Goal: Information Seeking & Learning: Learn about a topic

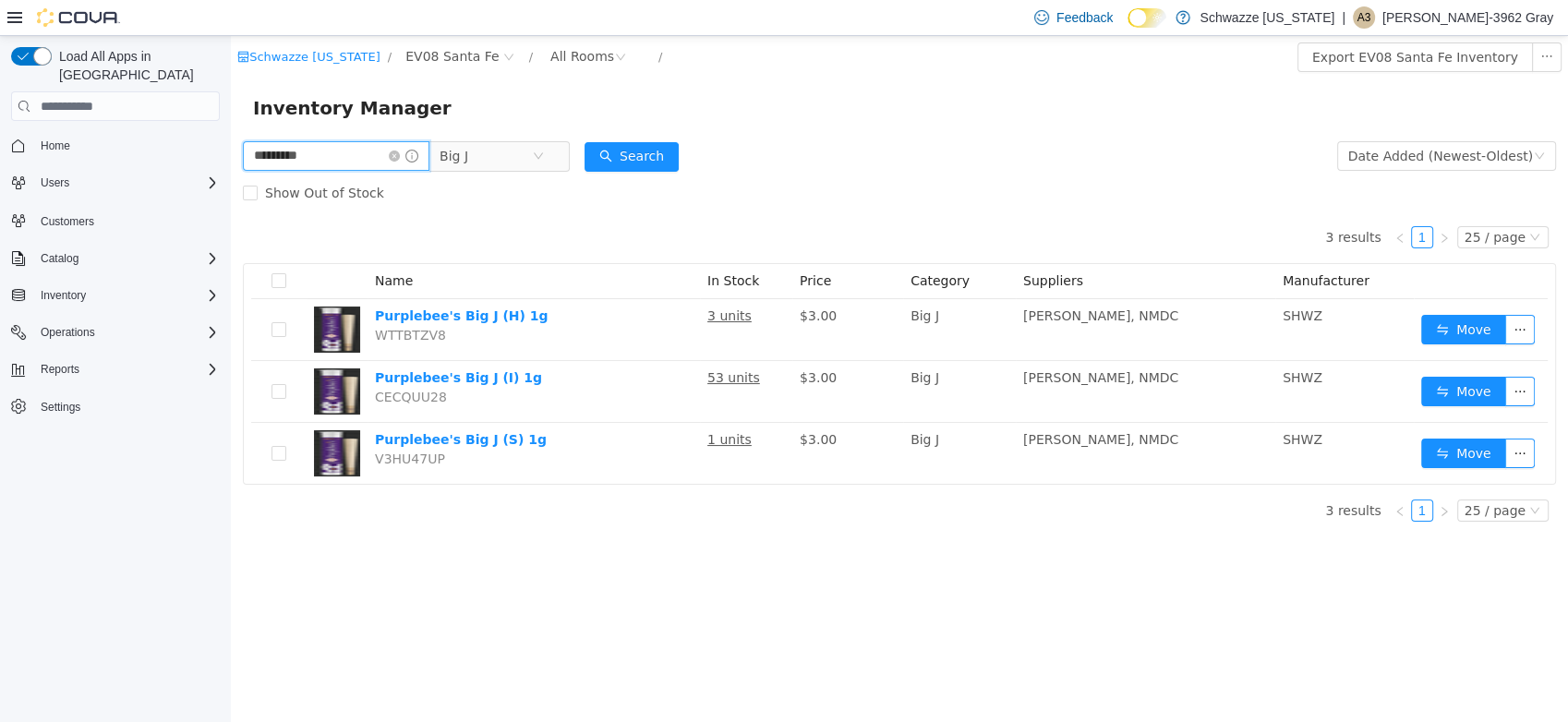
click at [231, 149] on html "Schwazze New Mexico / EV08 Santa Fe / All Rooms / Export EV08 Santa Fe Inventor…" at bounding box center [899, 379] width 1337 height 686
type input "******"
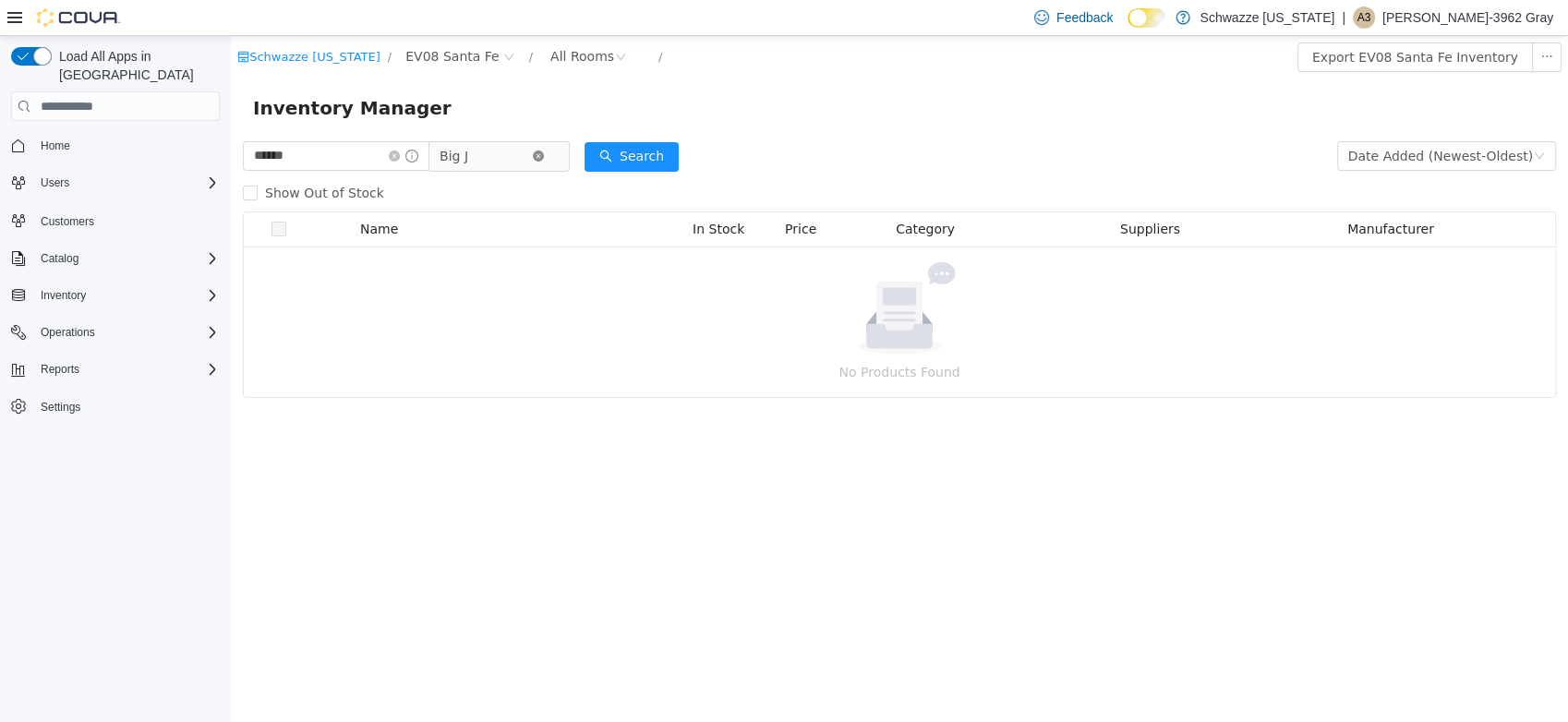
click at [549, 150] on span "Big J" at bounding box center [491, 156] width 127 height 29
click at [568, 121] on div "Inventory Manager" at bounding box center [898, 108] width 1292 height 29
click at [544, 157] on icon "icon: close-circle" at bounding box center [537, 155] width 11 height 11
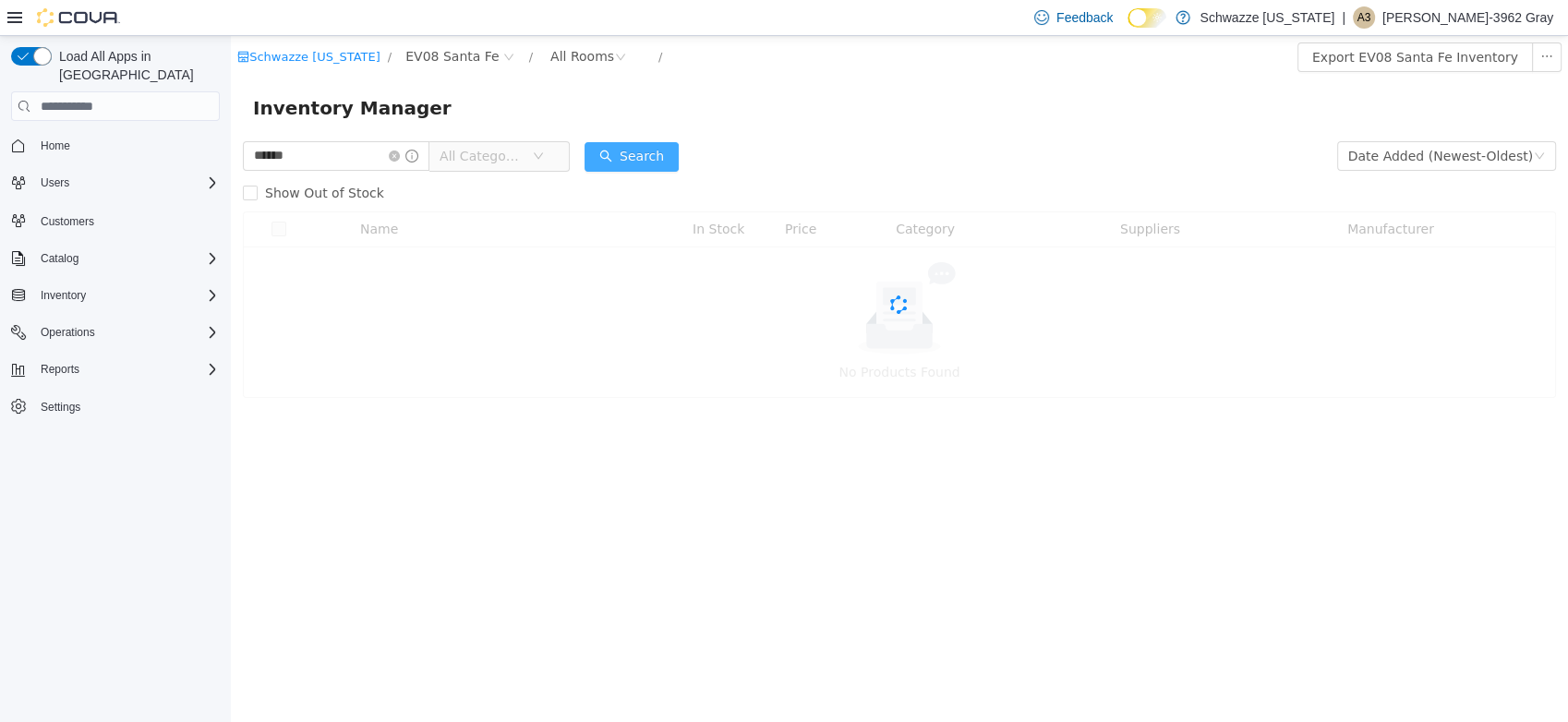
click at [649, 155] on button "Search" at bounding box center [631, 157] width 95 height 29
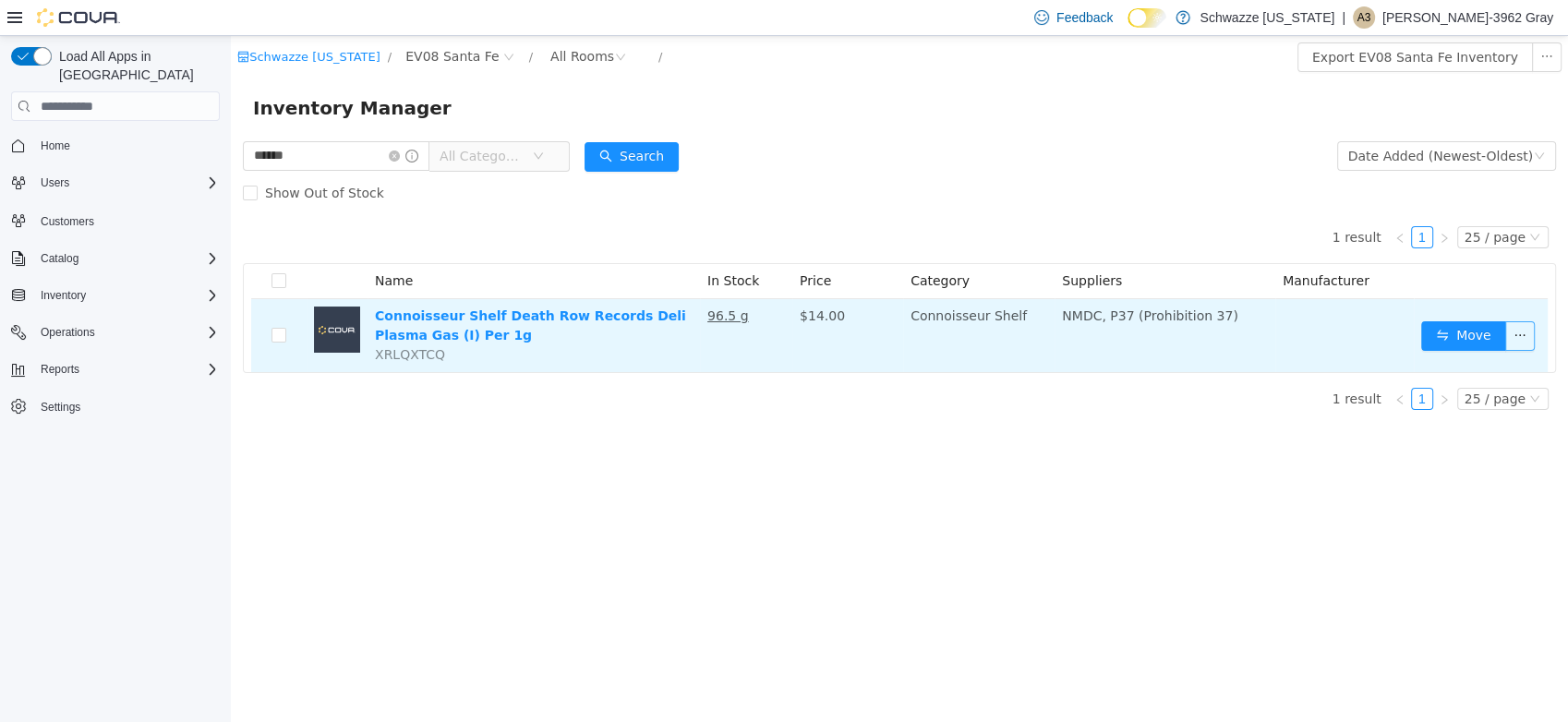
click at [1528, 332] on button "button" at bounding box center [1519, 336] width 29 height 29
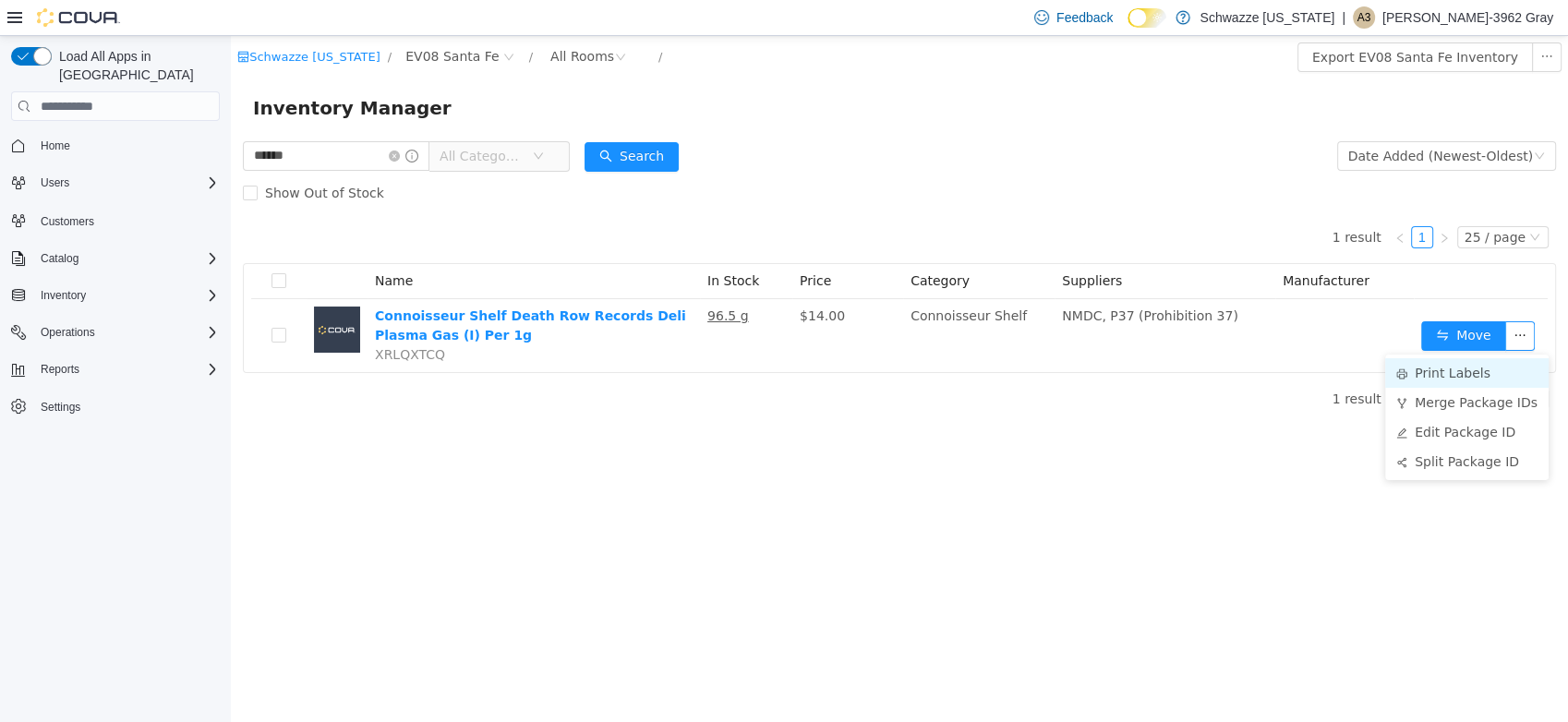
click at [1490, 374] on li "Print Labels" at bounding box center [1467, 373] width 164 height 29
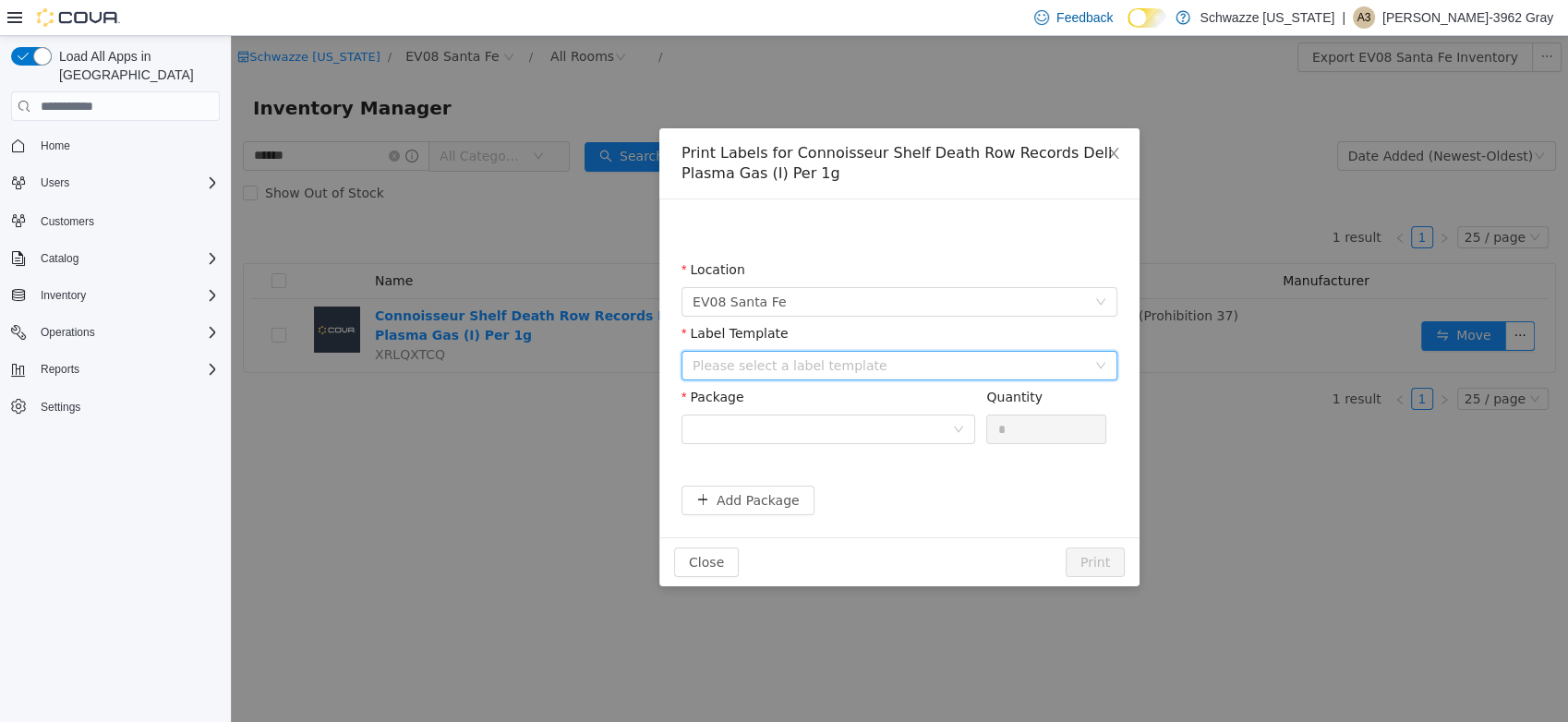
click at [821, 354] on div "Please select a label template" at bounding box center [893, 366] width 402 height 27
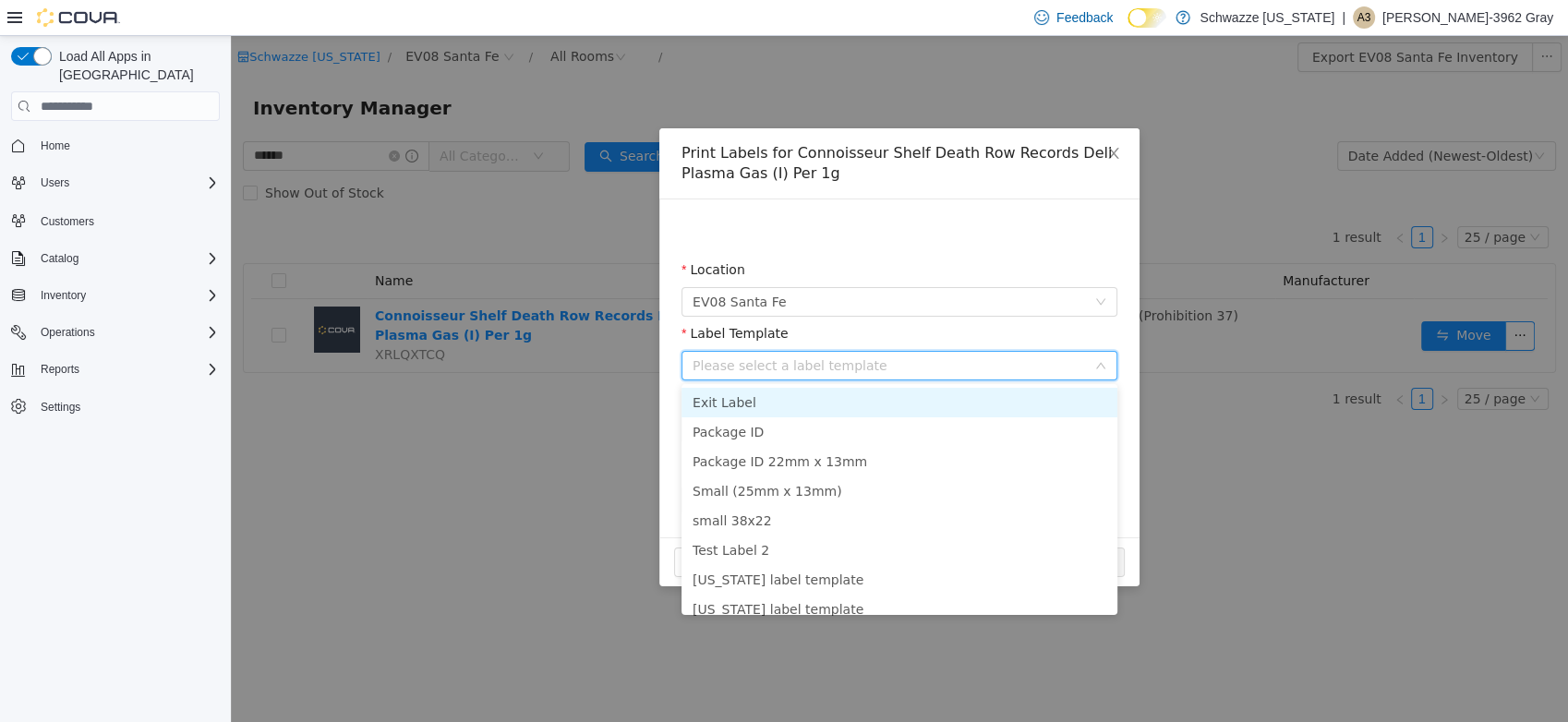
click at [818, 398] on li "Exit Label" at bounding box center [899, 403] width 436 height 29
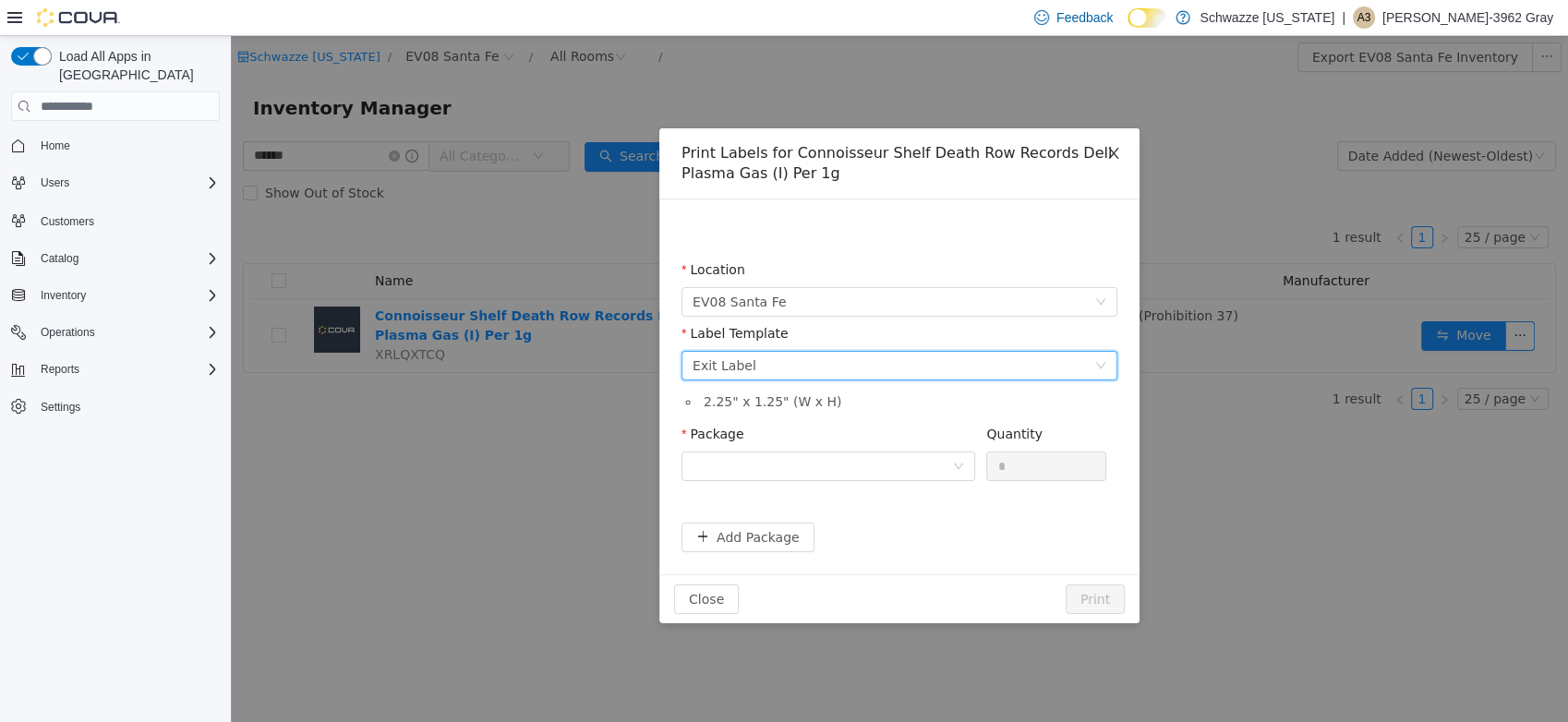
click at [1117, 140] on span "Close" at bounding box center [1113, 154] width 52 height 52
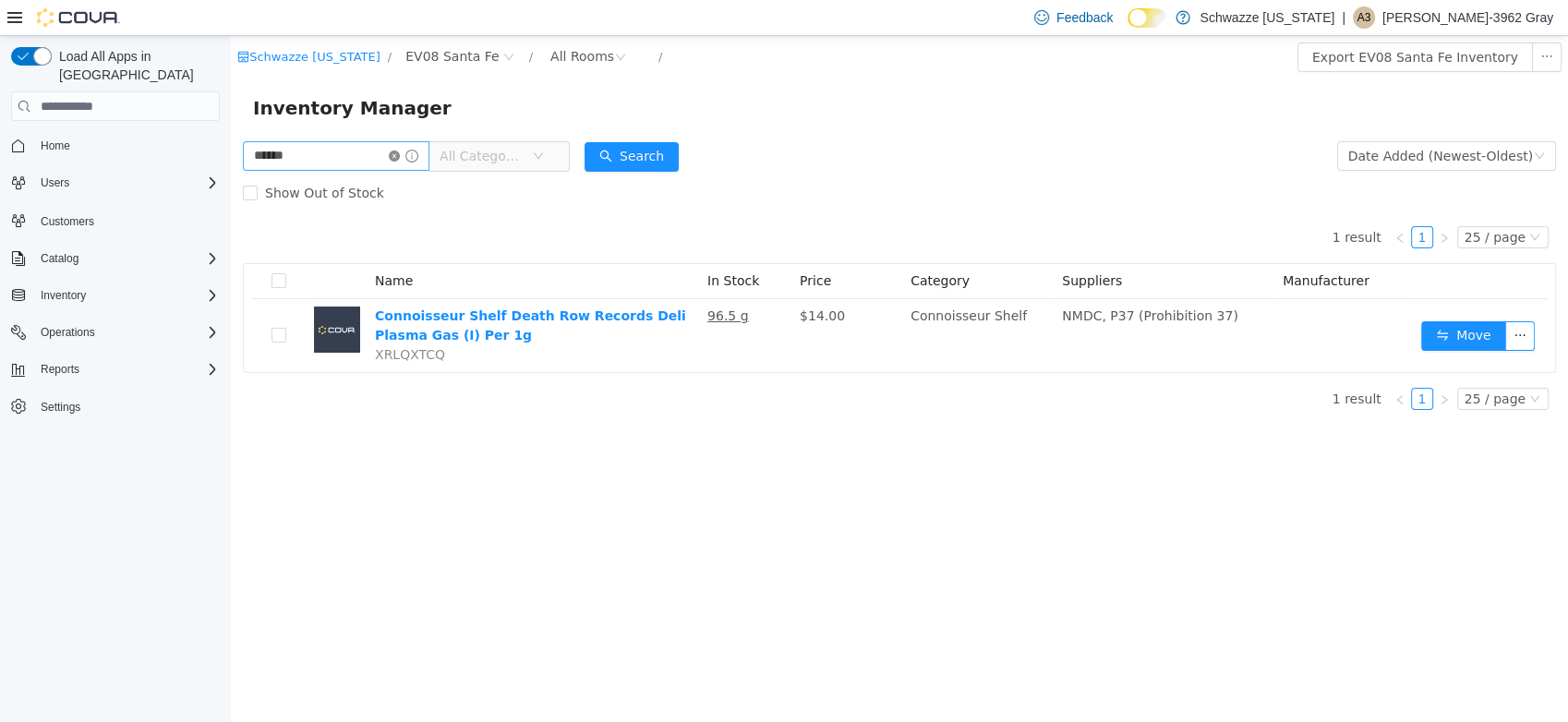
click at [400, 155] on icon "icon: close-circle" at bounding box center [394, 155] width 11 height 11
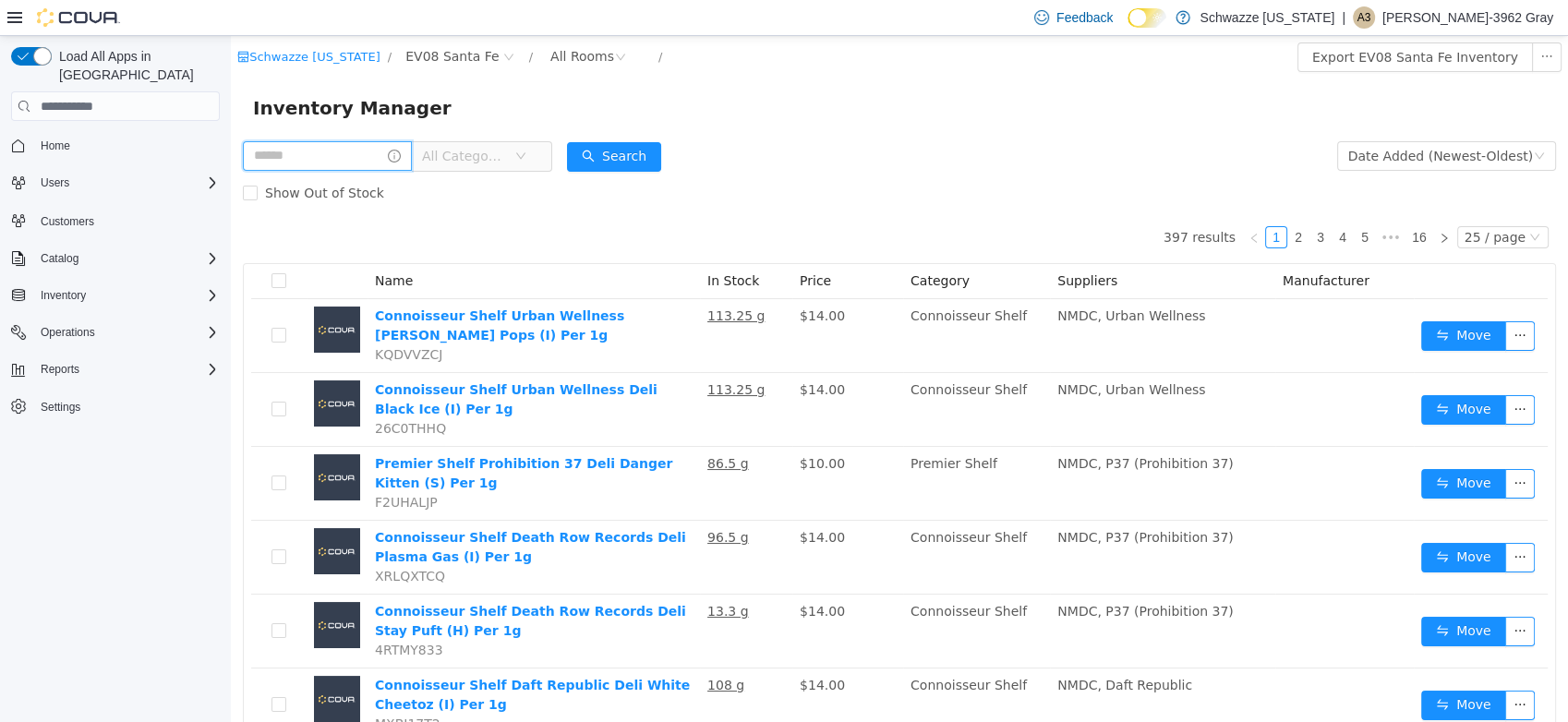
click at [372, 164] on input "text" at bounding box center [327, 156] width 169 height 29
type input "****"
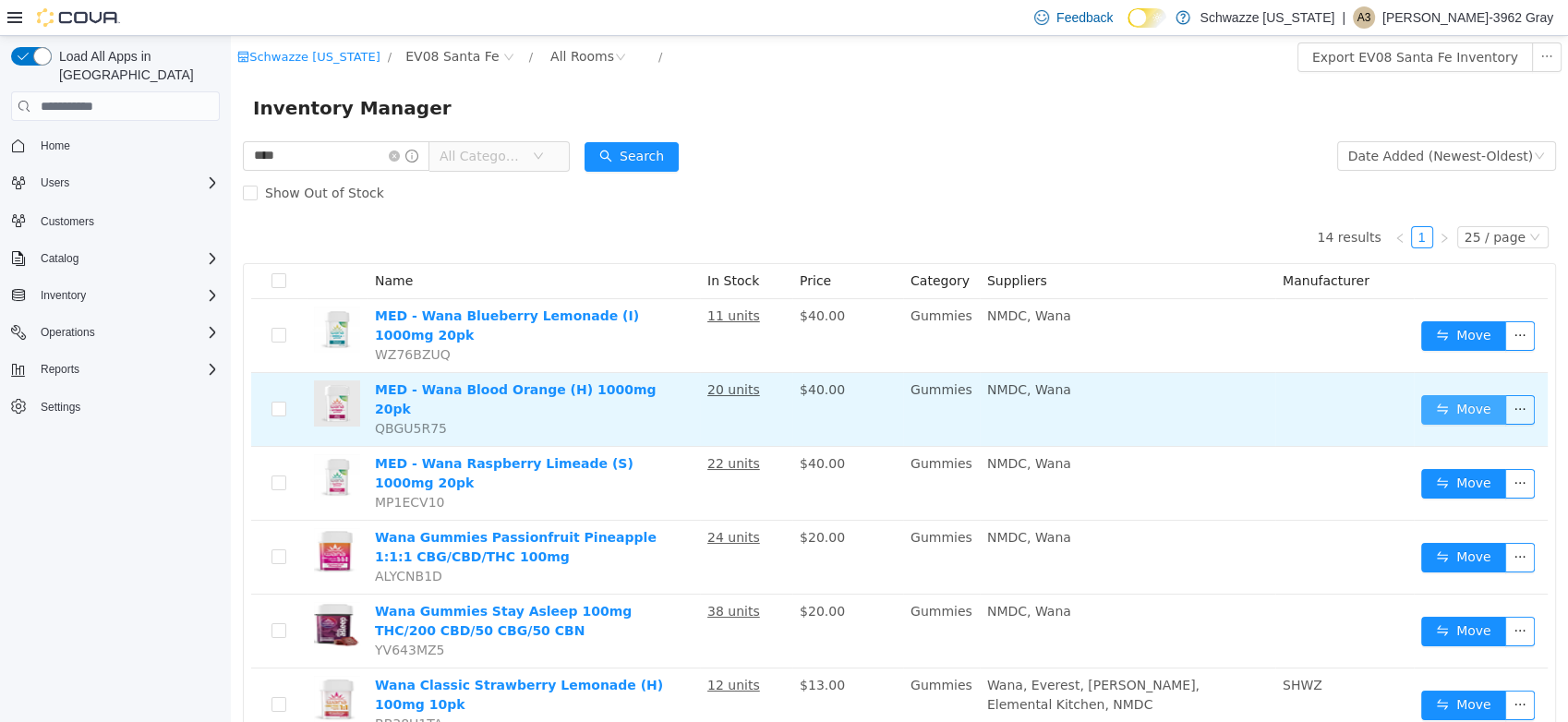
click at [1470, 395] on button "Move" at bounding box center [1463, 410] width 85 height 29
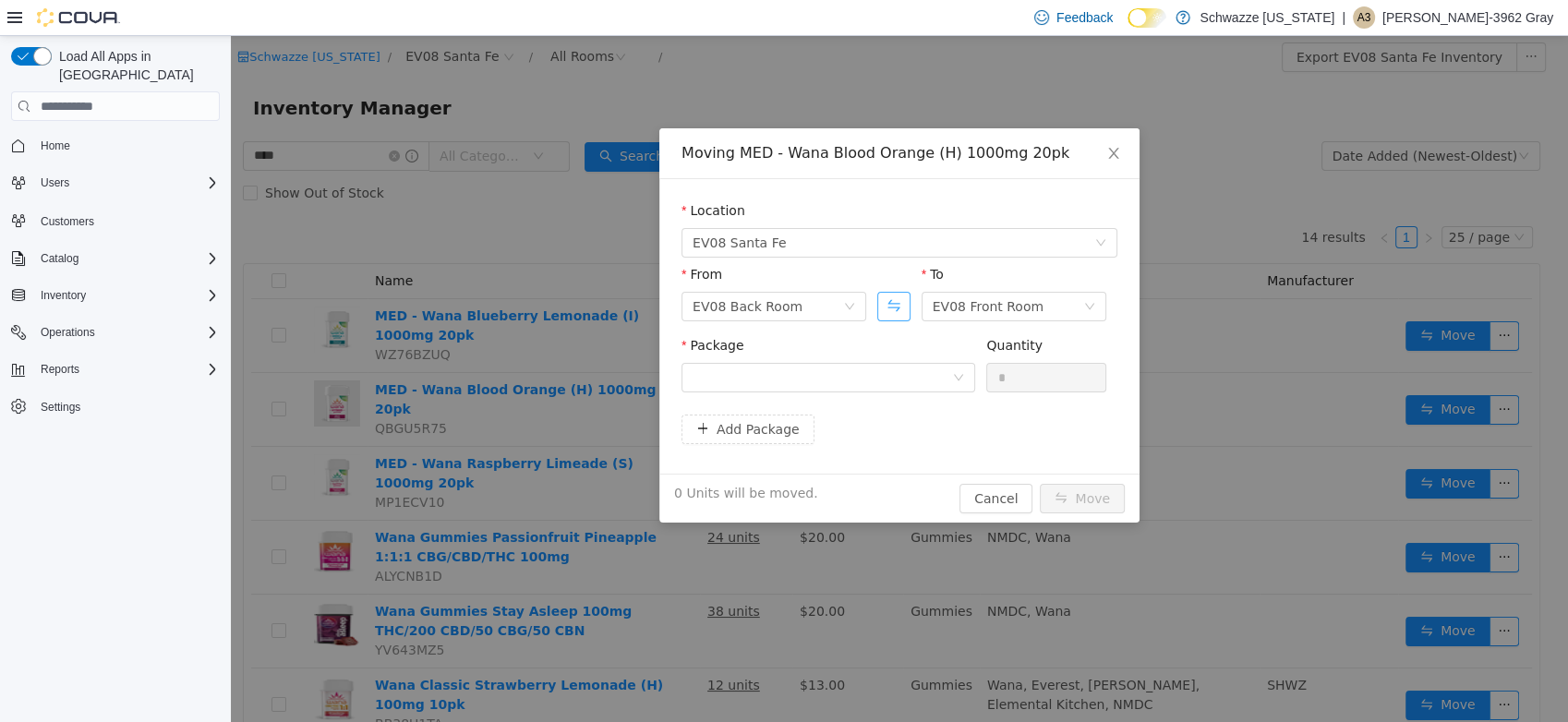
click at [895, 309] on button "Swap" at bounding box center [892, 306] width 32 height 29
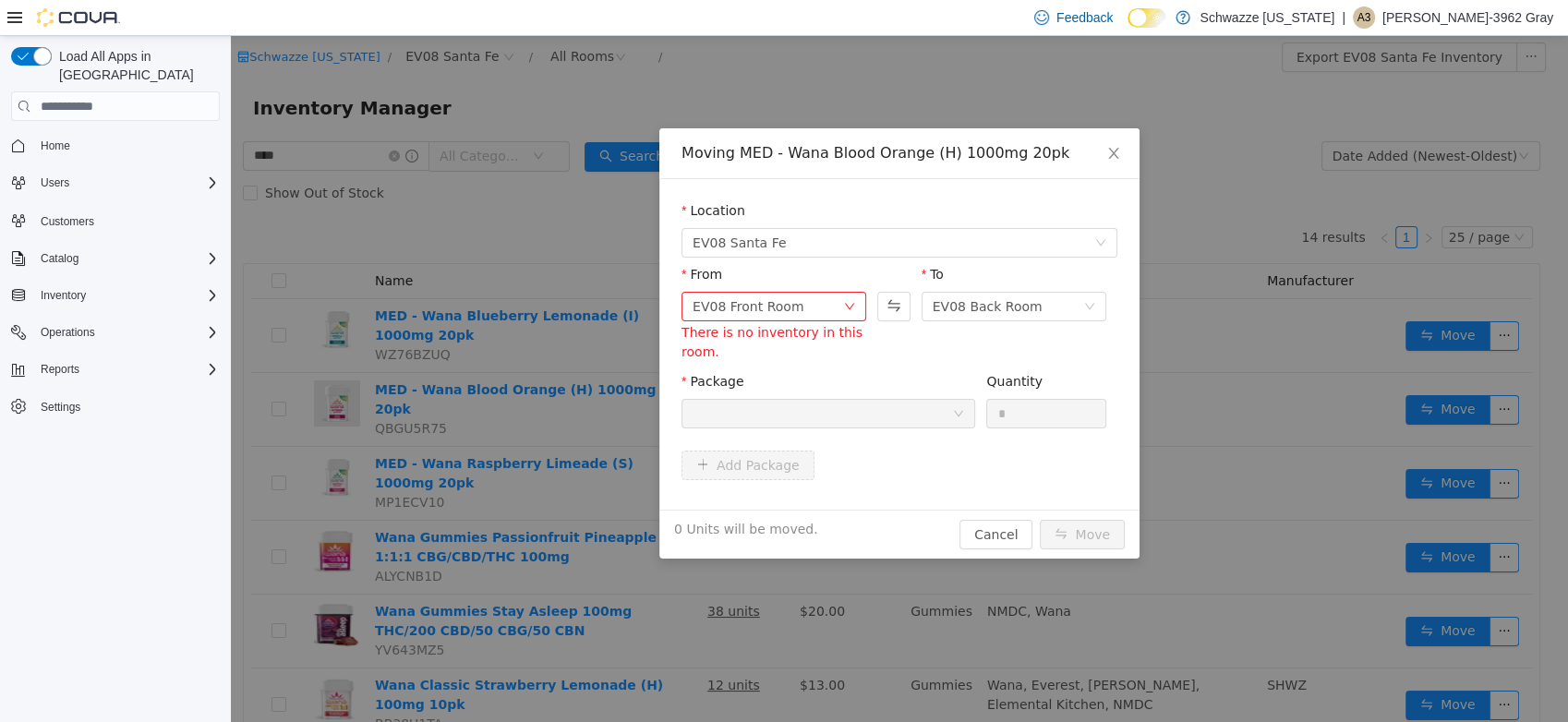
click at [875, 413] on div at bounding box center [822, 414] width 259 height 27
click at [899, 309] on button "Swap" at bounding box center [892, 306] width 32 height 29
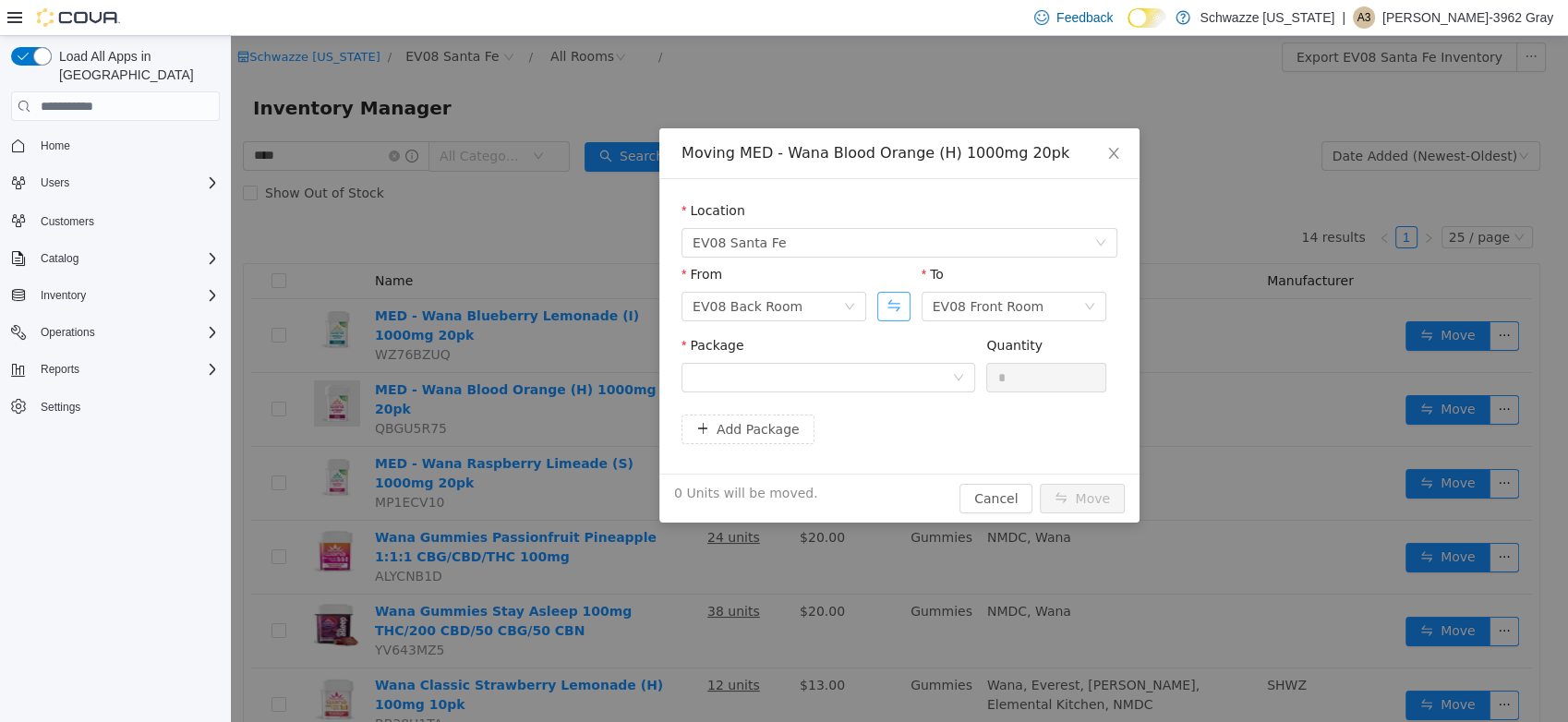
click at [892, 300] on button "Swap" at bounding box center [892, 306] width 32 height 29
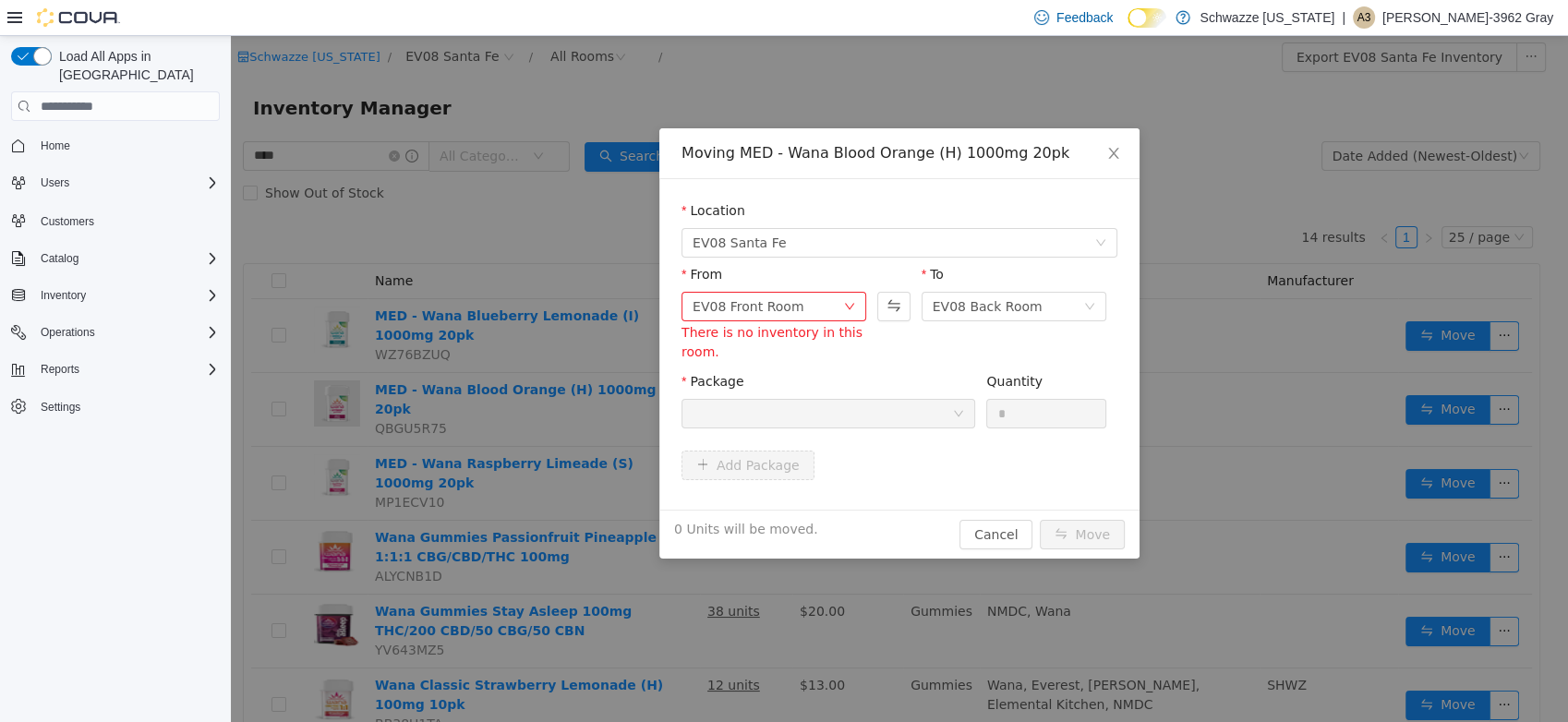
click at [862, 412] on div at bounding box center [822, 414] width 259 height 27
click at [864, 419] on div at bounding box center [822, 414] width 259 height 27
click at [1117, 151] on icon "icon: close" at bounding box center [1113, 153] width 15 height 15
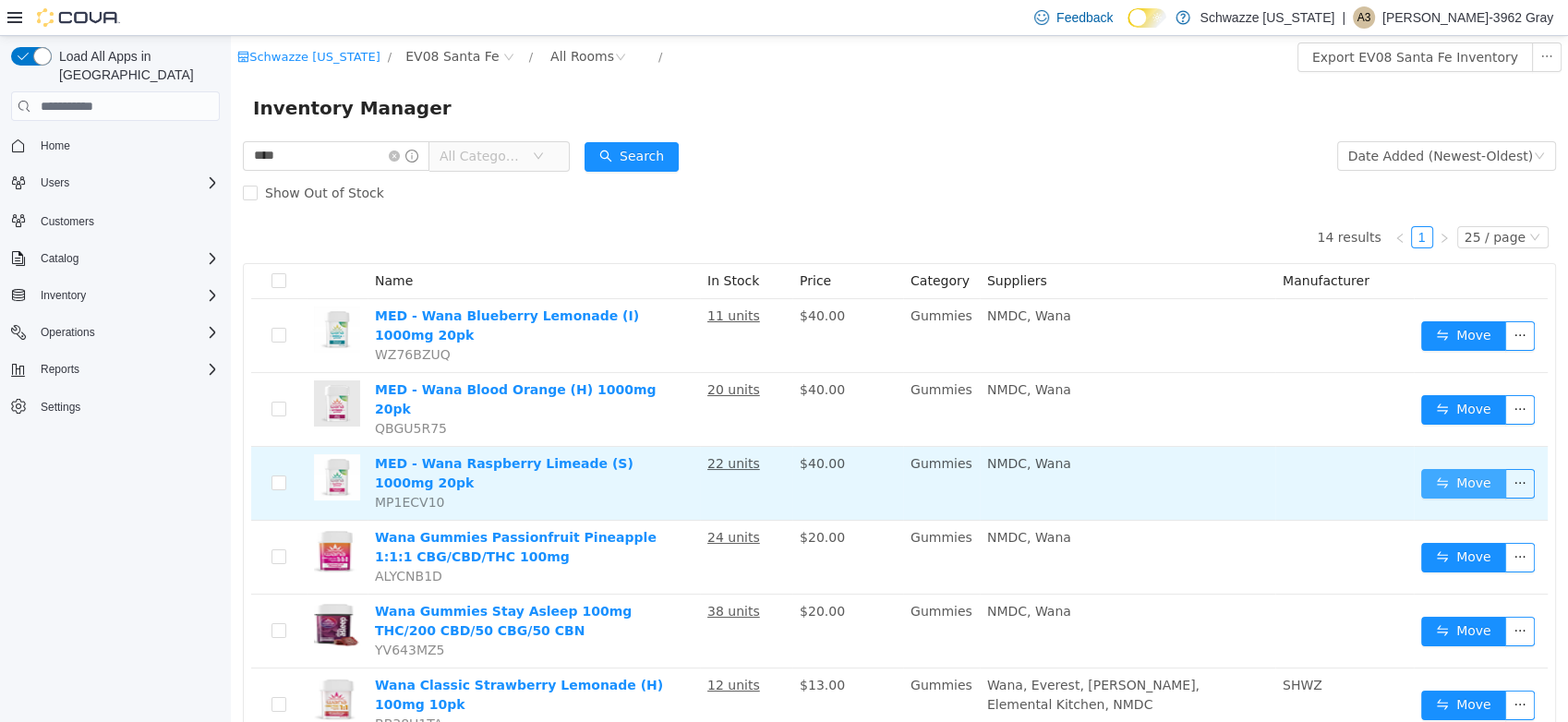
click at [1462, 469] on button "Move" at bounding box center [1463, 484] width 85 height 29
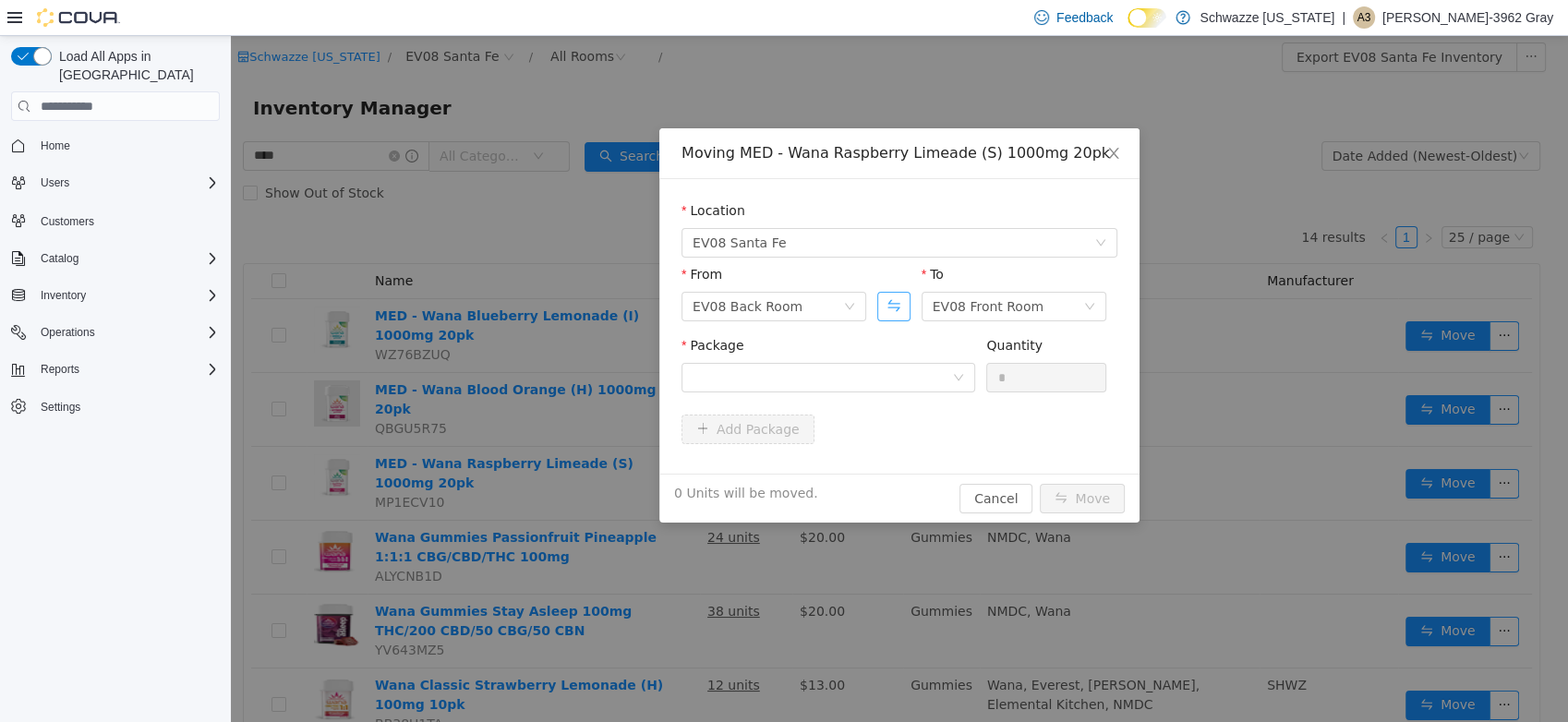
click at [903, 303] on button "Swap" at bounding box center [892, 306] width 32 height 29
click at [892, 365] on div at bounding box center [822, 378] width 259 height 27
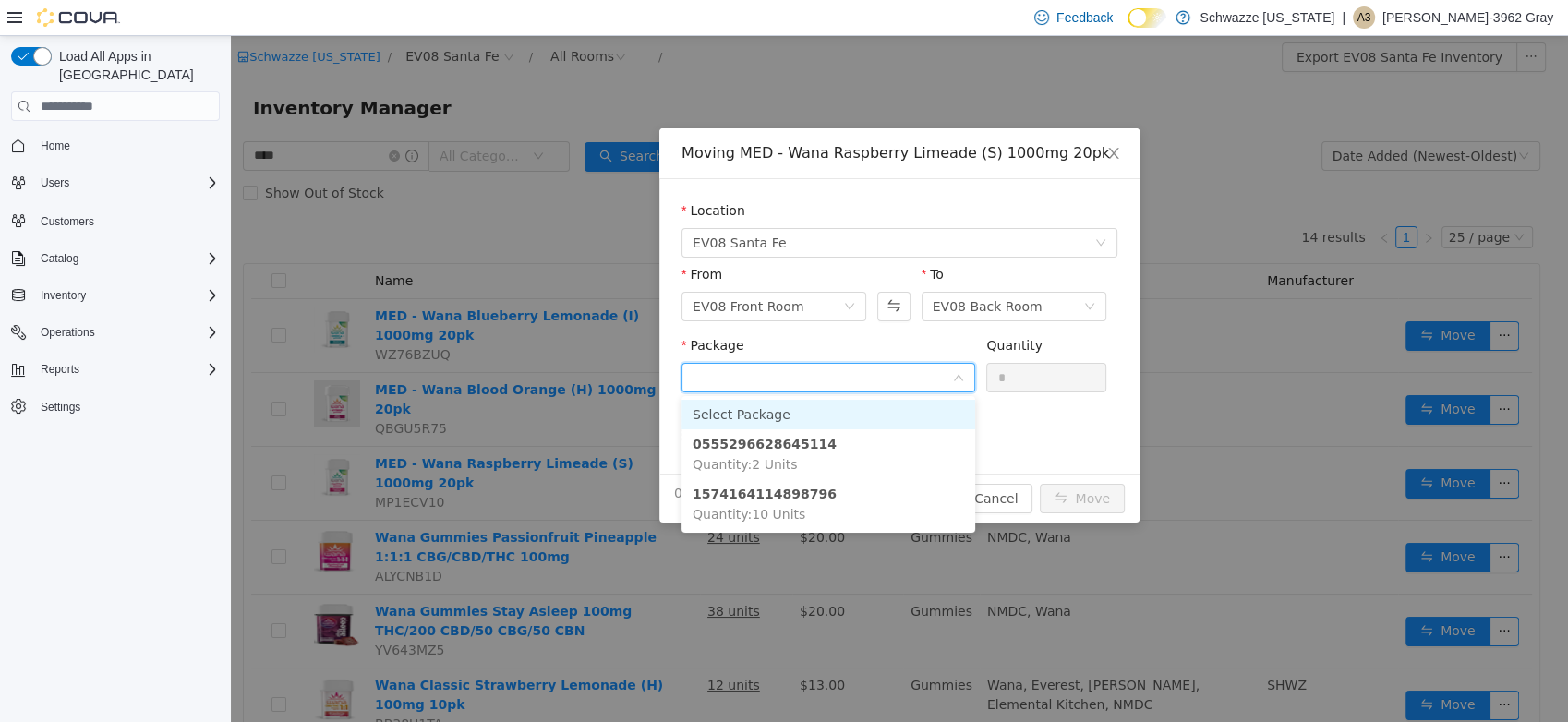
click at [909, 267] on div at bounding box center [892, 278] width 32 height 26
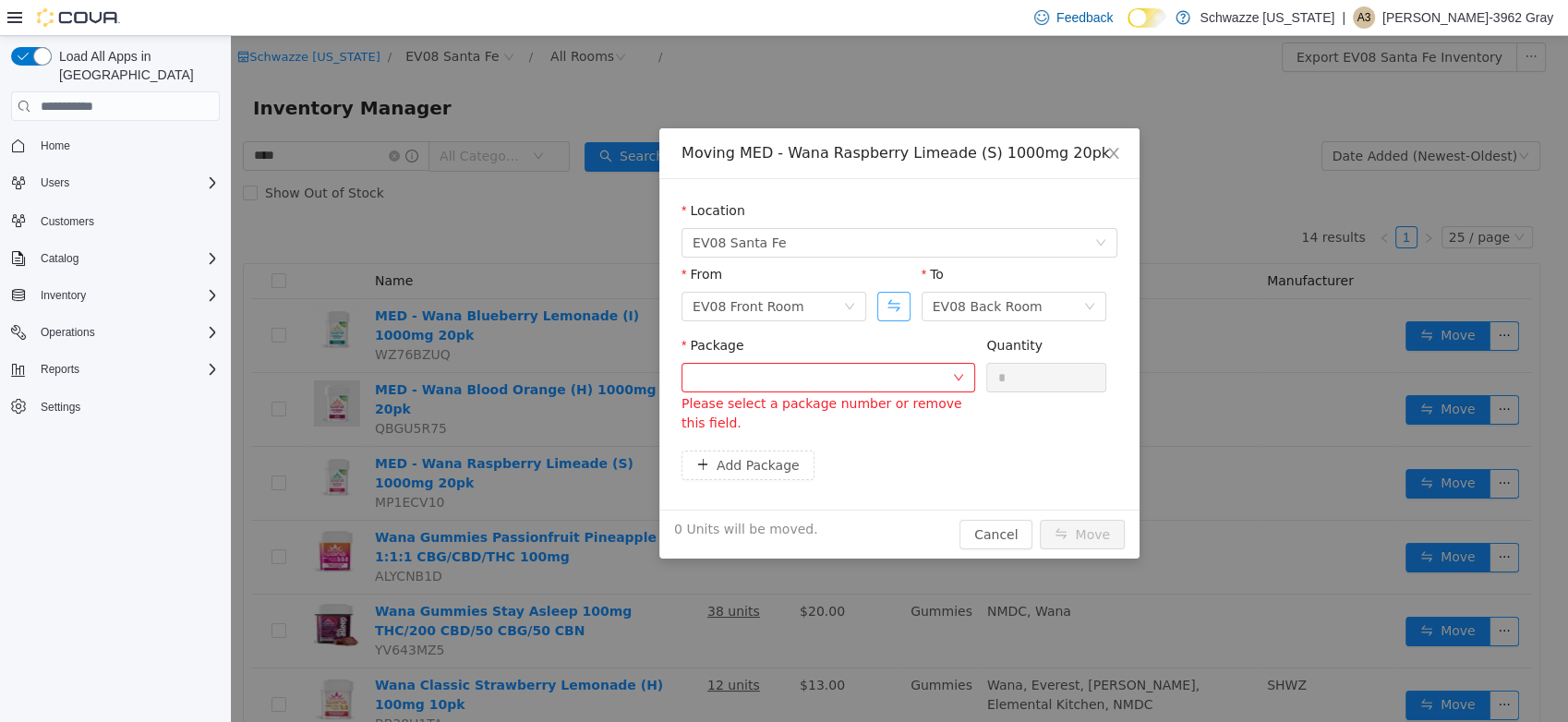
click at [894, 315] on button "Swap" at bounding box center [892, 306] width 32 height 29
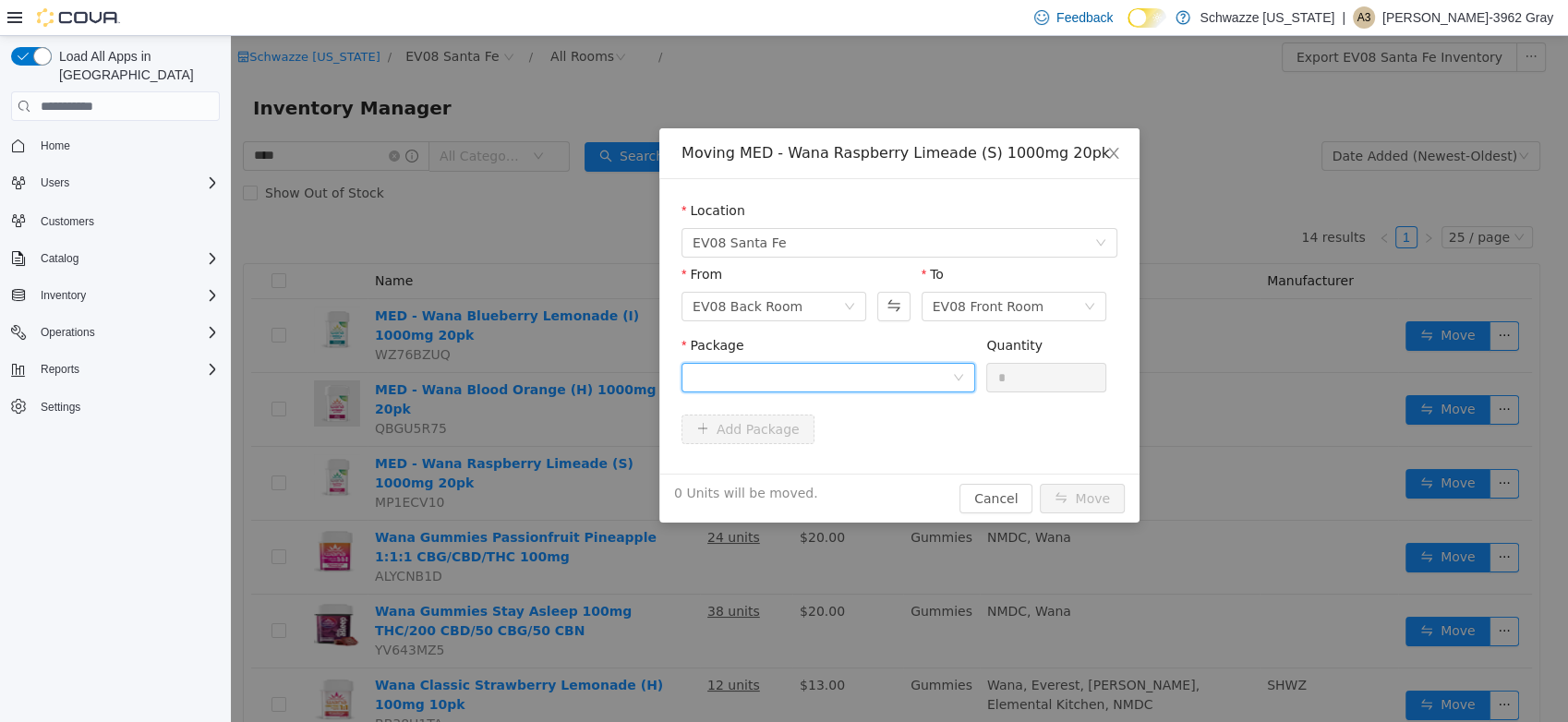
click at [886, 381] on div at bounding box center [822, 378] width 259 height 27
click at [1112, 151] on icon "icon: close" at bounding box center [1113, 152] width 10 height 11
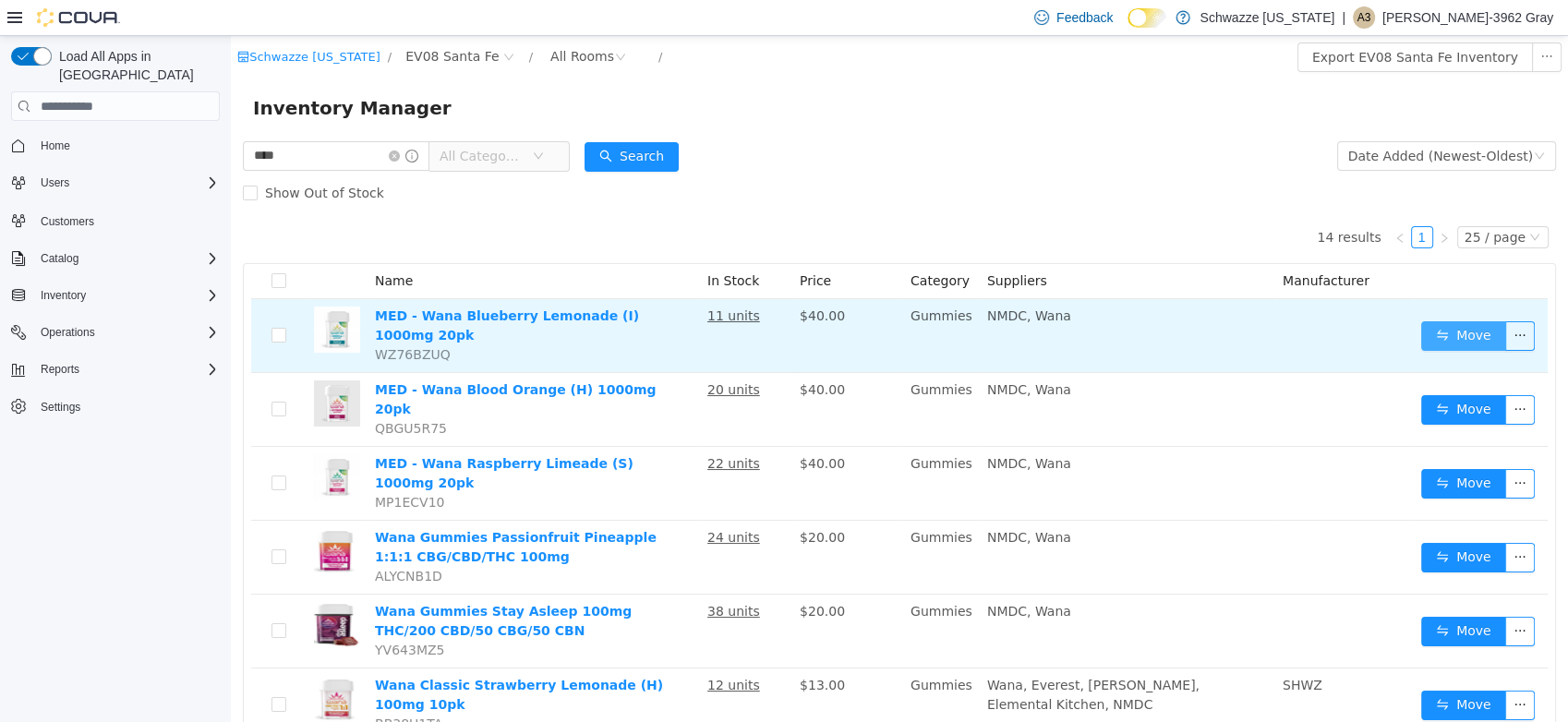
click at [1428, 328] on button "Move" at bounding box center [1463, 336] width 85 height 29
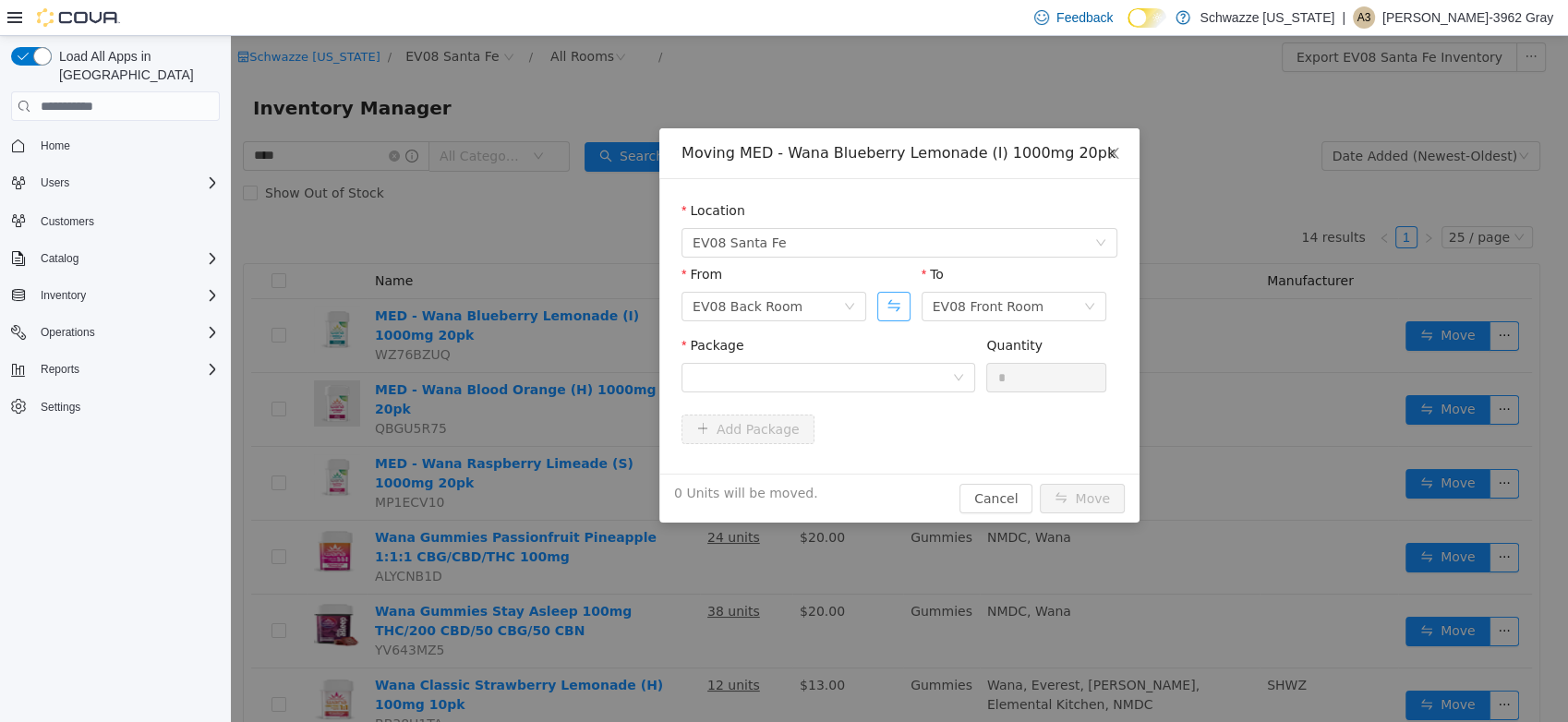
click at [894, 306] on button "Swap" at bounding box center [892, 306] width 32 height 29
click at [861, 373] on div at bounding box center [822, 378] width 259 height 27
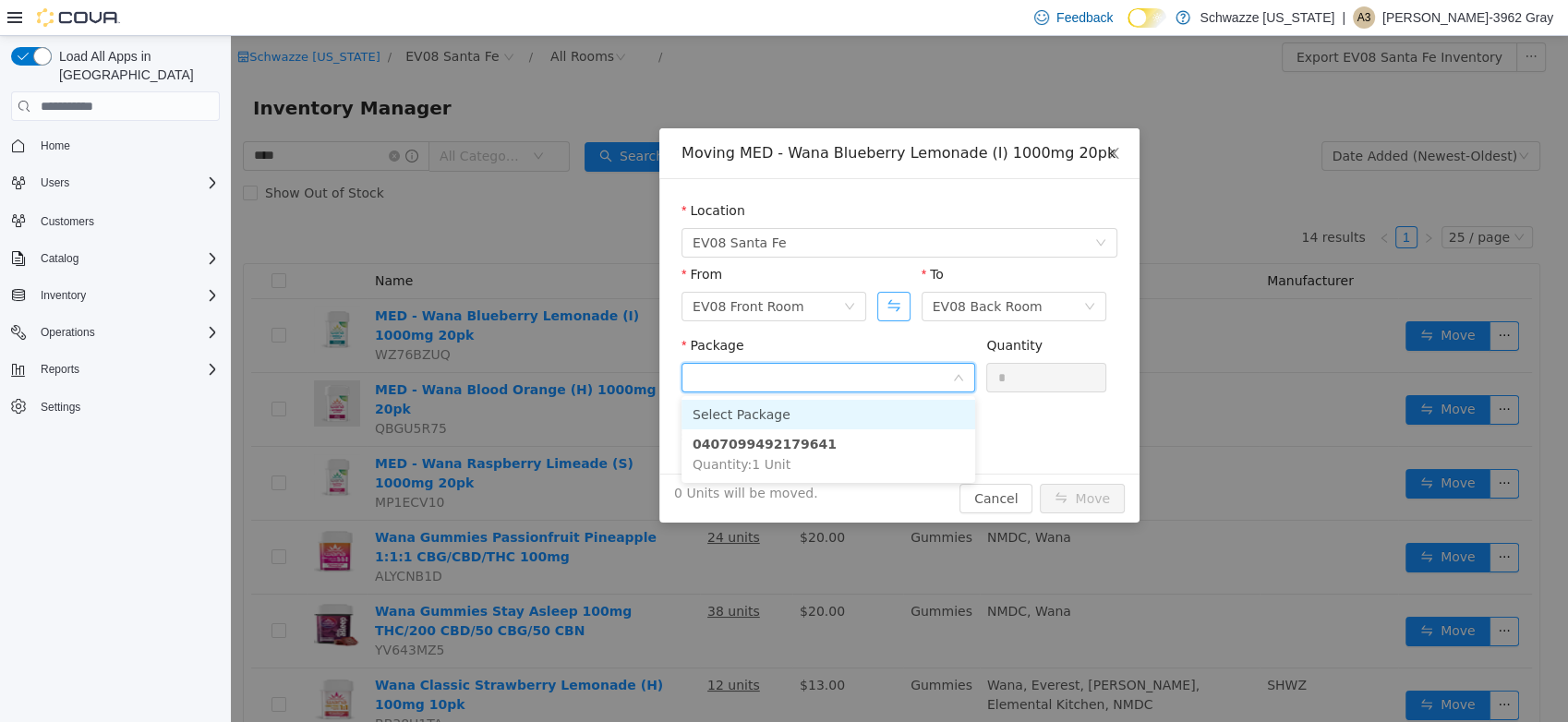
click at [903, 312] on button "Swap" at bounding box center [892, 306] width 32 height 29
click at [870, 381] on div at bounding box center [822, 378] width 259 height 27
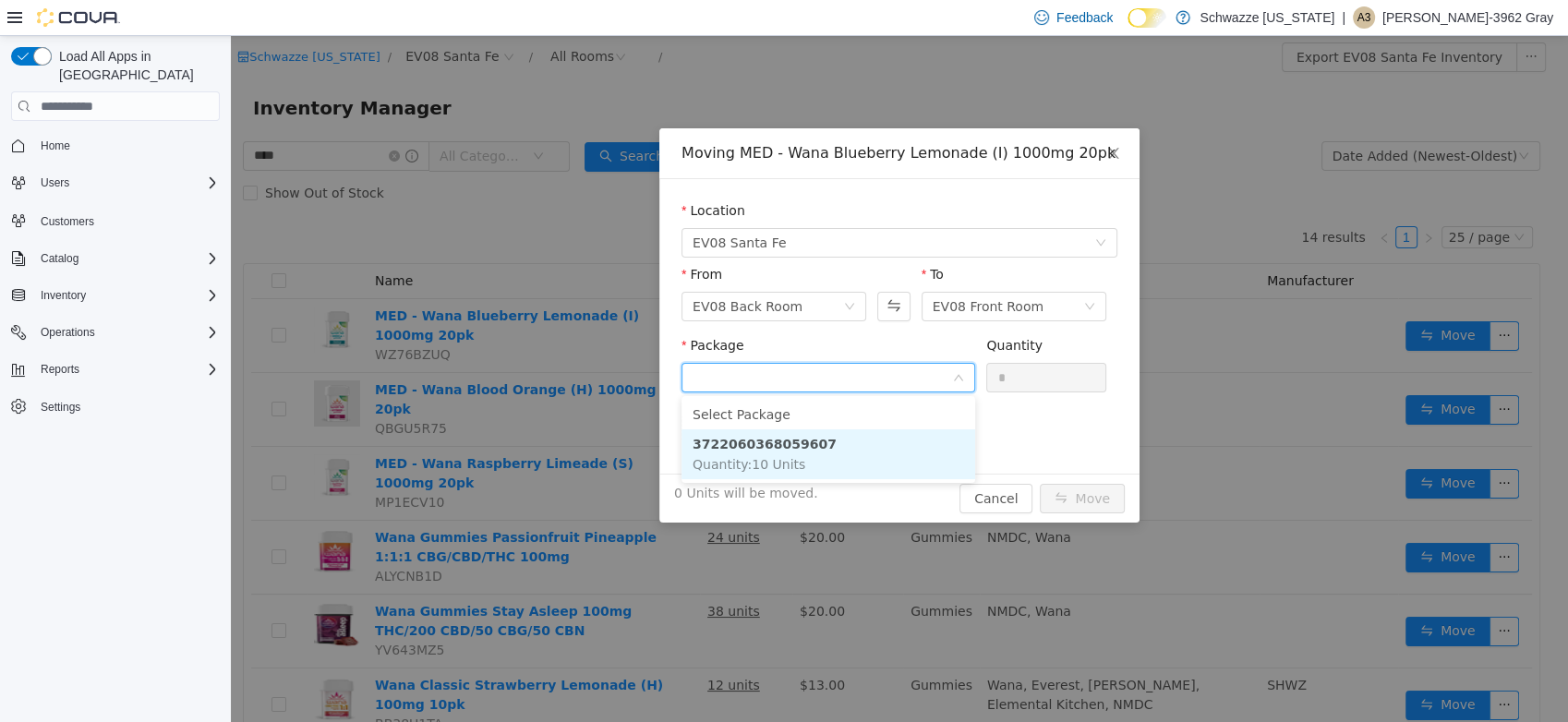
click at [799, 466] on li "3722060368059607 Quantity : 10 Units" at bounding box center [828, 454] width 294 height 50
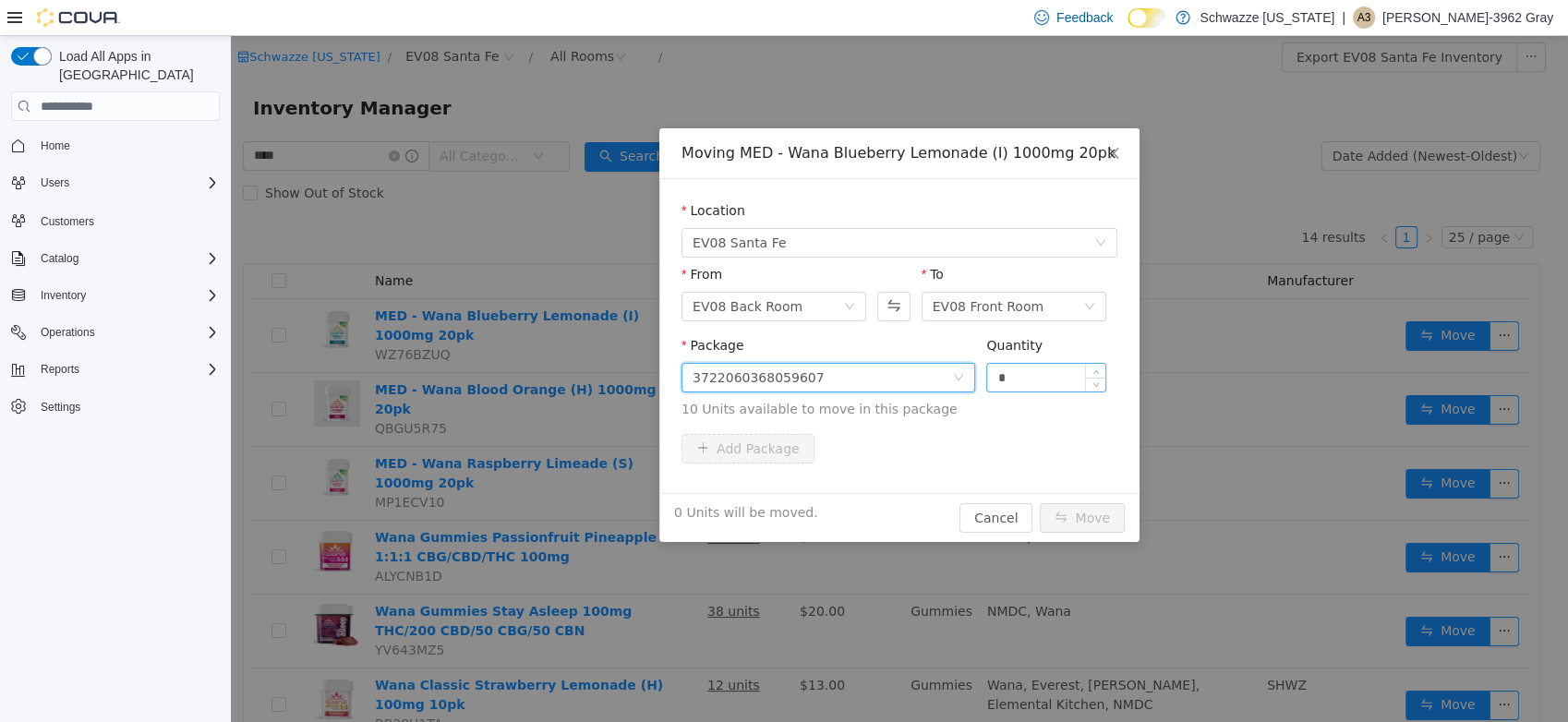
click at [994, 378] on input "*" at bounding box center [1045, 378] width 118 height 27
click at [1039, 503] on button "Move" at bounding box center [1081, 518] width 85 height 29
click at [892, 301] on button "Swap" at bounding box center [892, 306] width 32 height 29
type input "*"
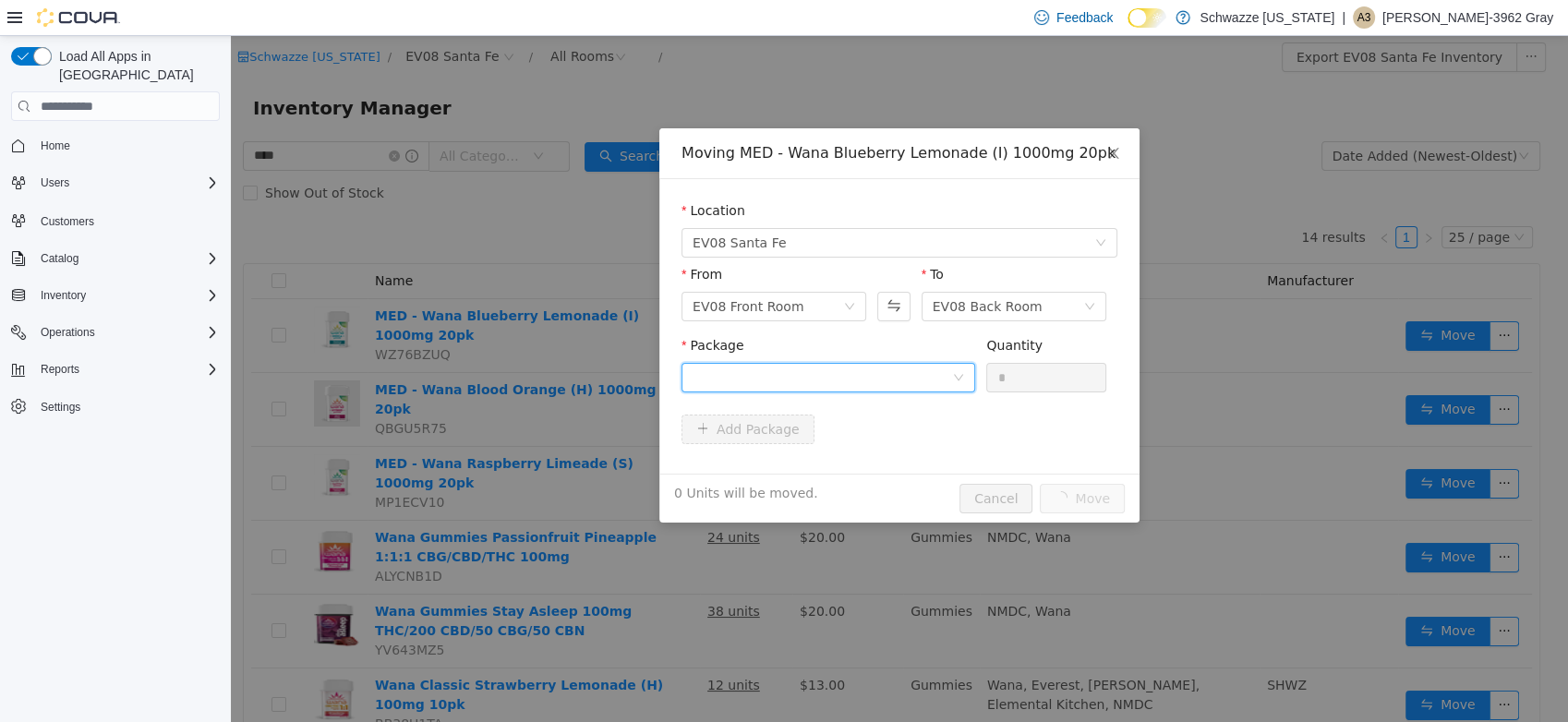
click at [881, 377] on div at bounding box center [822, 378] width 259 height 27
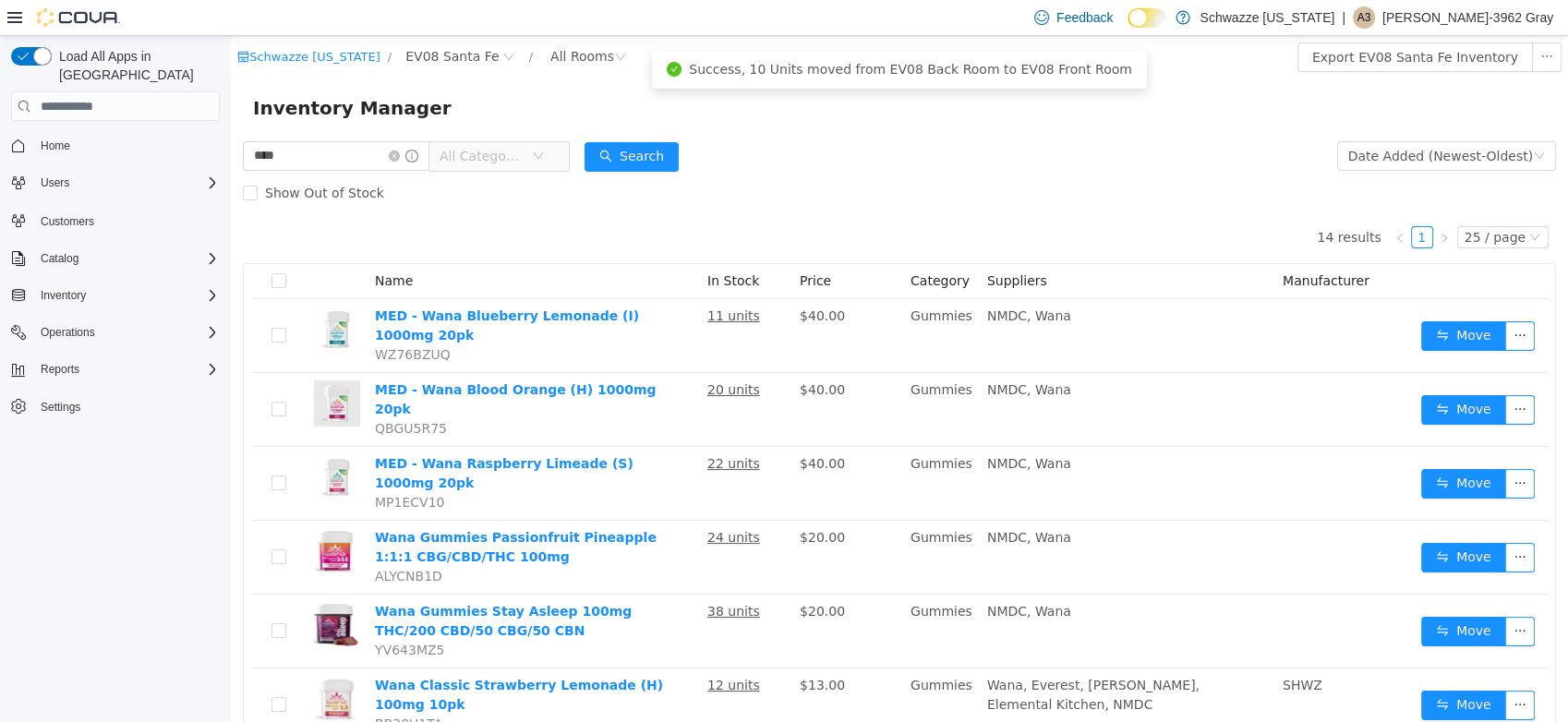
click at [903, 181] on div "Show Out of Stock" at bounding box center [899, 193] width 1313 height 37
click at [89, 358] on div "Reports" at bounding box center [126, 369] width 186 height 22
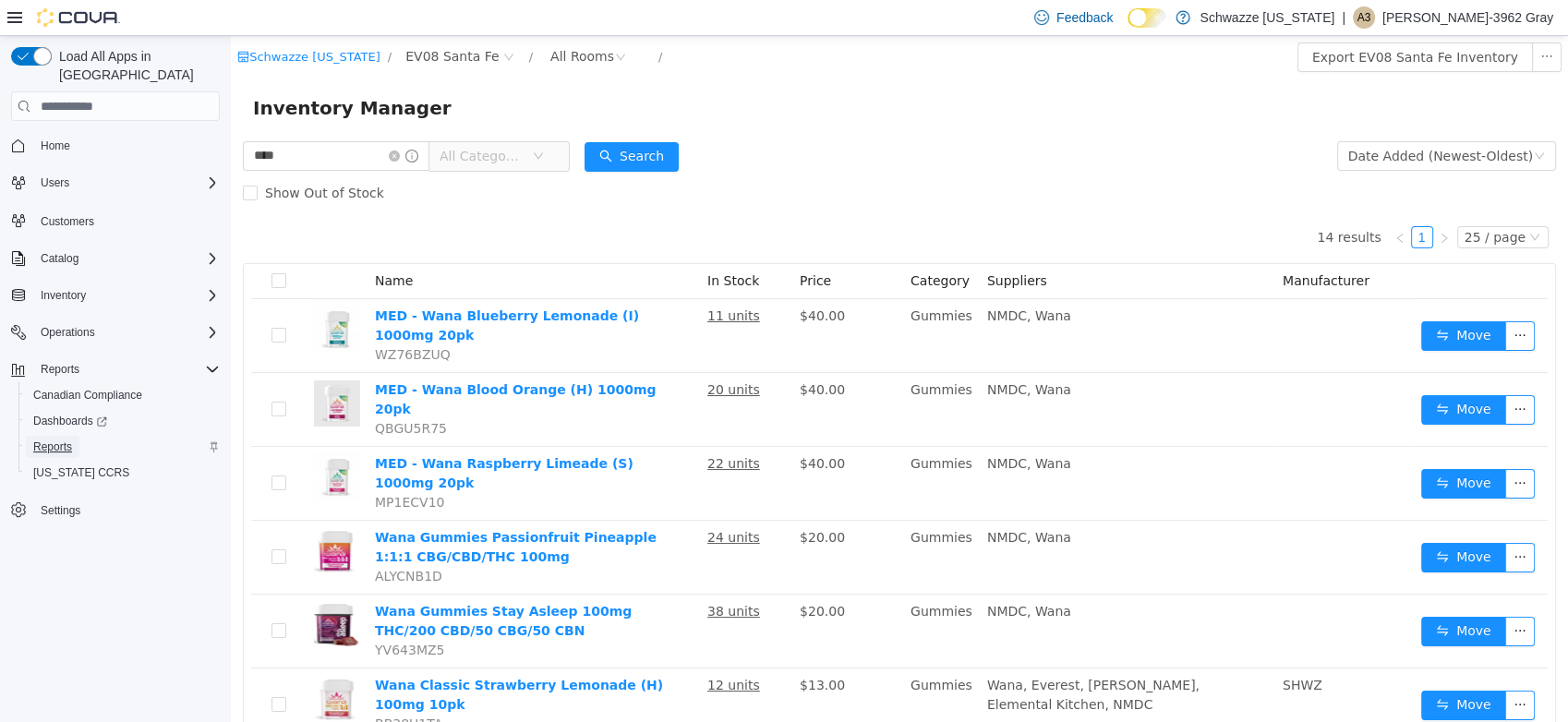
click at [66, 437] on span "Reports" at bounding box center [53, 447] width 39 height 22
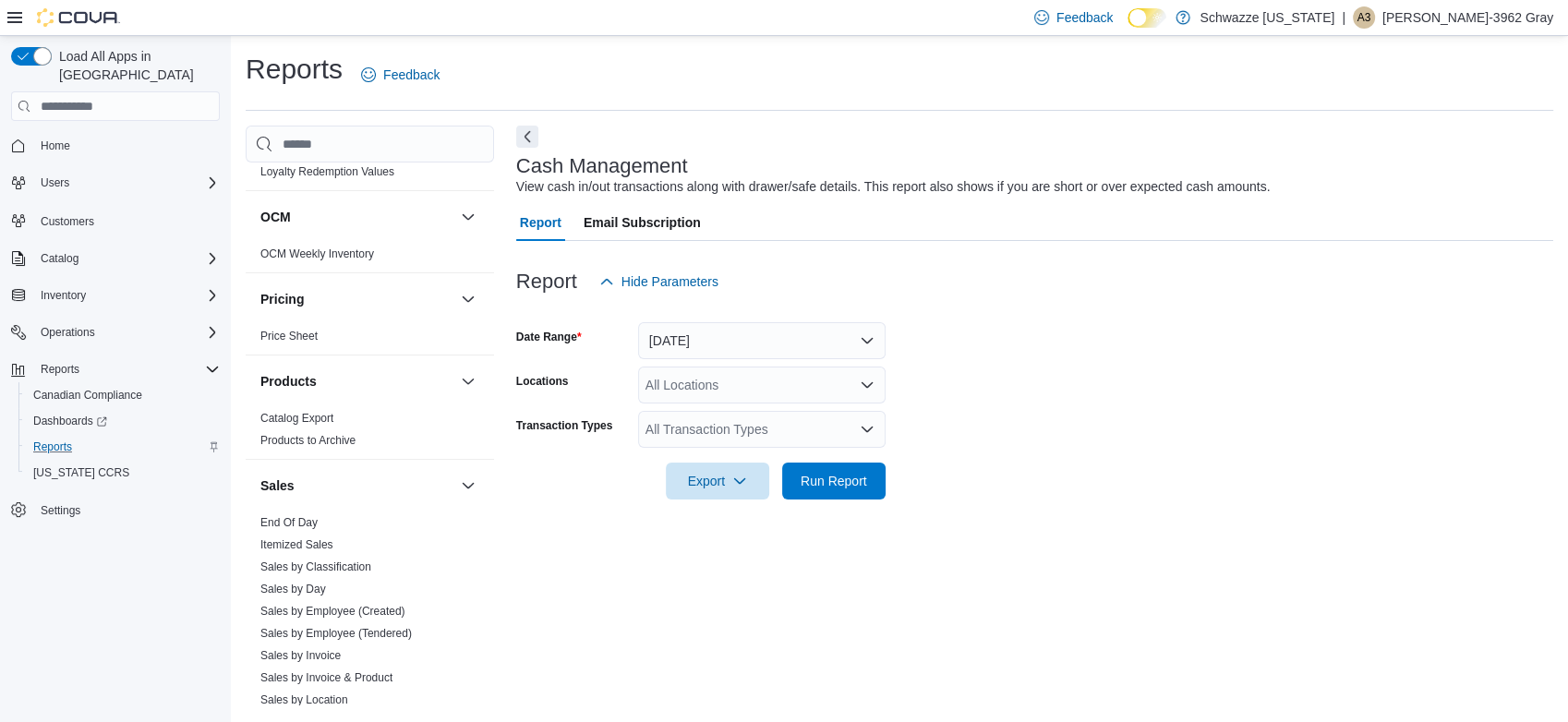
scroll to position [1129, 0]
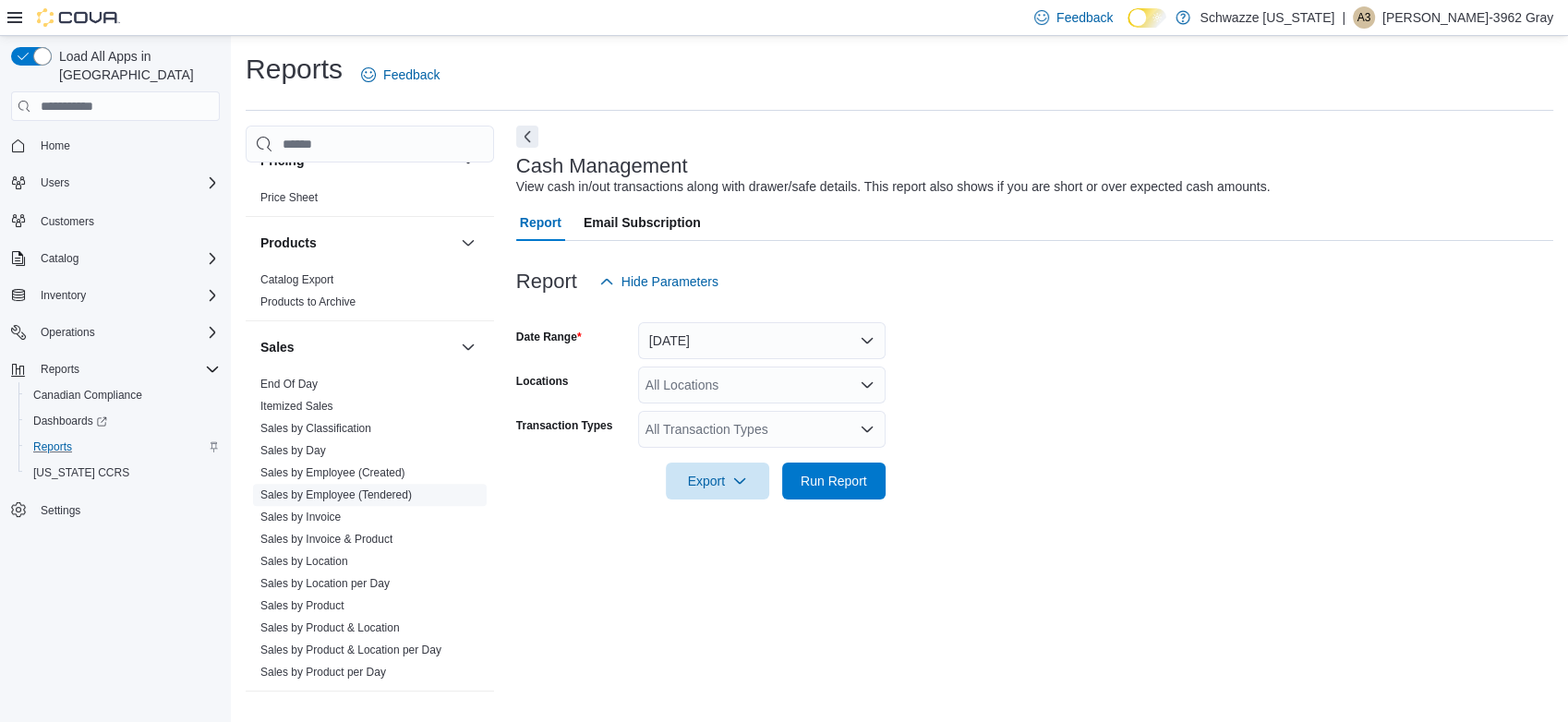
click at [394, 494] on link "Sales by Employee (Tendered)" at bounding box center [335, 495] width 151 height 13
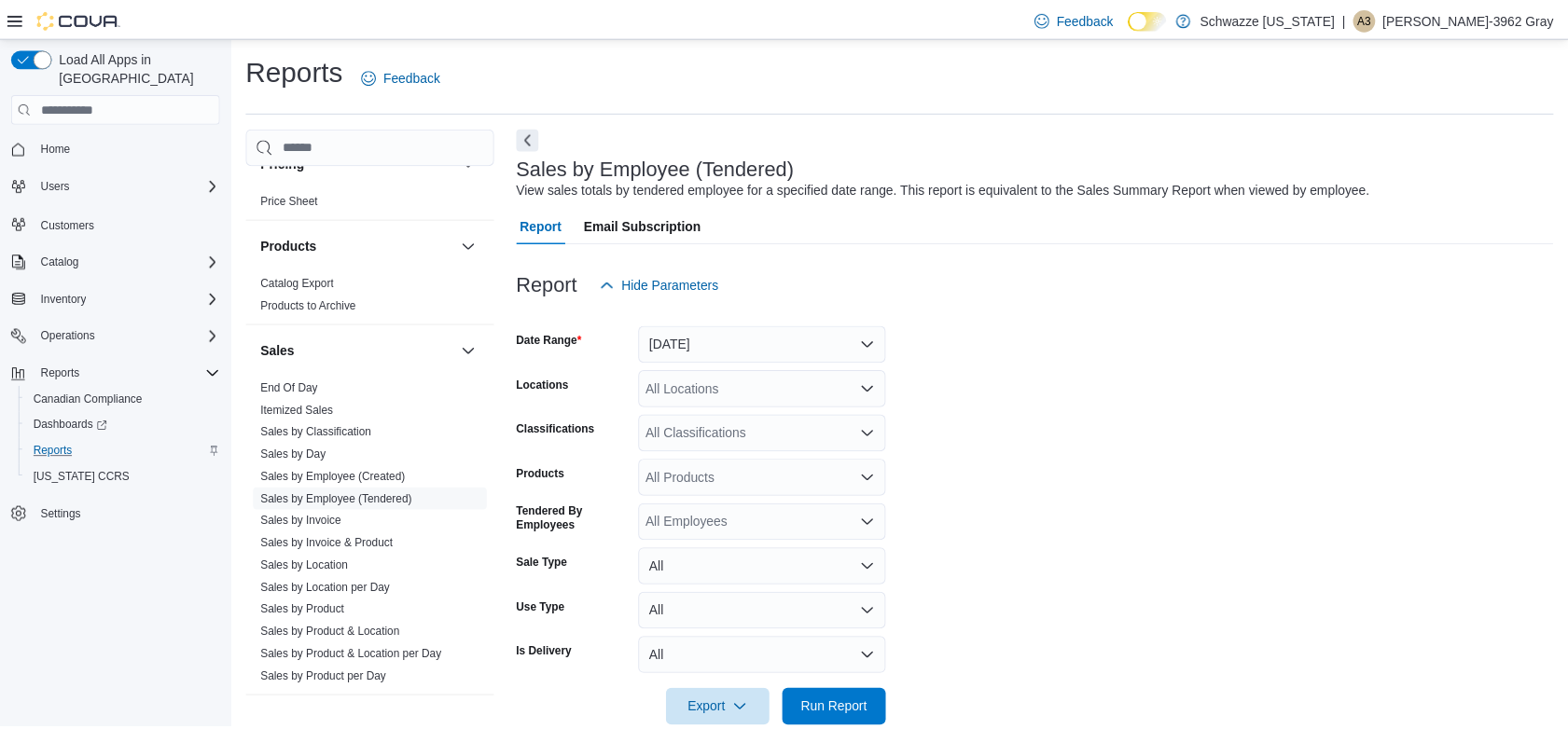
scroll to position [36, 0]
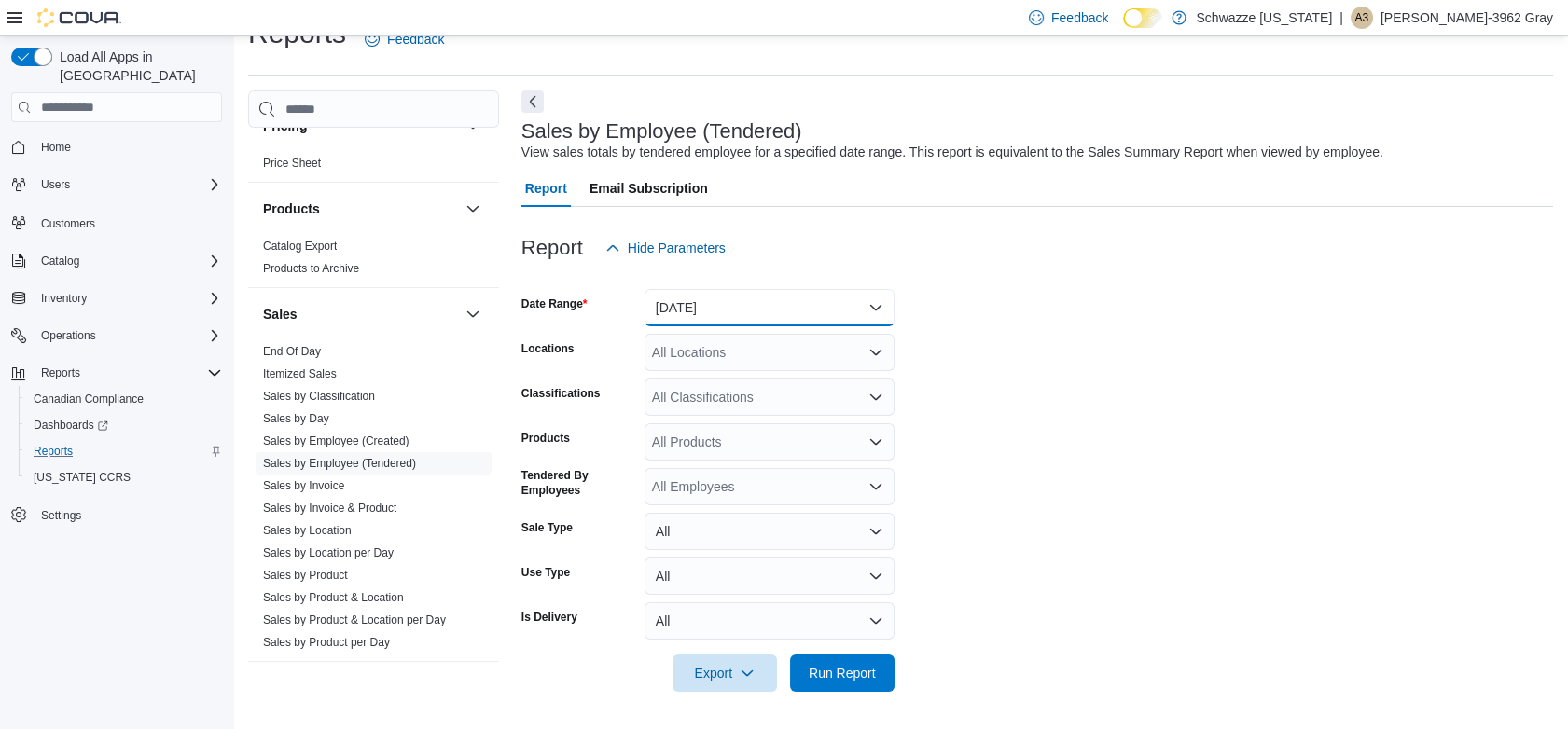
click at [740, 298] on button "[DATE]" at bounding box center [770, 307] width 250 height 37
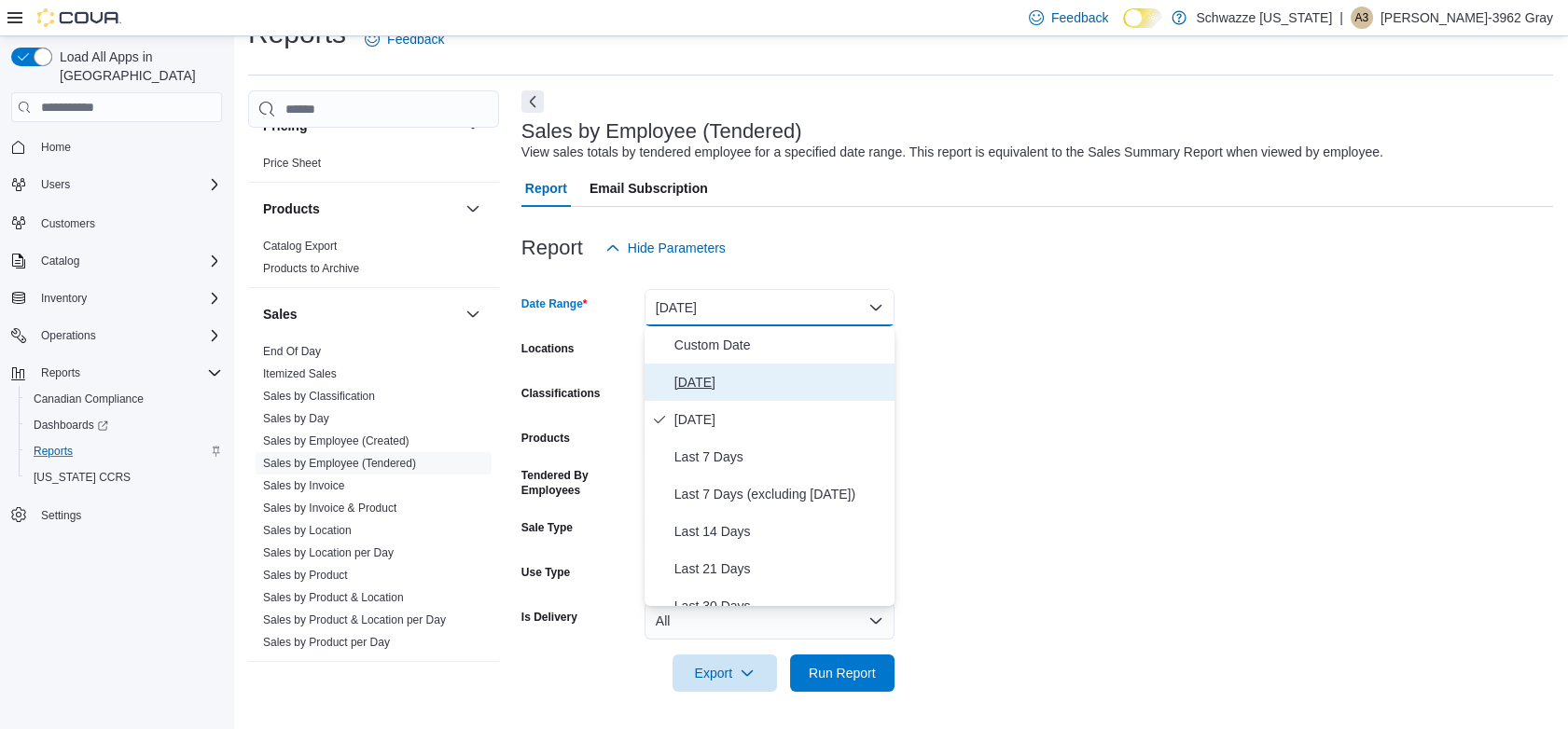
click at [711, 372] on span "[DATE]" at bounding box center [781, 382] width 213 height 23
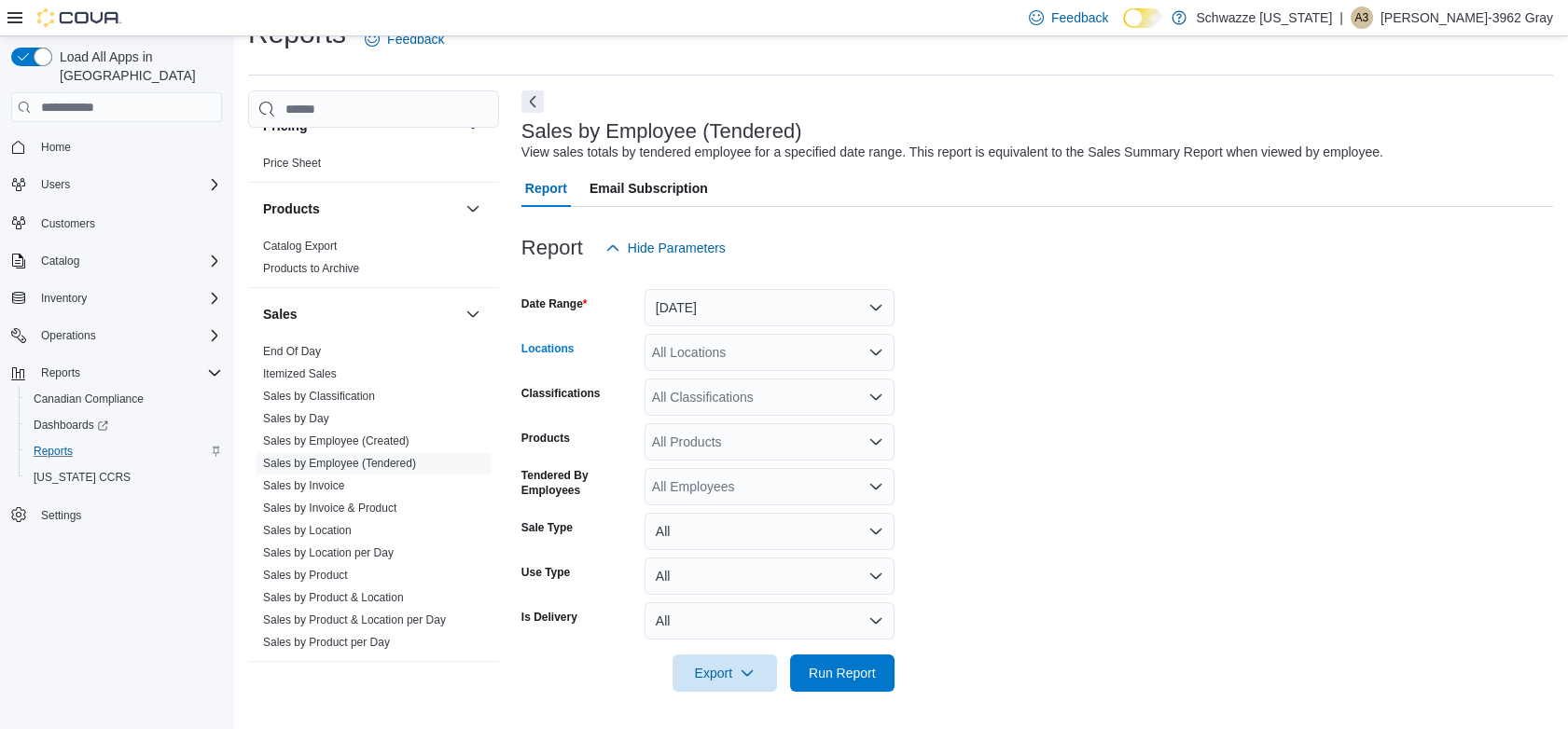
click at [728, 354] on div "All Locations" at bounding box center [770, 353] width 250 height 37
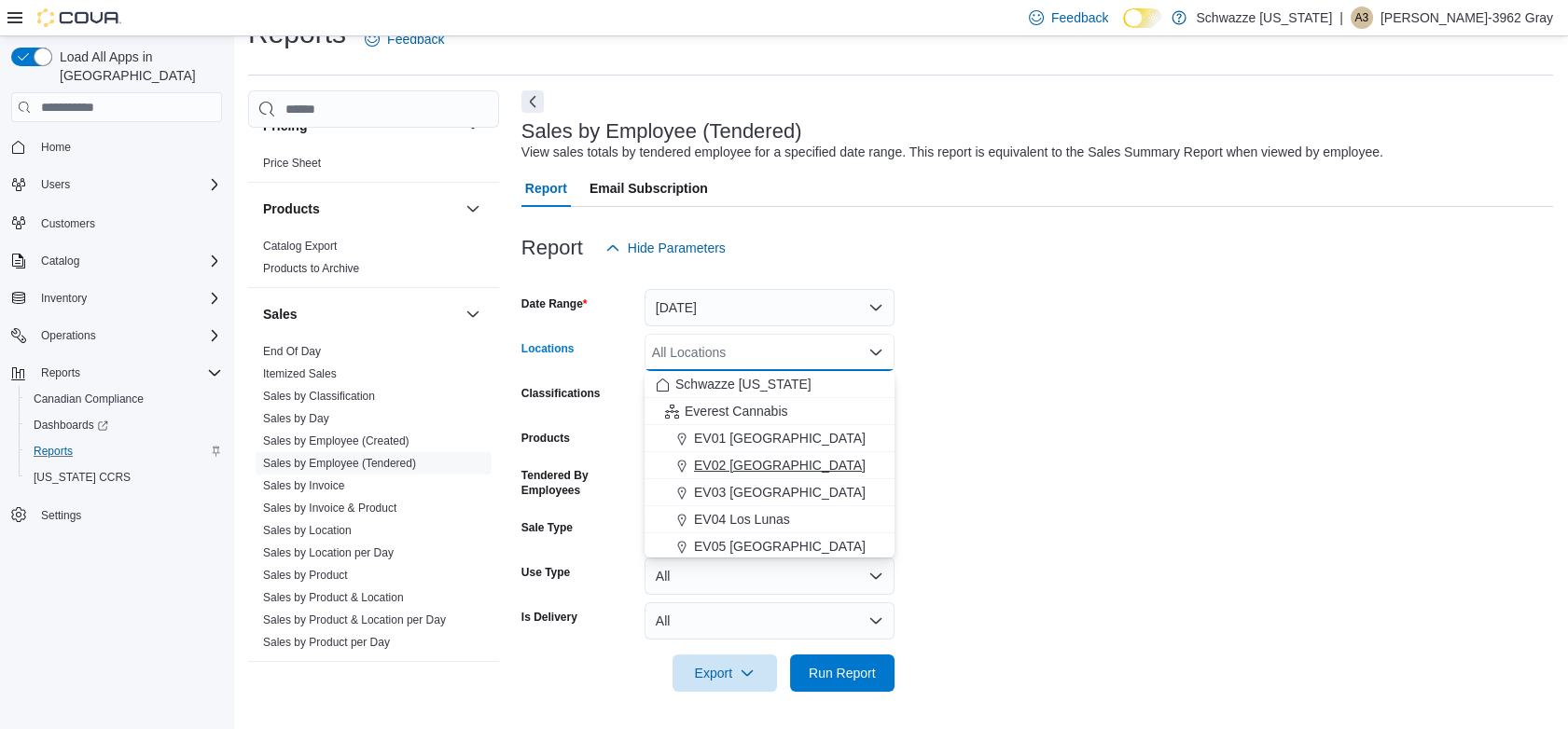
scroll to position [103, 0]
click at [718, 515] on span "EV08 Santa Fe" at bounding box center [738, 524] width 89 height 19
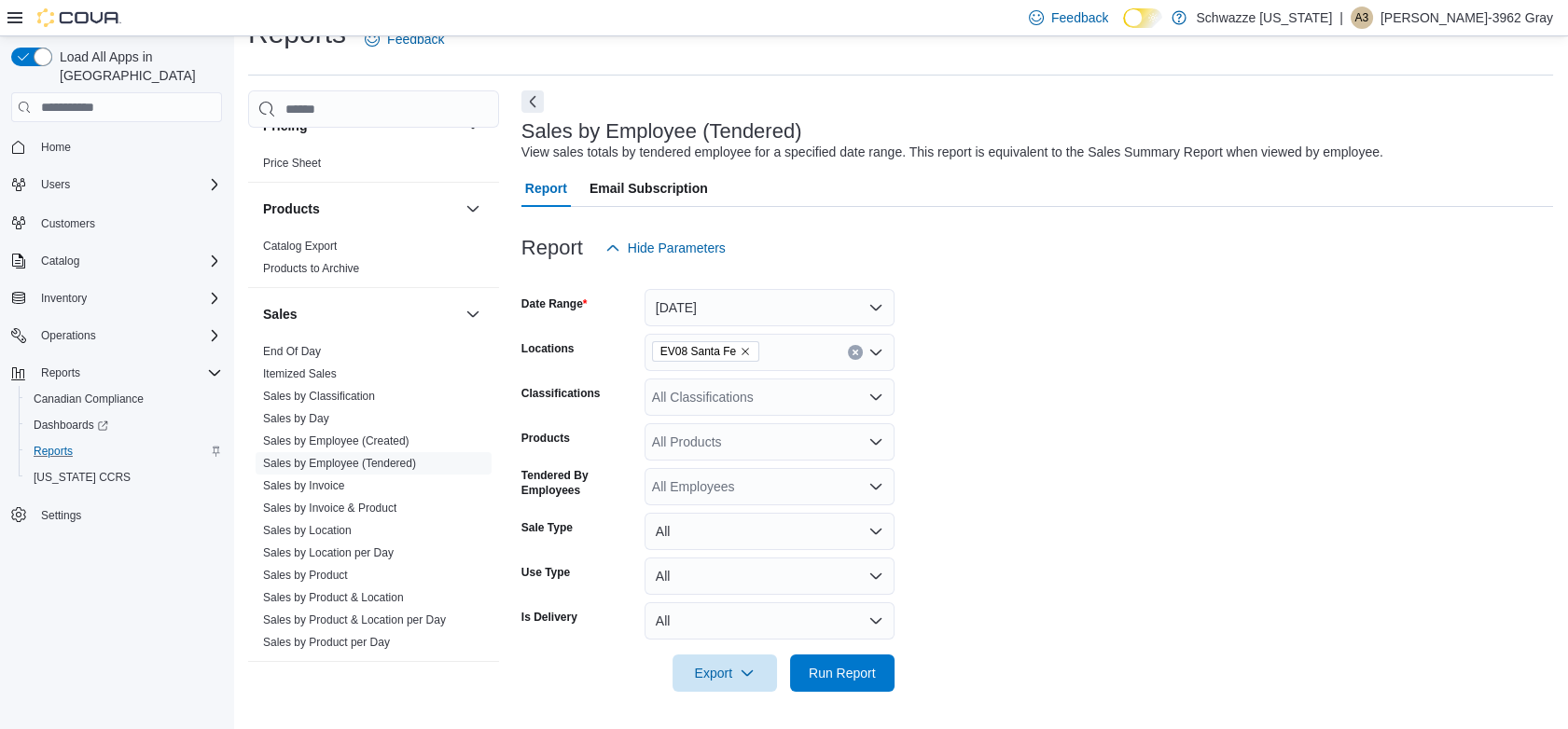
click at [1253, 491] on form "Date Range [DATE] Locations EV08 Santa Fe Classifications All Classifications P…" at bounding box center [1037, 480] width 1032 height 426
click at [851, 668] on span "Run Report" at bounding box center [843, 672] width 67 height 19
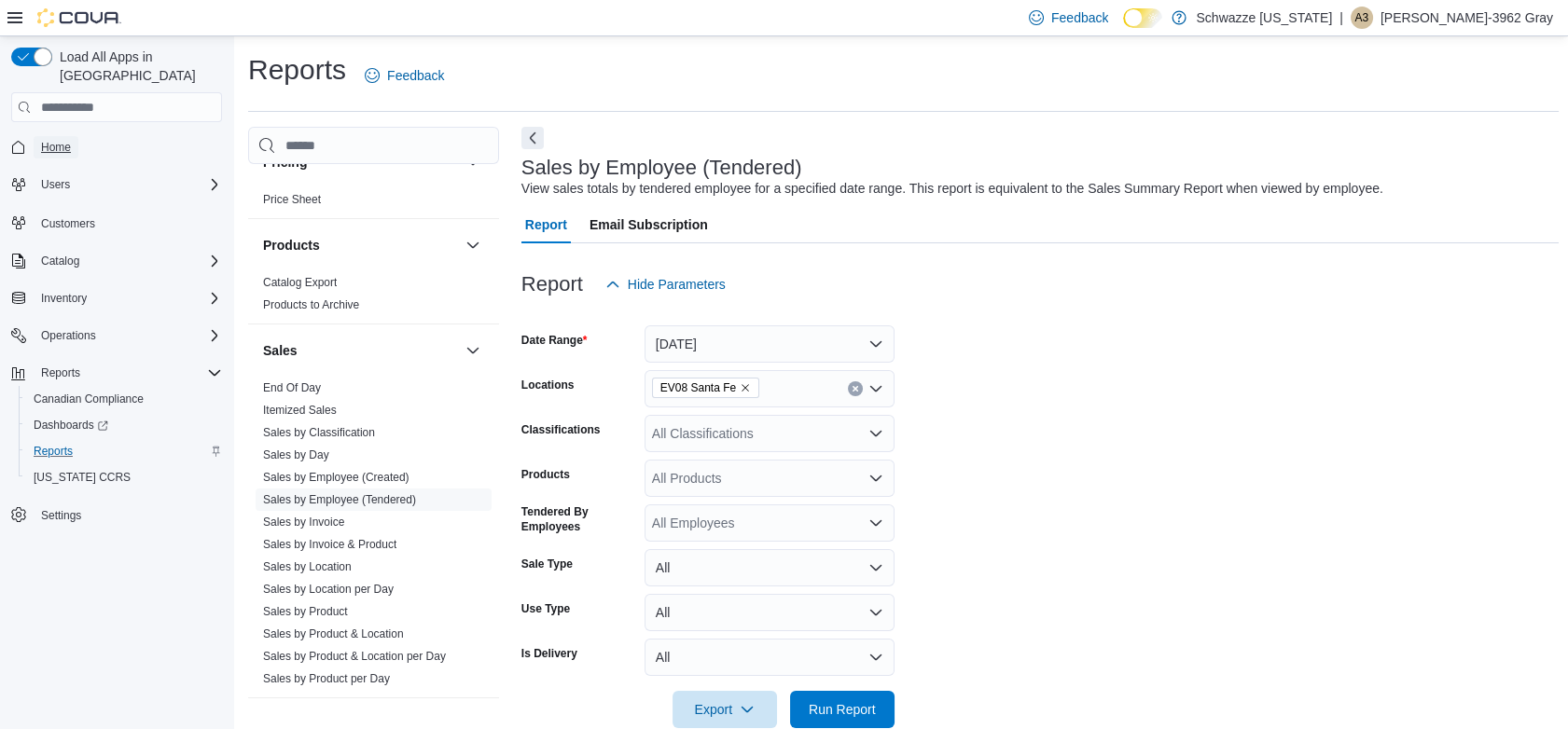
click at [42, 140] on span "Home" at bounding box center [56, 147] width 30 height 15
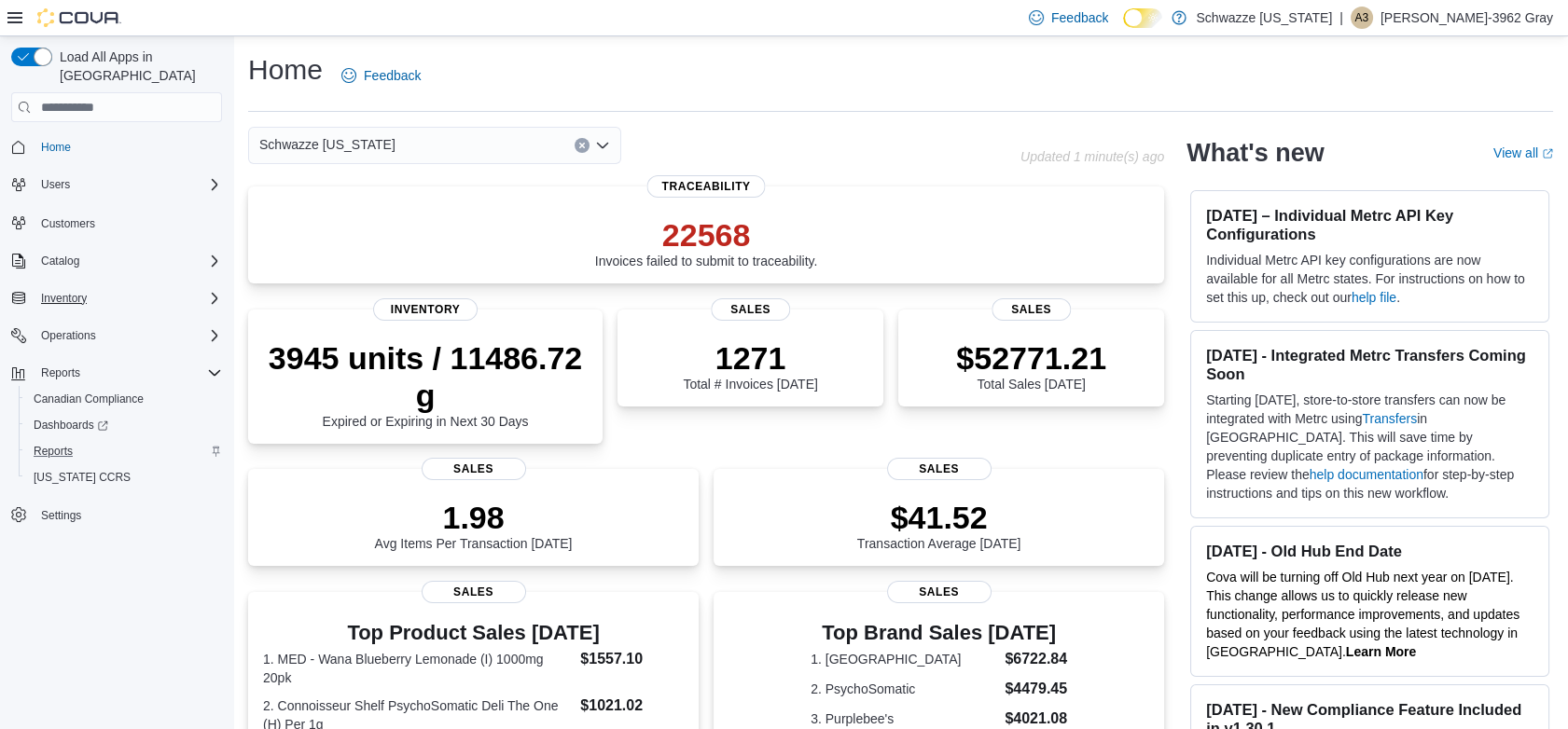
click at [129, 288] on div "Inventory" at bounding box center [127, 298] width 188 height 23
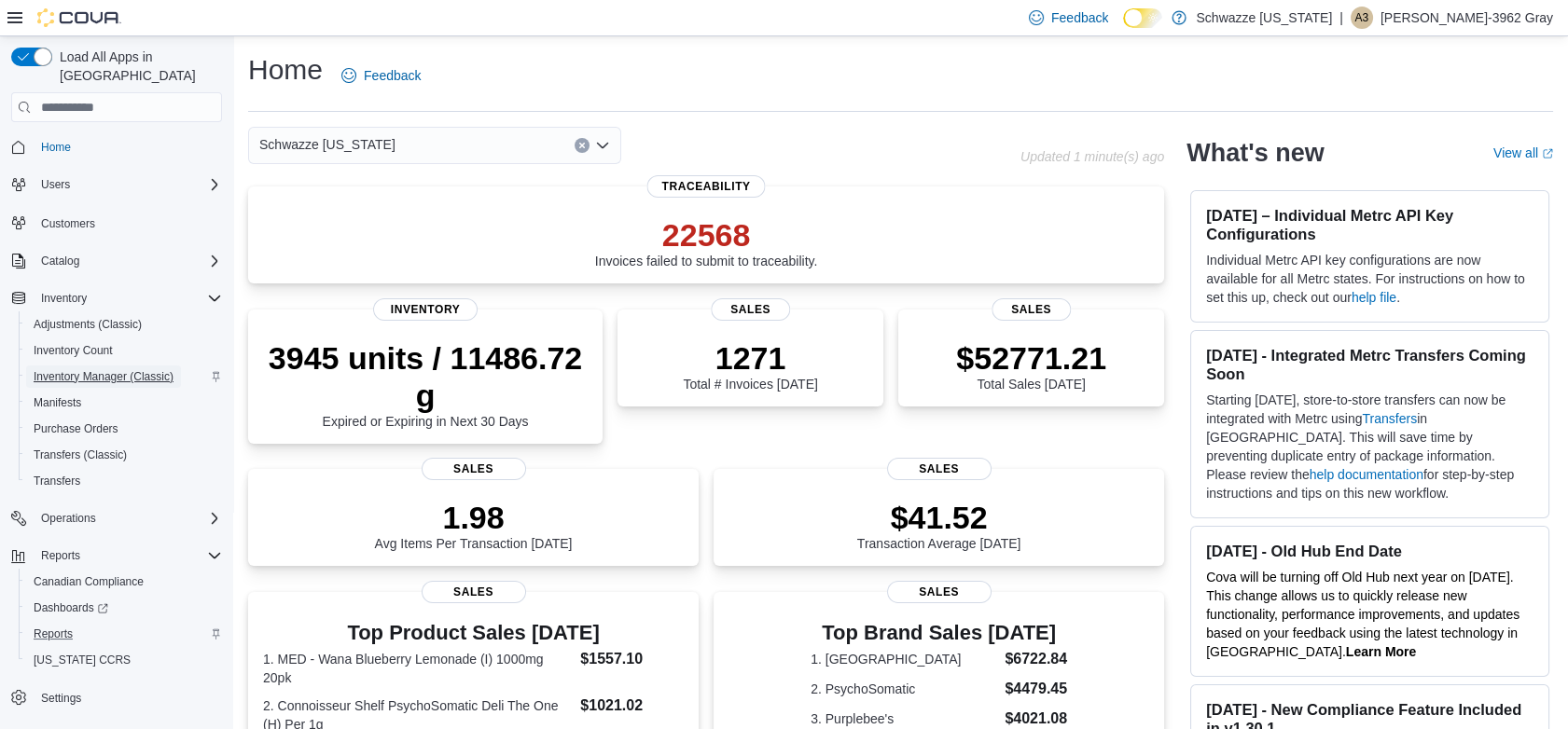
click at [122, 369] on span "Inventory Manager (Classic)" at bounding box center [103, 376] width 140 height 15
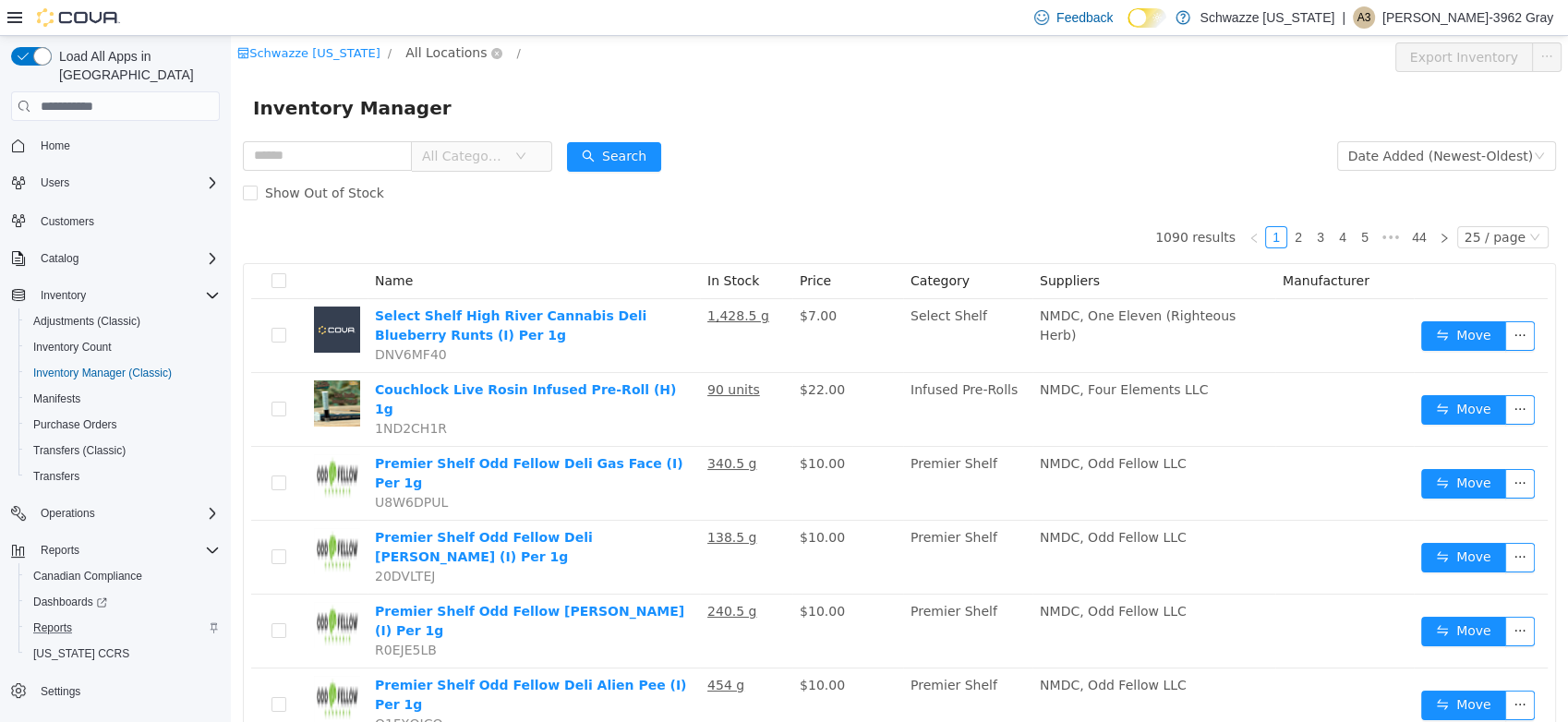
click at [426, 47] on span "All Locations" at bounding box center [446, 53] width 81 height 20
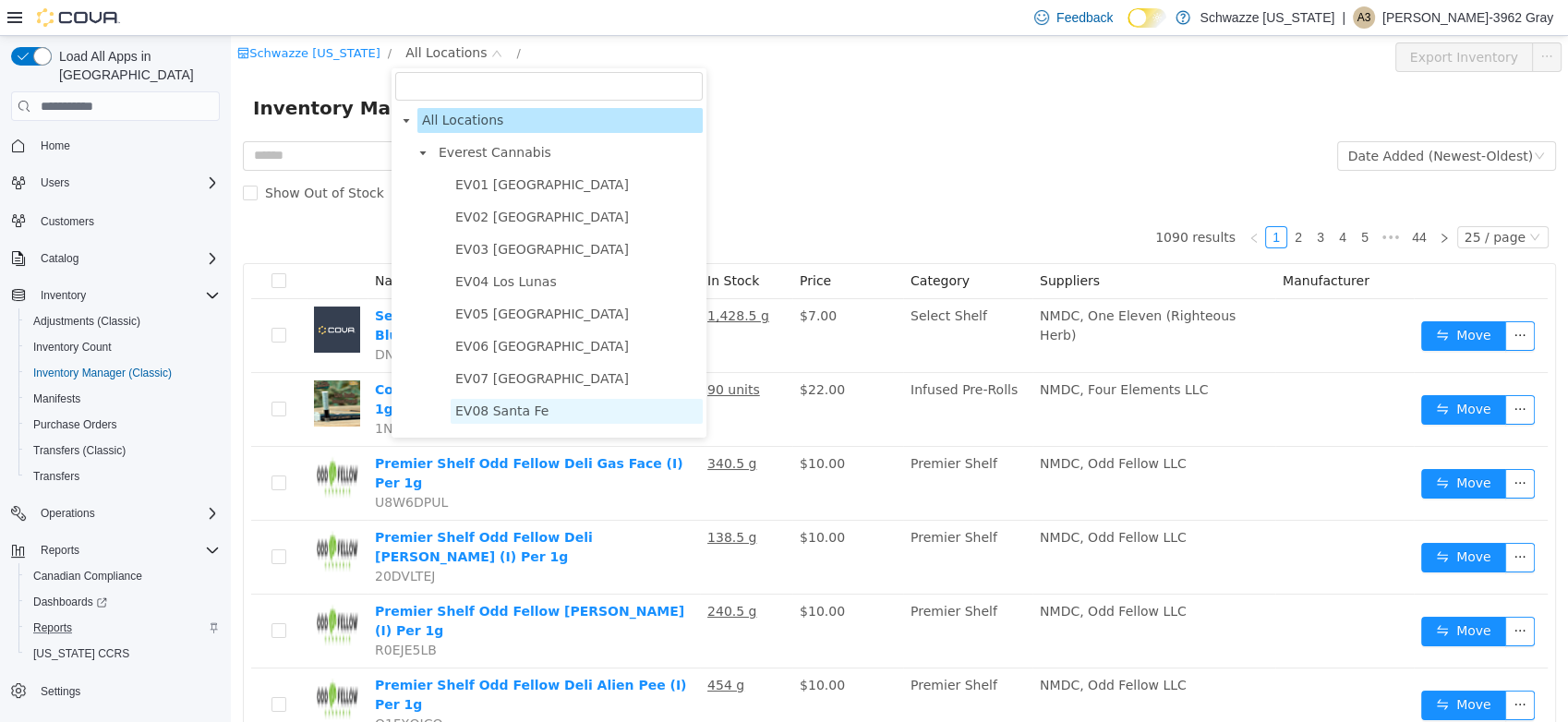
click at [521, 418] on span "EV08 Santa Fe" at bounding box center [502, 411] width 94 height 15
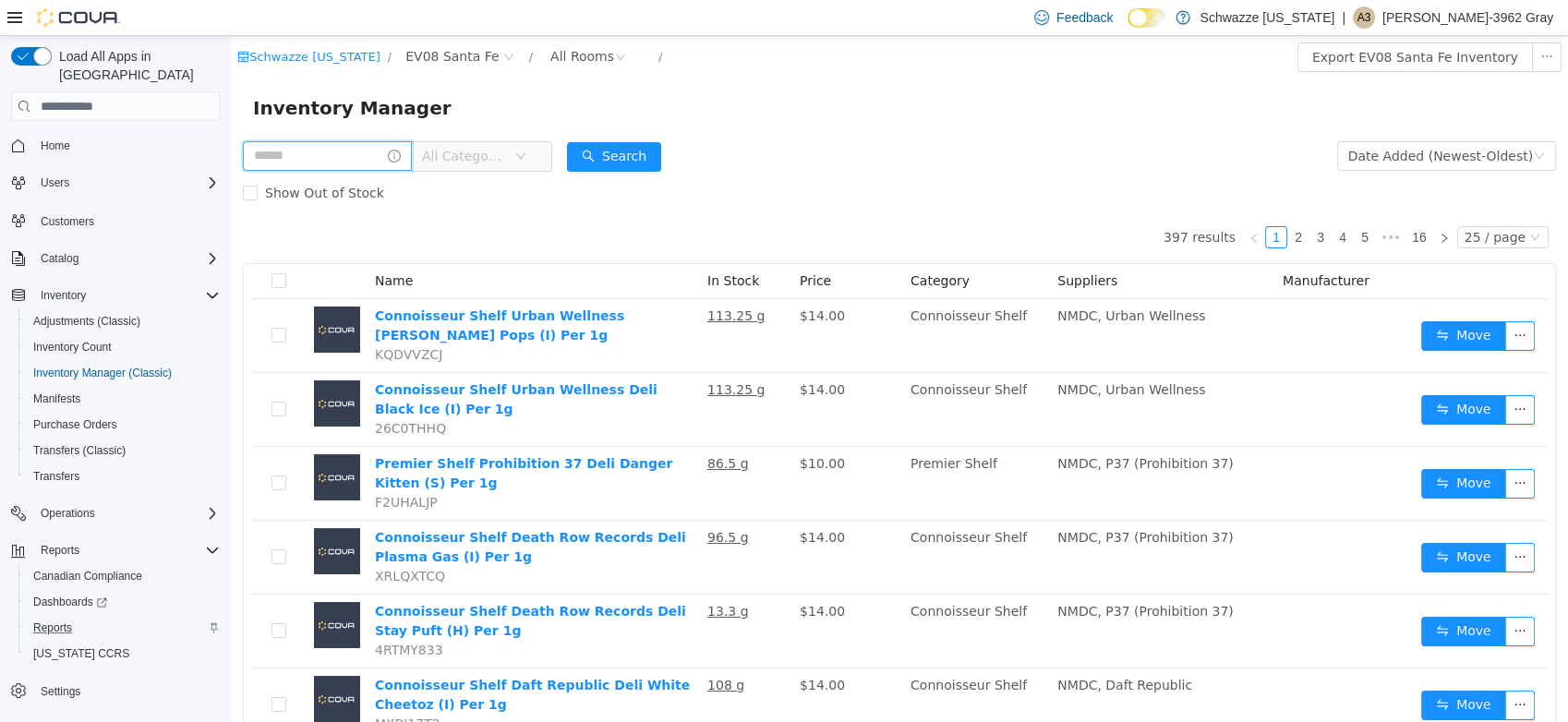
click at [307, 160] on input "text" at bounding box center [327, 156] width 169 height 29
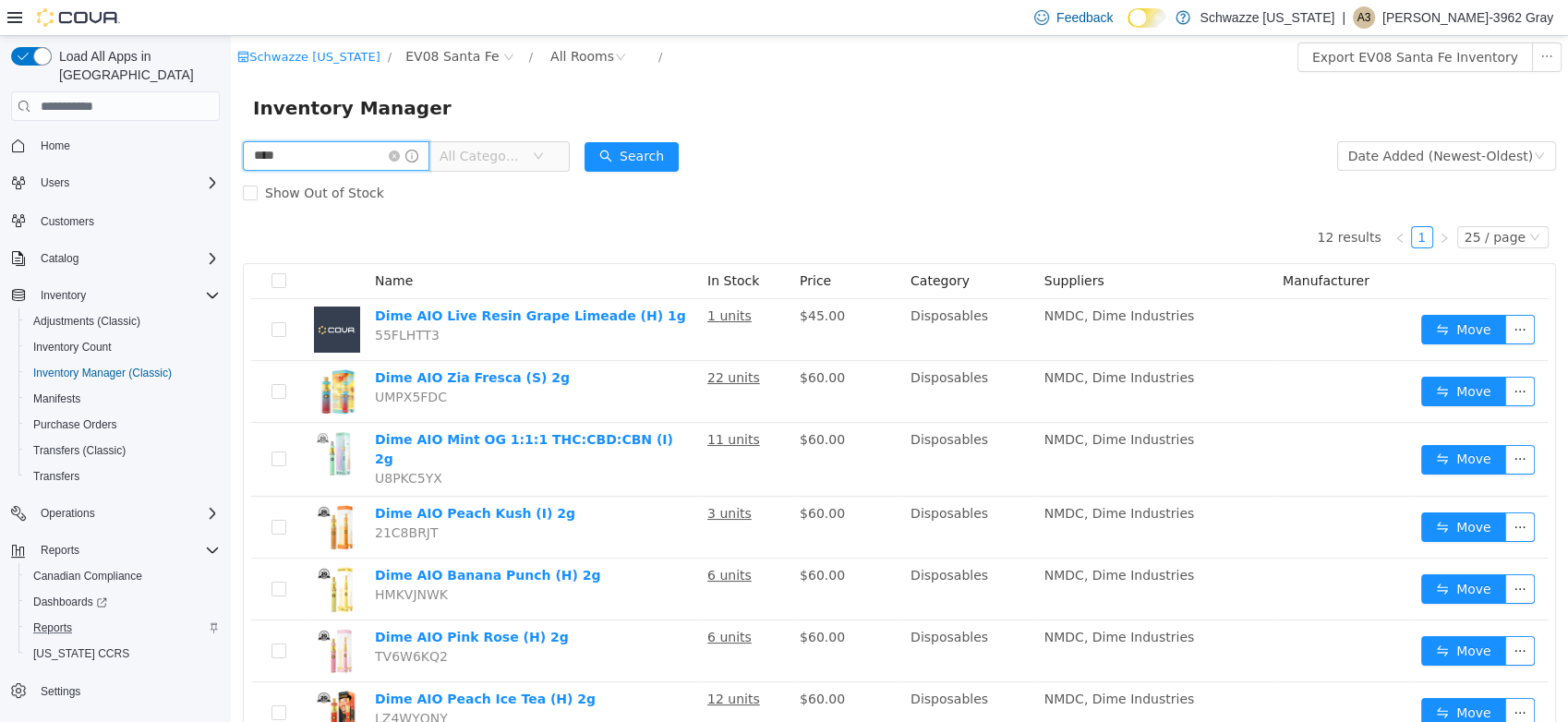
drag, startPoint x: 318, startPoint y: 164, endPoint x: 111, endPoint y: 177, distance: 207.4
click at [231, 177] on html "Schwazze [US_STATE] / EV08 Santa Fe / All Rooms / Export EV08 Santa Fe Inventor…" at bounding box center [899, 379] width 1337 height 686
type input "**********"
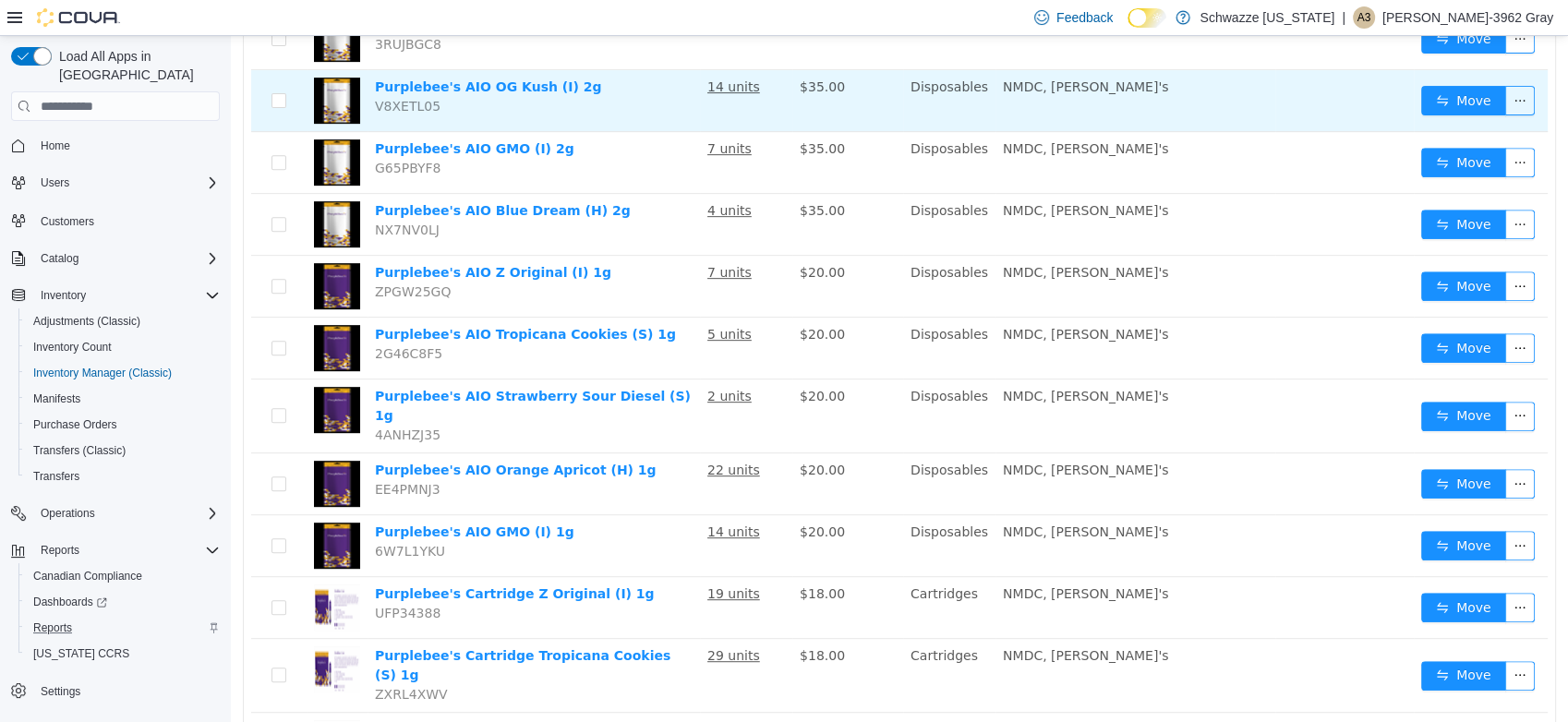
scroll to position [821, 0]
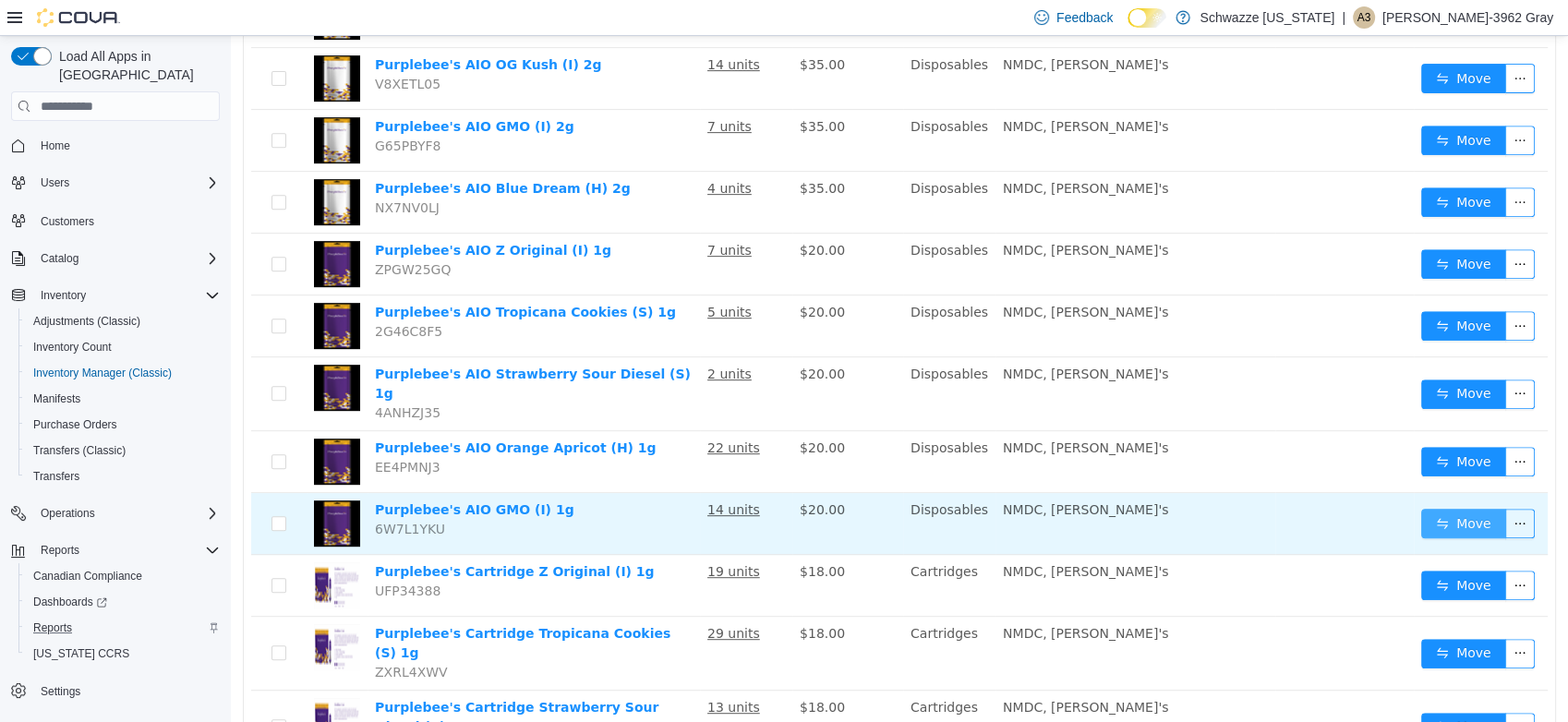
click at [1463, 509] on button "Move" at bounding box center [1463, 524] width 85 height 29
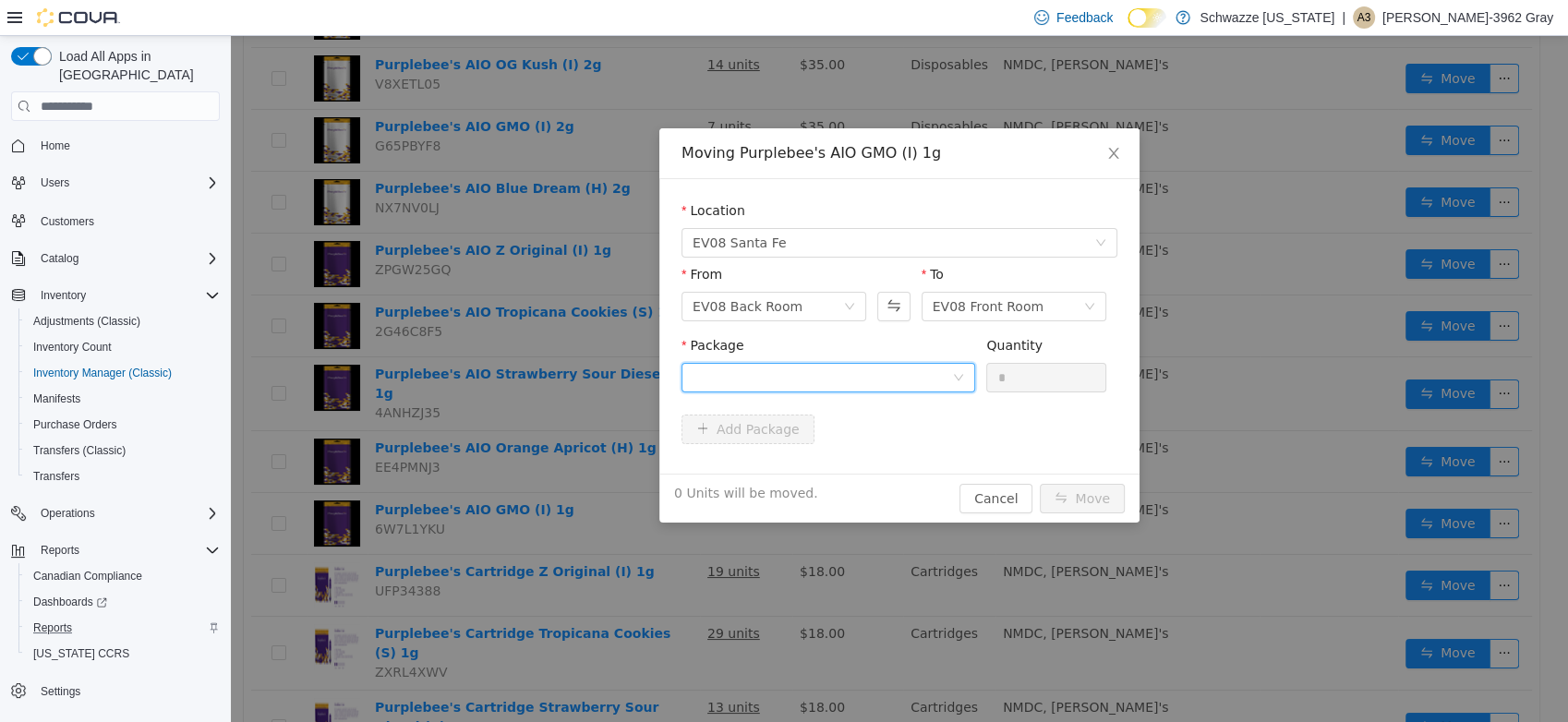
click at [761, 384] on div at bounding box center [822, 378] width 259 height 27
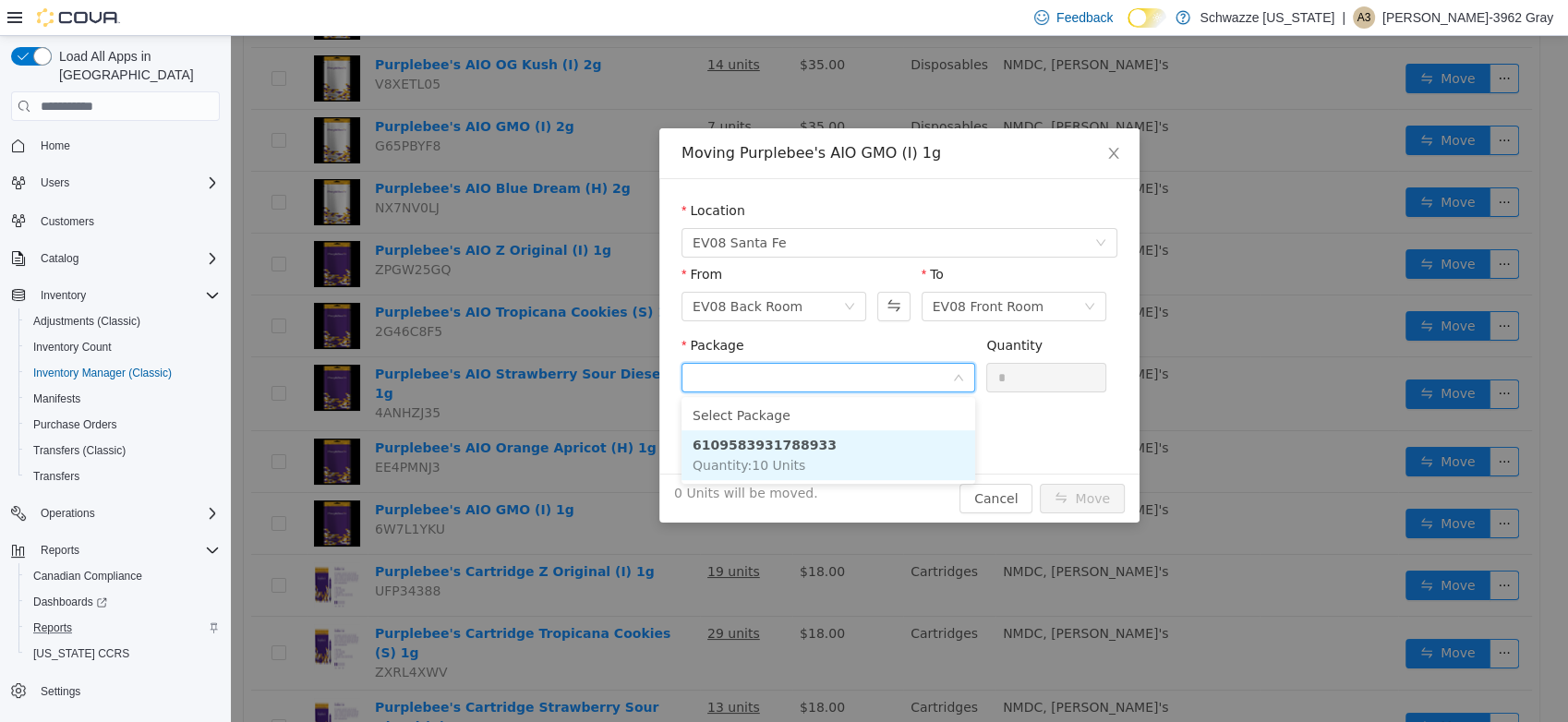
click at [763, 469] on span "Quantity : 10 Units" at bounding box center [749, 465] width 113 height 15
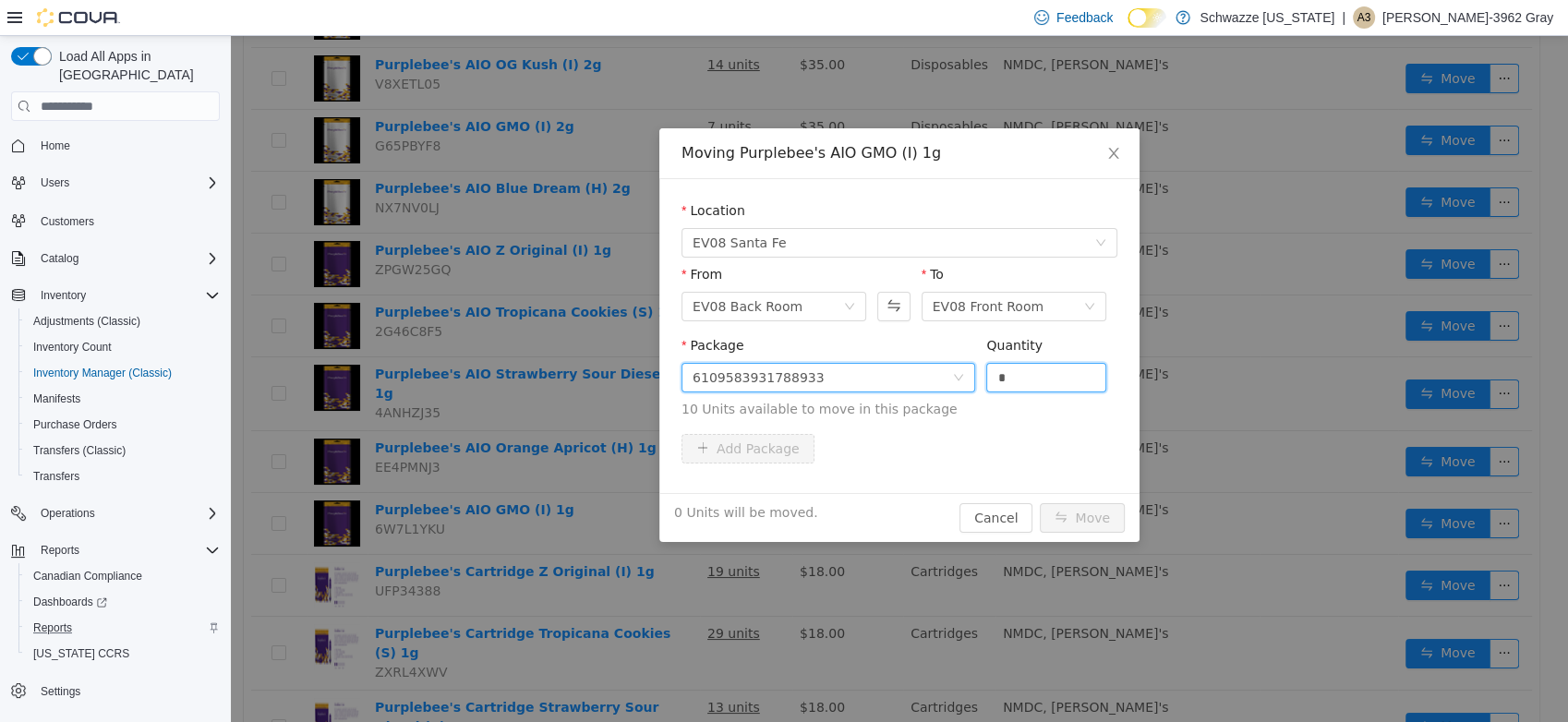
drag, startPoint x: 1018, startPoint y: 387, endPoint x: 802, endPoint y: 399, distance: 216.3
click at [802, 399] on span "Package 6109583931788933 Quantity * 10 Units available to move in this package" at bounding box center [899, 379] width 436 height 81
type input "**"
click at [1039, 503] on button "Move" at bounding box center [1081, 518] width 85 height 29
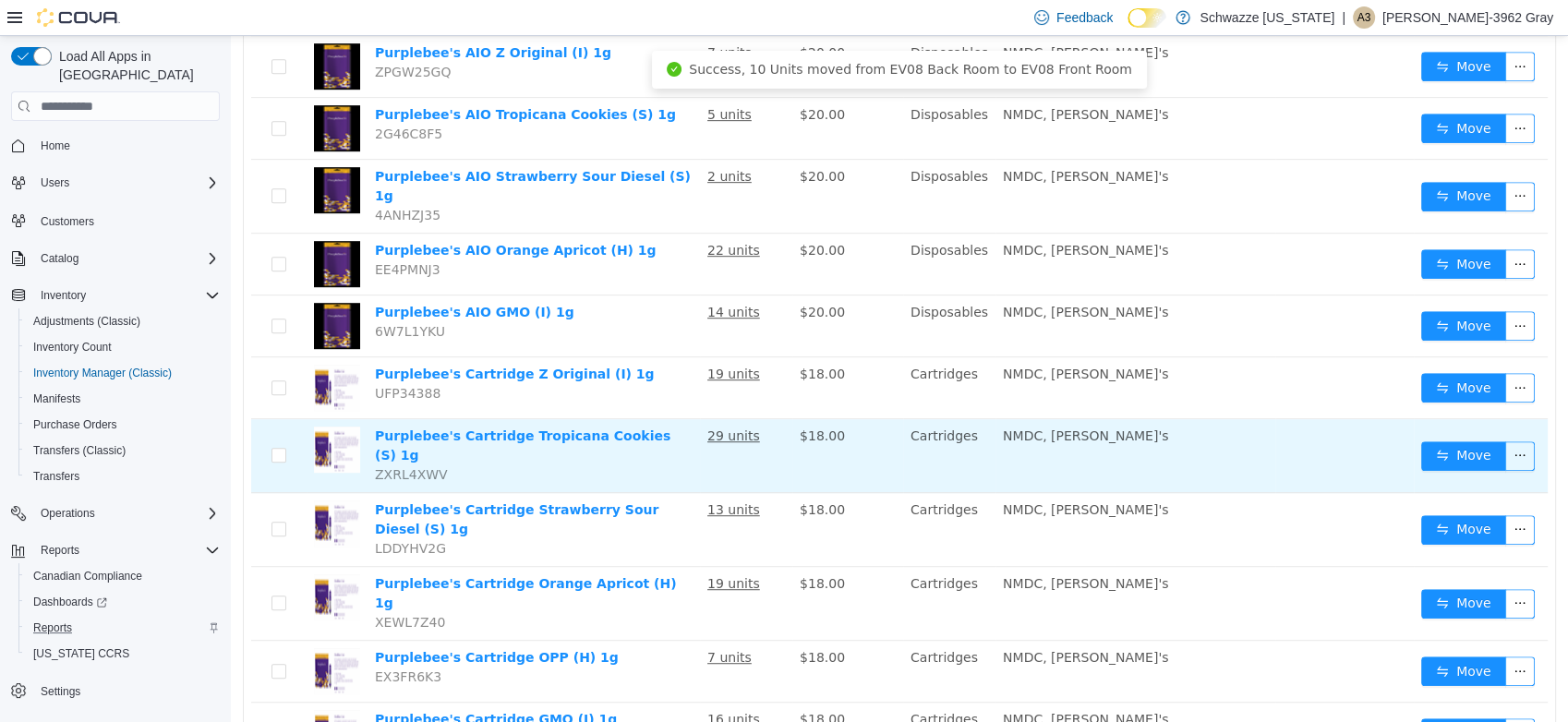
scroll to position [1026, 0]
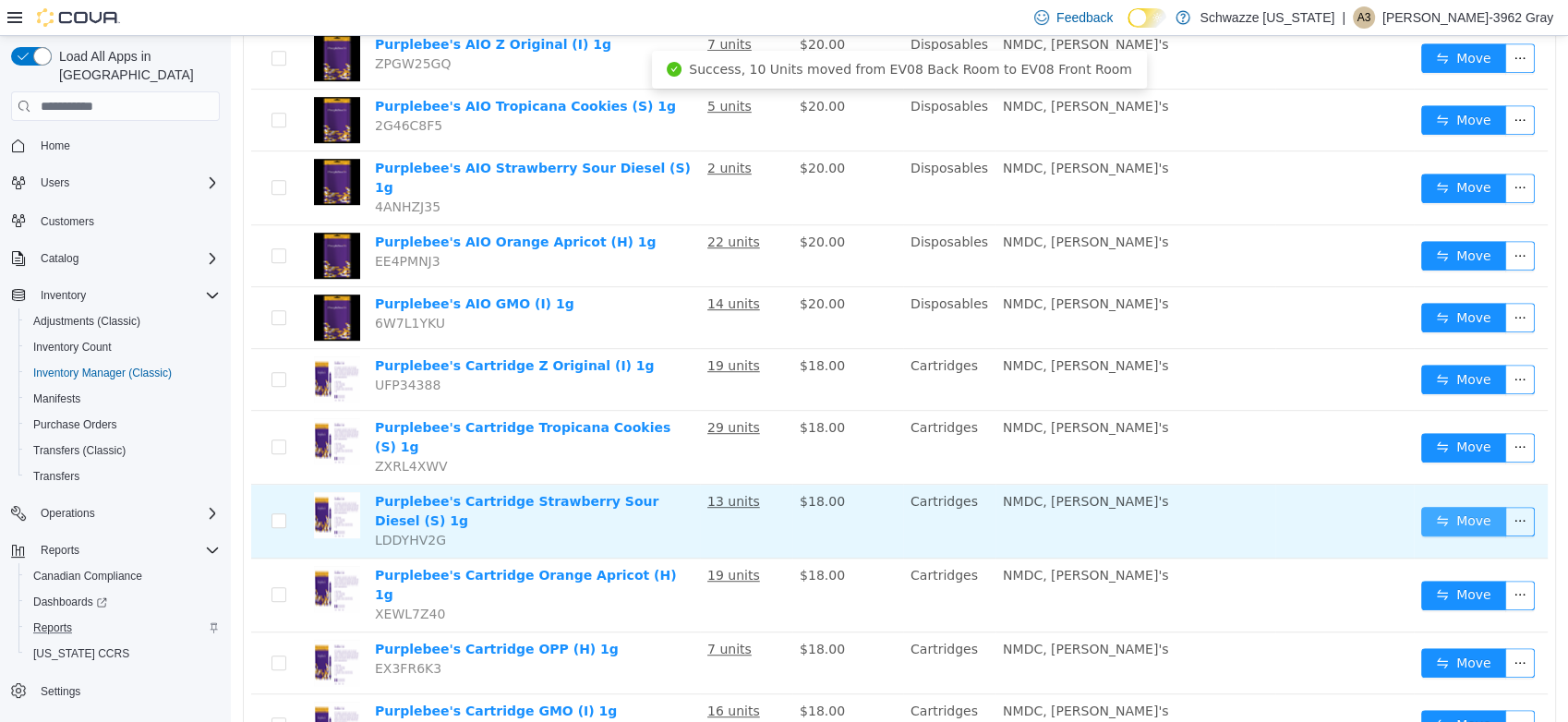
click at [1455, 507] on button "Move" at bounding box center [1463, 522] width 85 height 29
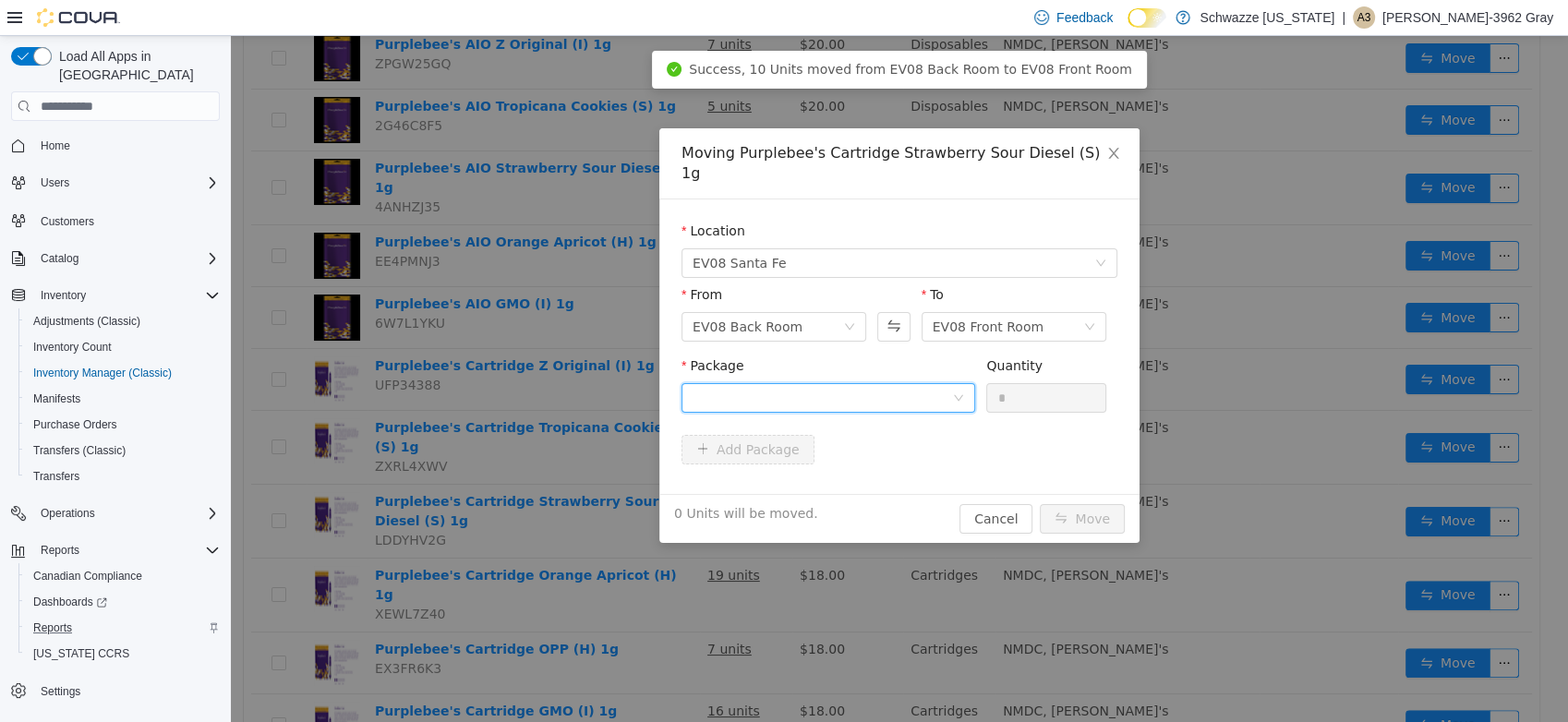
click at [818, 384] on div at bounding box center [822, 398] width 259 height 27
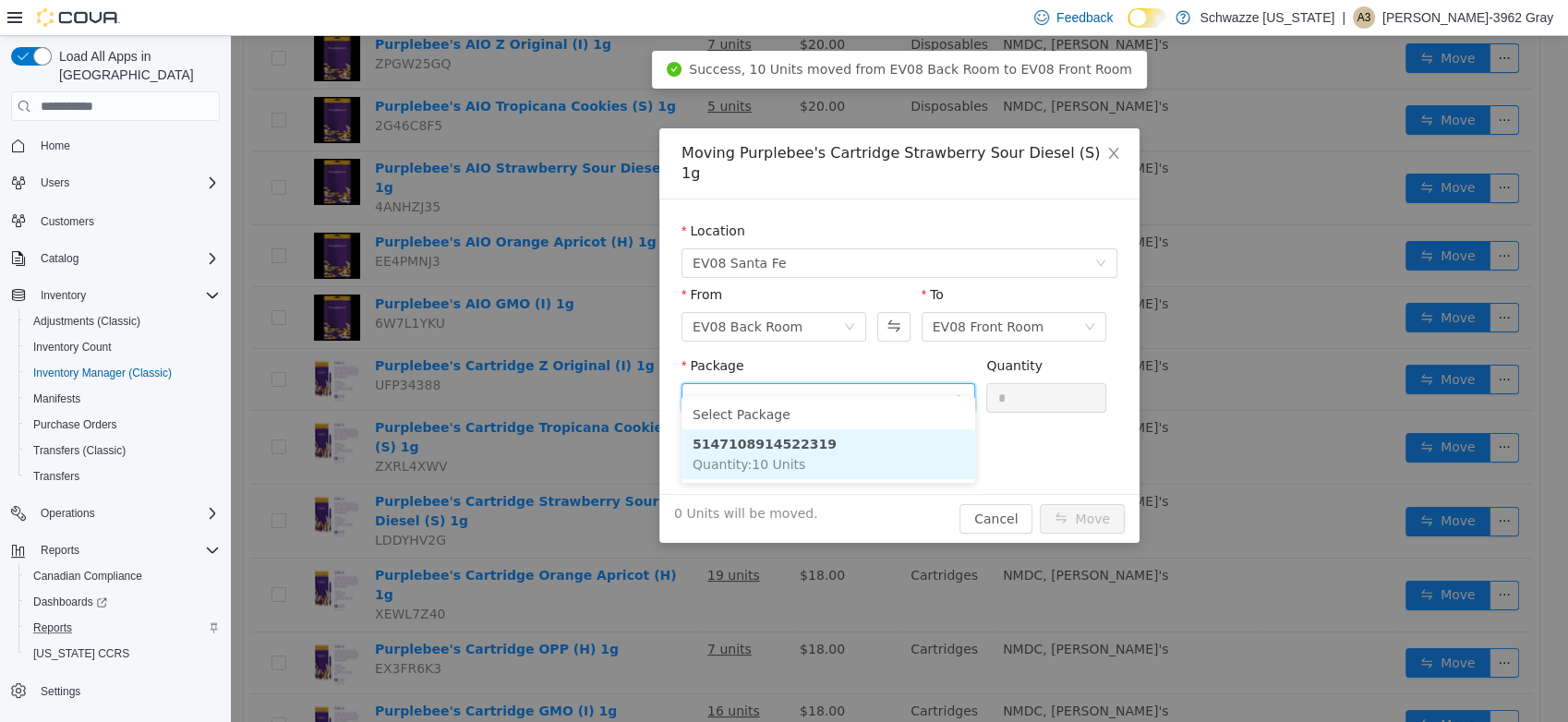
click at [830, 460] on li "5147108914522319 Quantity : 10 Units" at bounding box center [828, 454] width 294 height 50
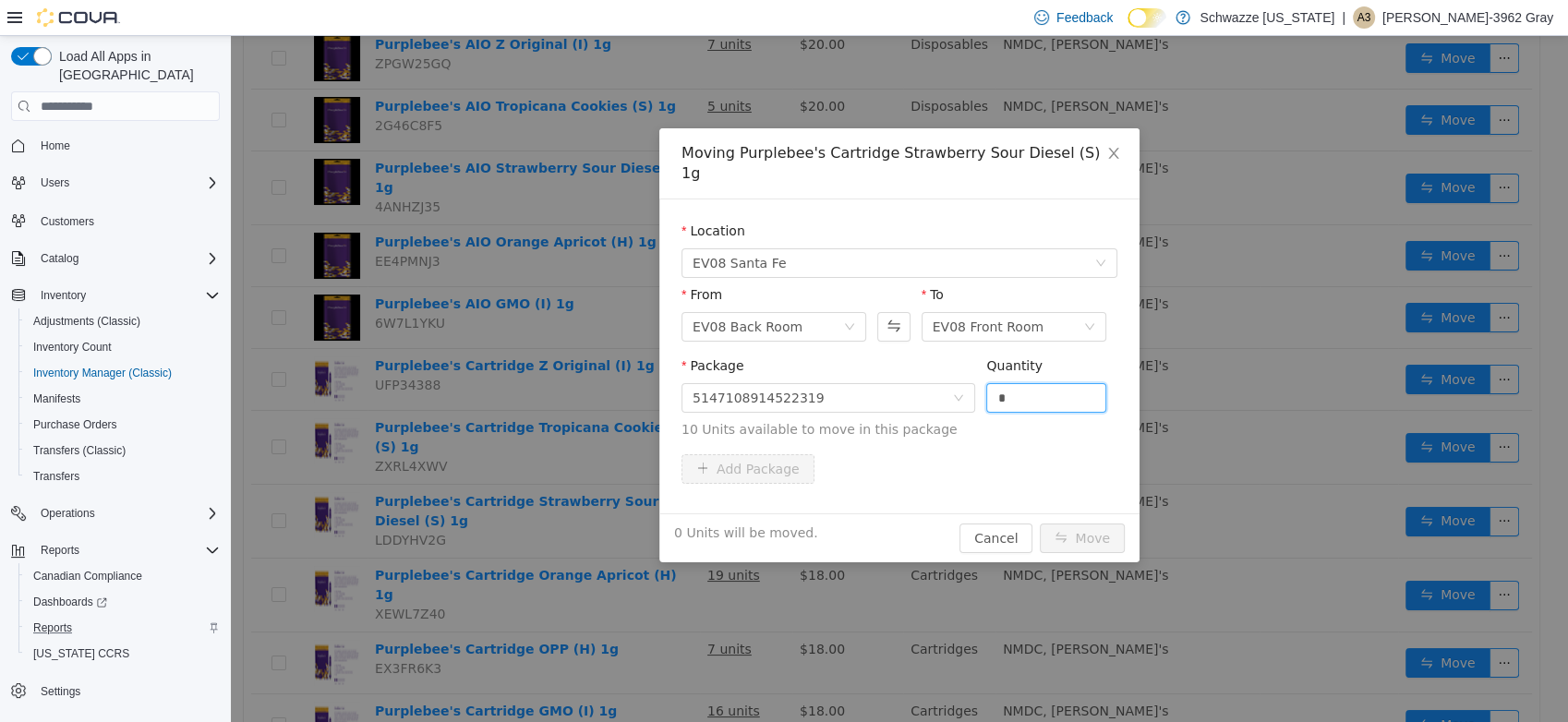
drag, startPoint x: 1039, startPoint y: 380, endPoint x: 669, endPoint y: 424, distance: 372.6
click at [671, 424] on div "Location EV08 [GEOGRAPHIC_DATA] From EV08 Back Room To EV08 Front Room Package …" at bounding box center [899, 356] width 480 height 314
type input "**"
click at [1039, 524] on button "Move" at bounding box center [1081, 539] width 85 height 29
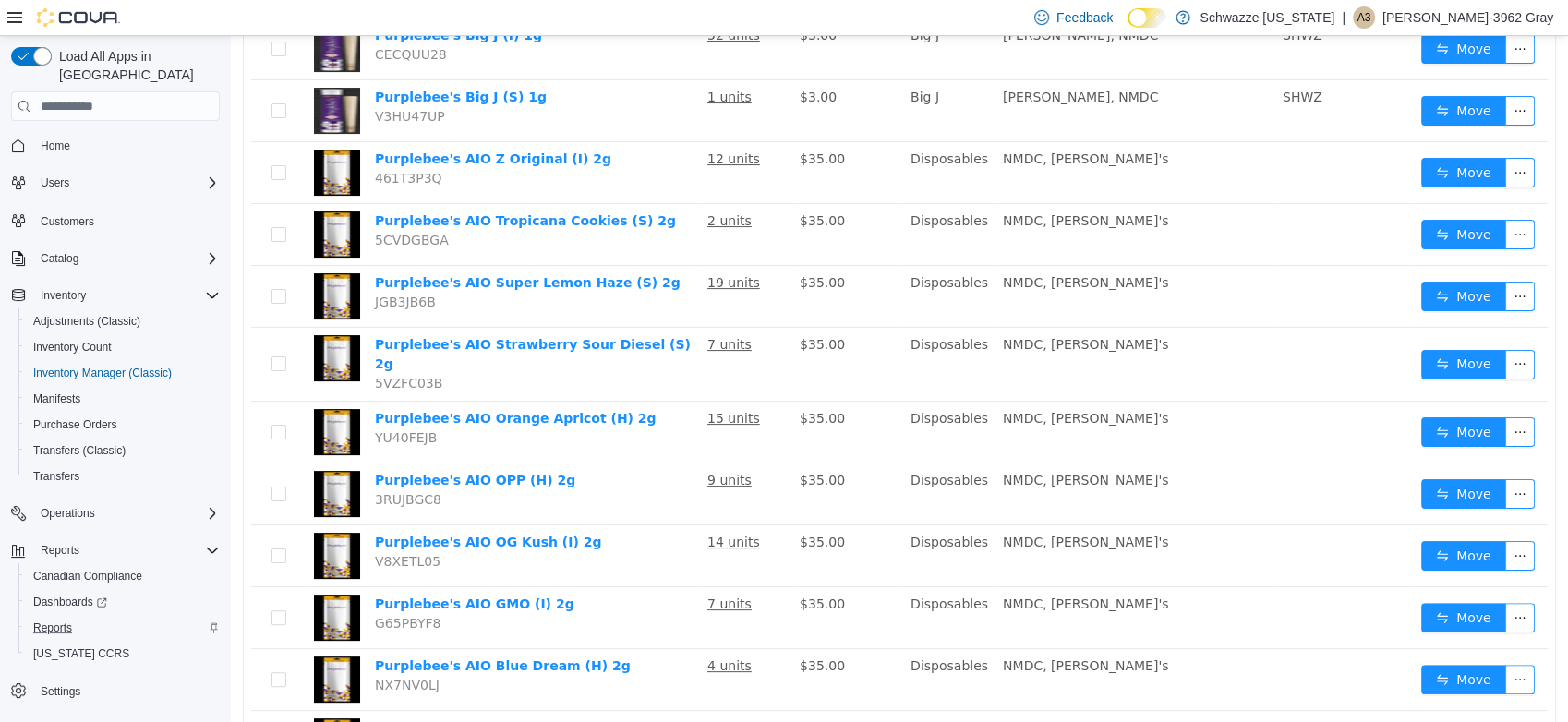
scroll to position [0, 0]
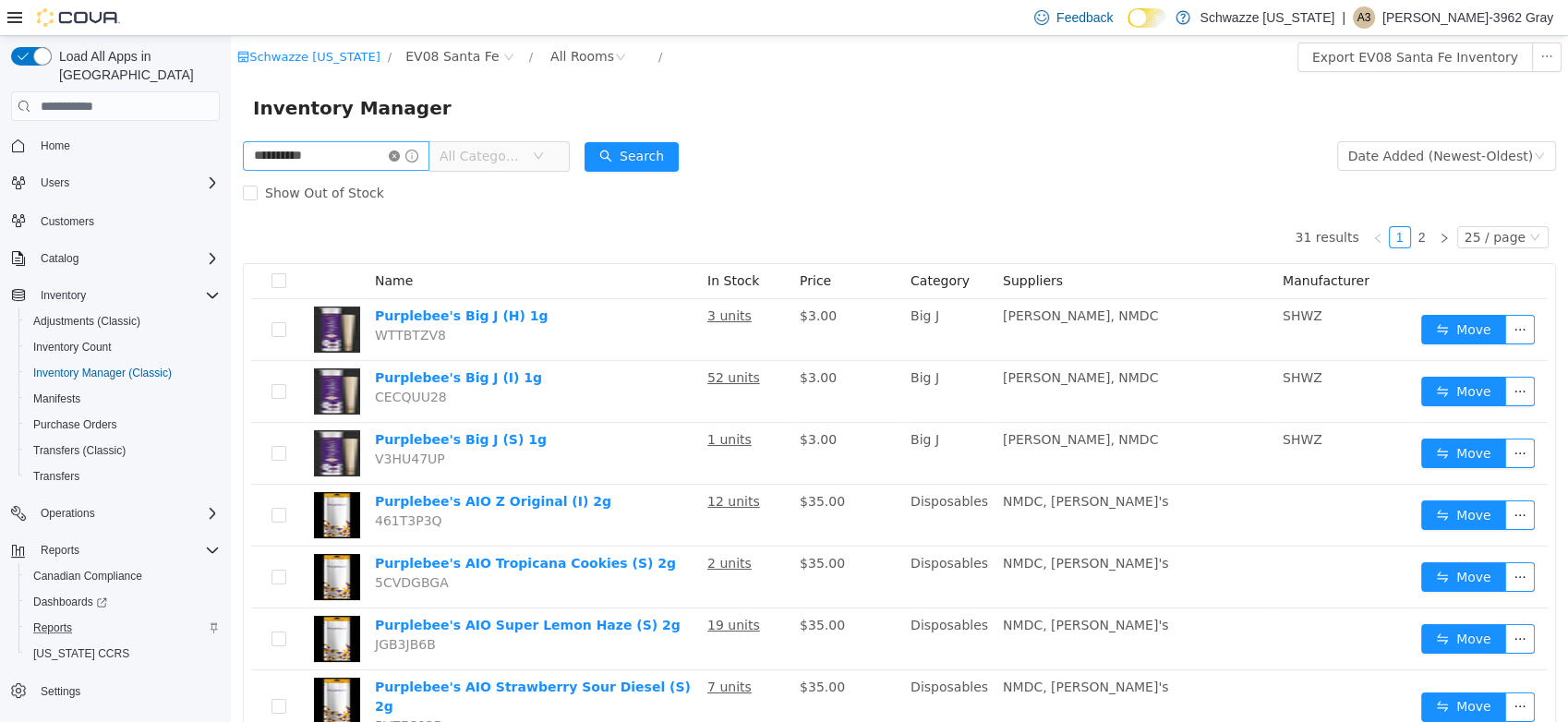
click at [400, 162] on icon "icon: close-circle" at bounding box center [394, 155] width 11 height 11
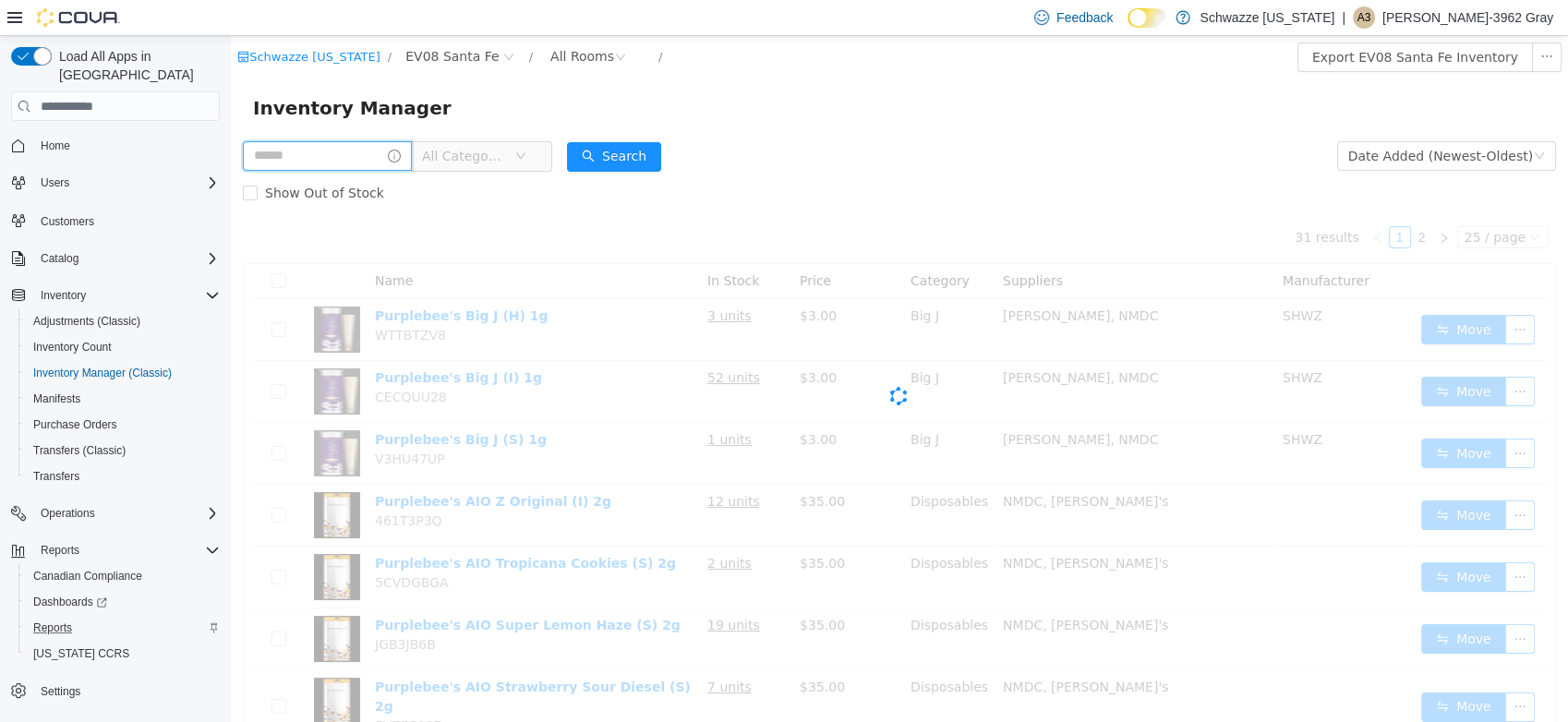
click at [388, 162] on input "text" at bounding box center [327, 156] width 169 height 29
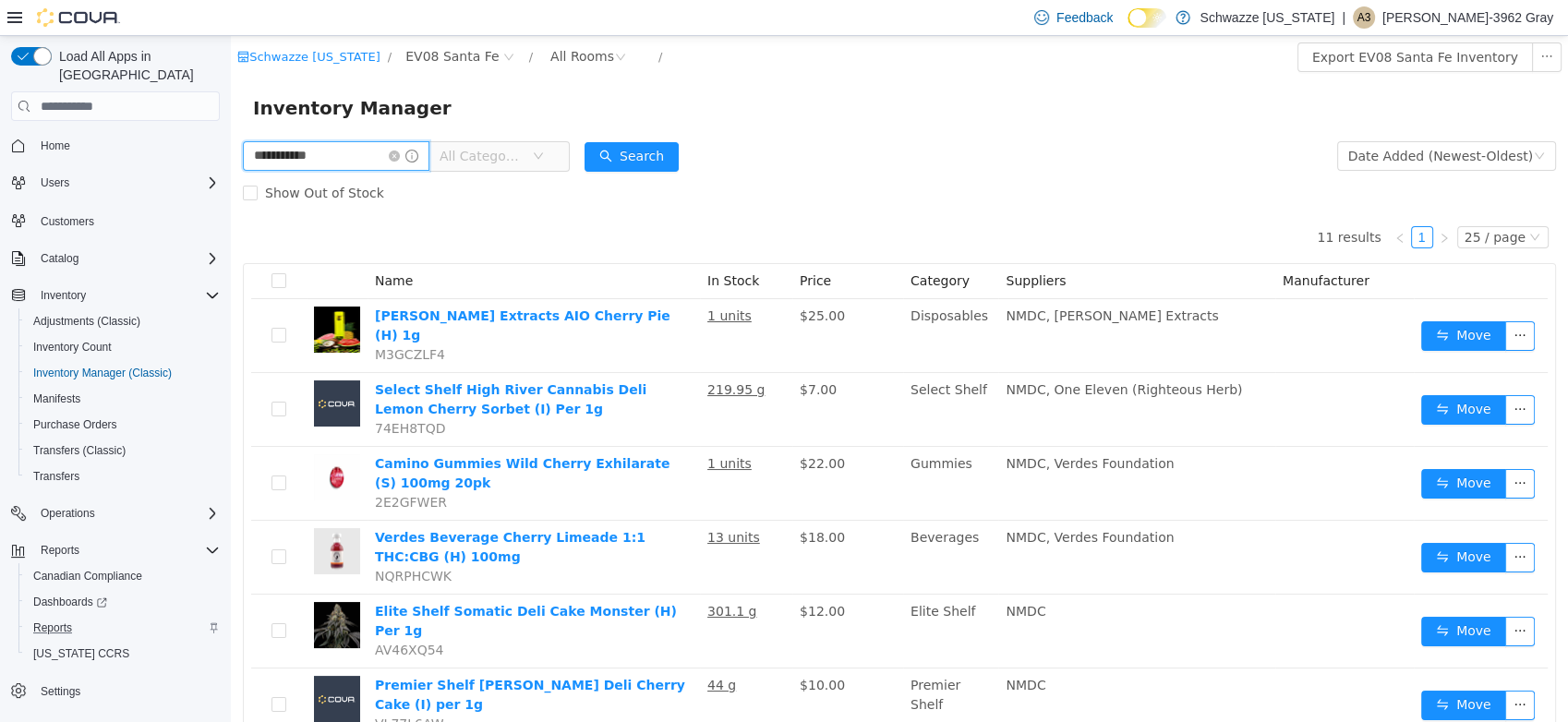
drag, startPoint x: 365, startPoint y: 157, endPoint x: 231, endPoint y: 197, distance: 139.8
click at [231, 162] on html "**********" at bounding box center [899, 379] width 1337 height 686
type input "****"
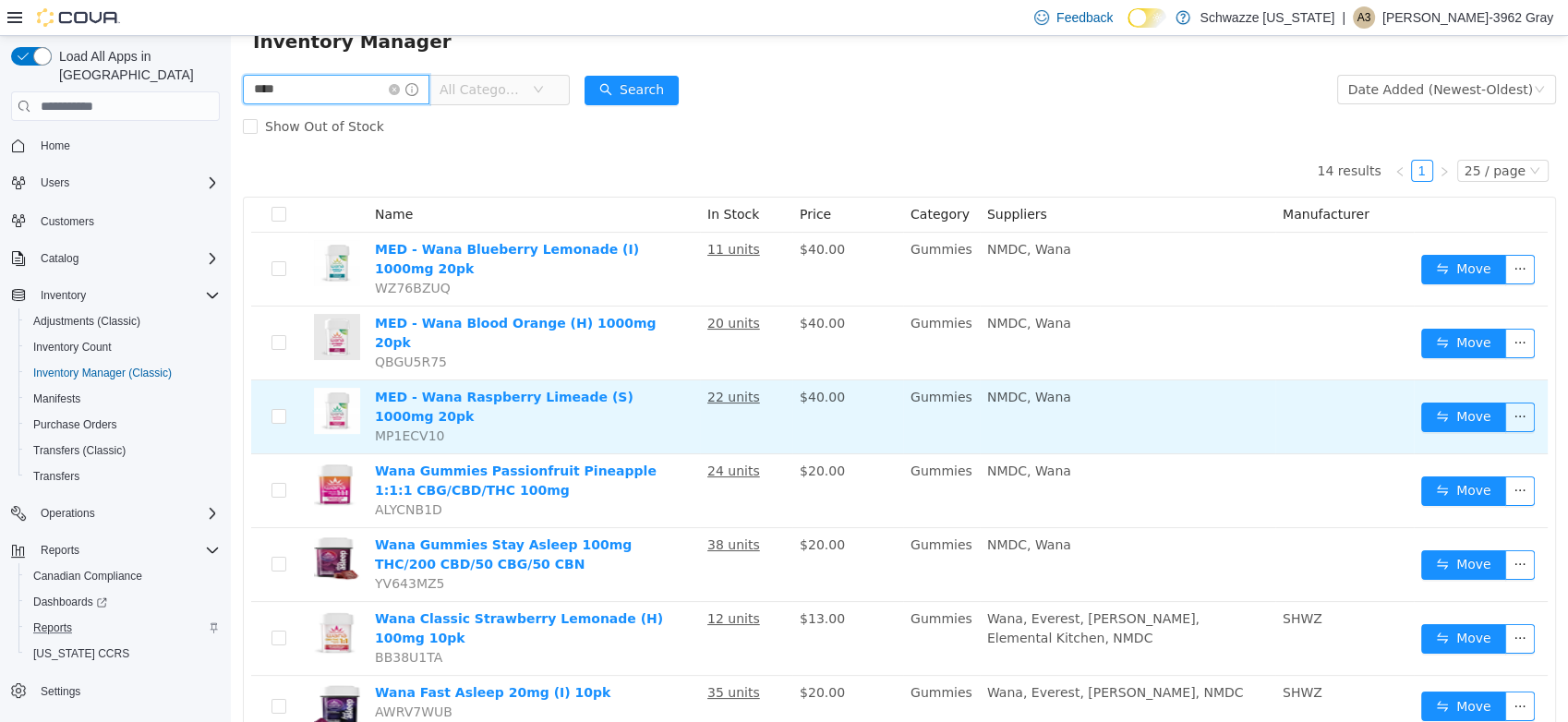
scroll to position [102, 0]
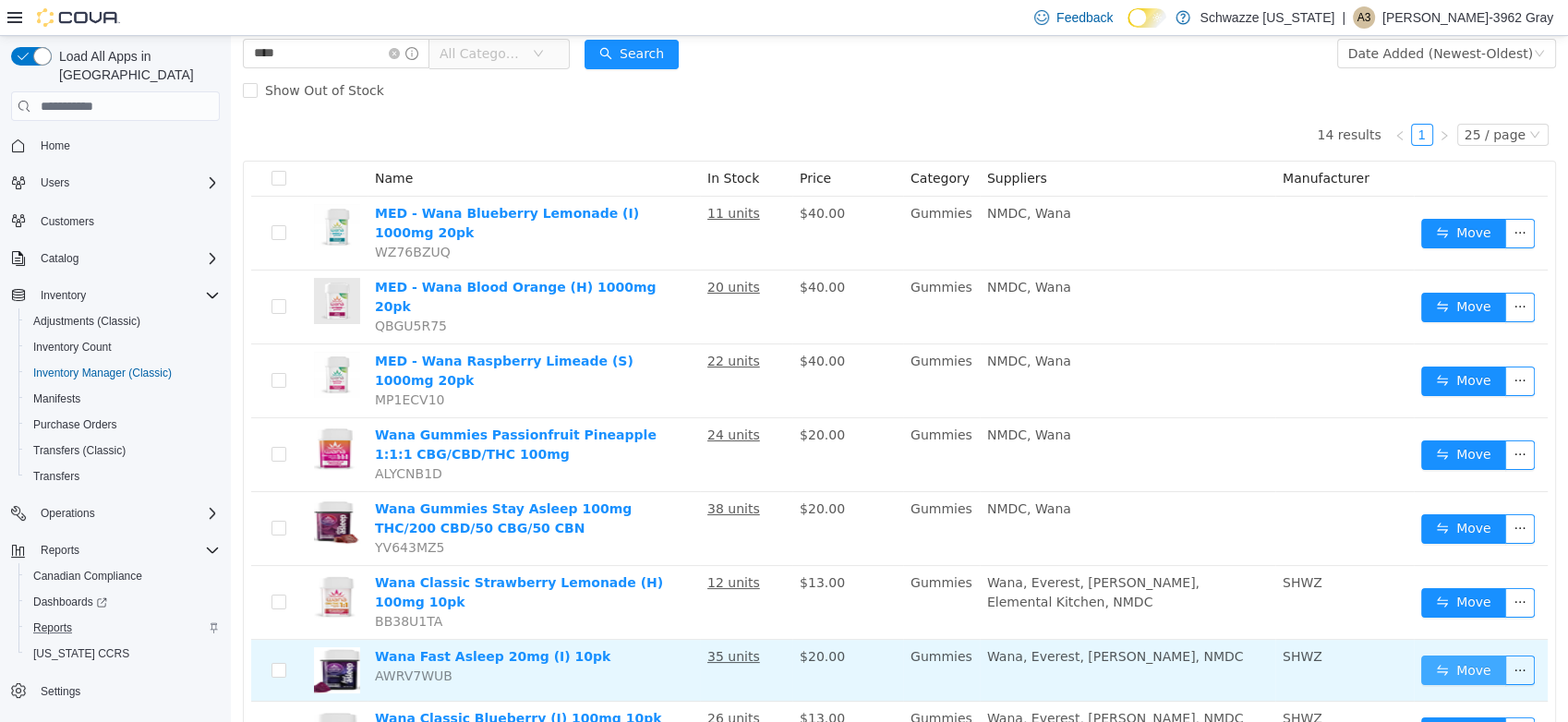
click at [1434, 656] on button "Move" at bounding box center [1463, 670] width 85 height 29
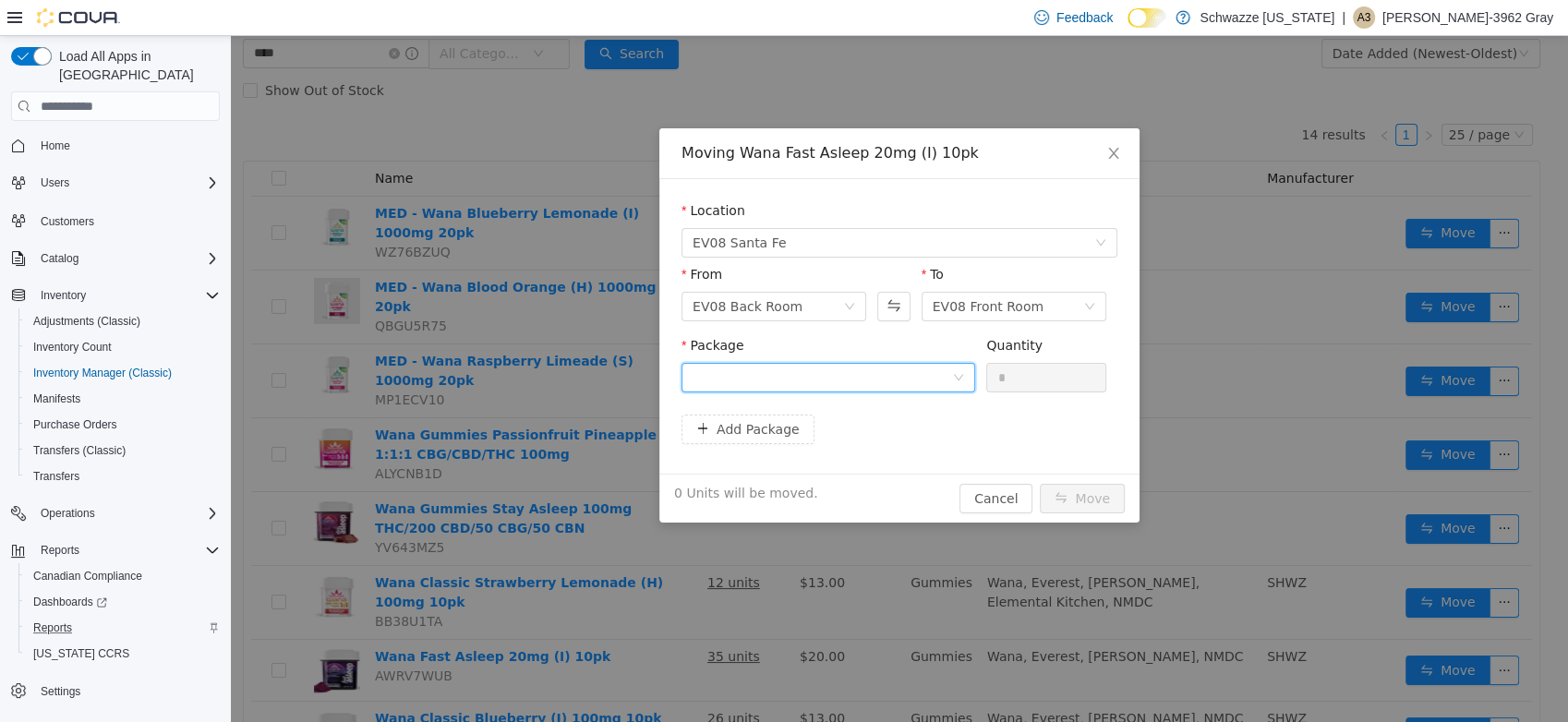
click at [809, 372] on div at bounding box center [822, 378] width 259 height 27
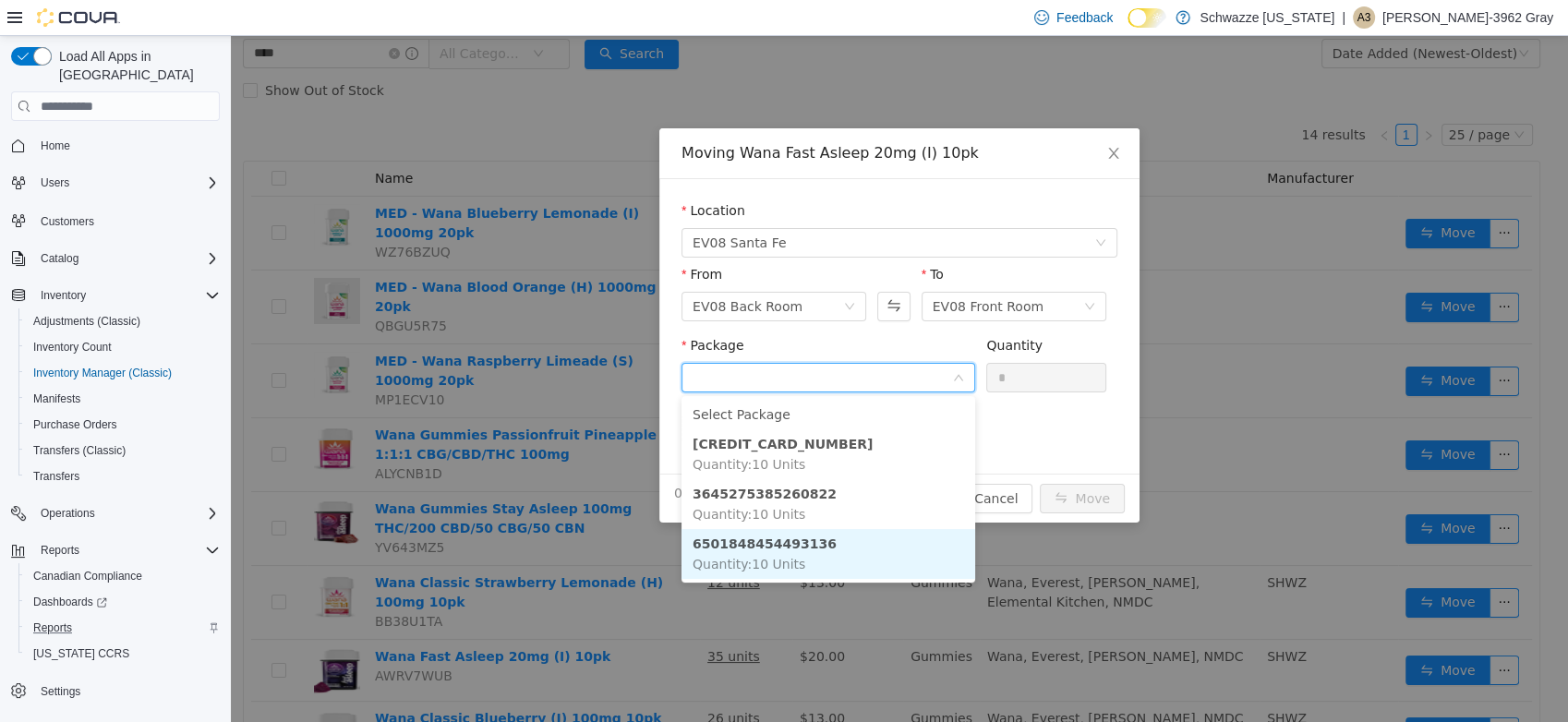
click at [809, 552] on li "6501848454493136 Quantity : 10 Units" at bounding box center [828, 553] width 294 height 50
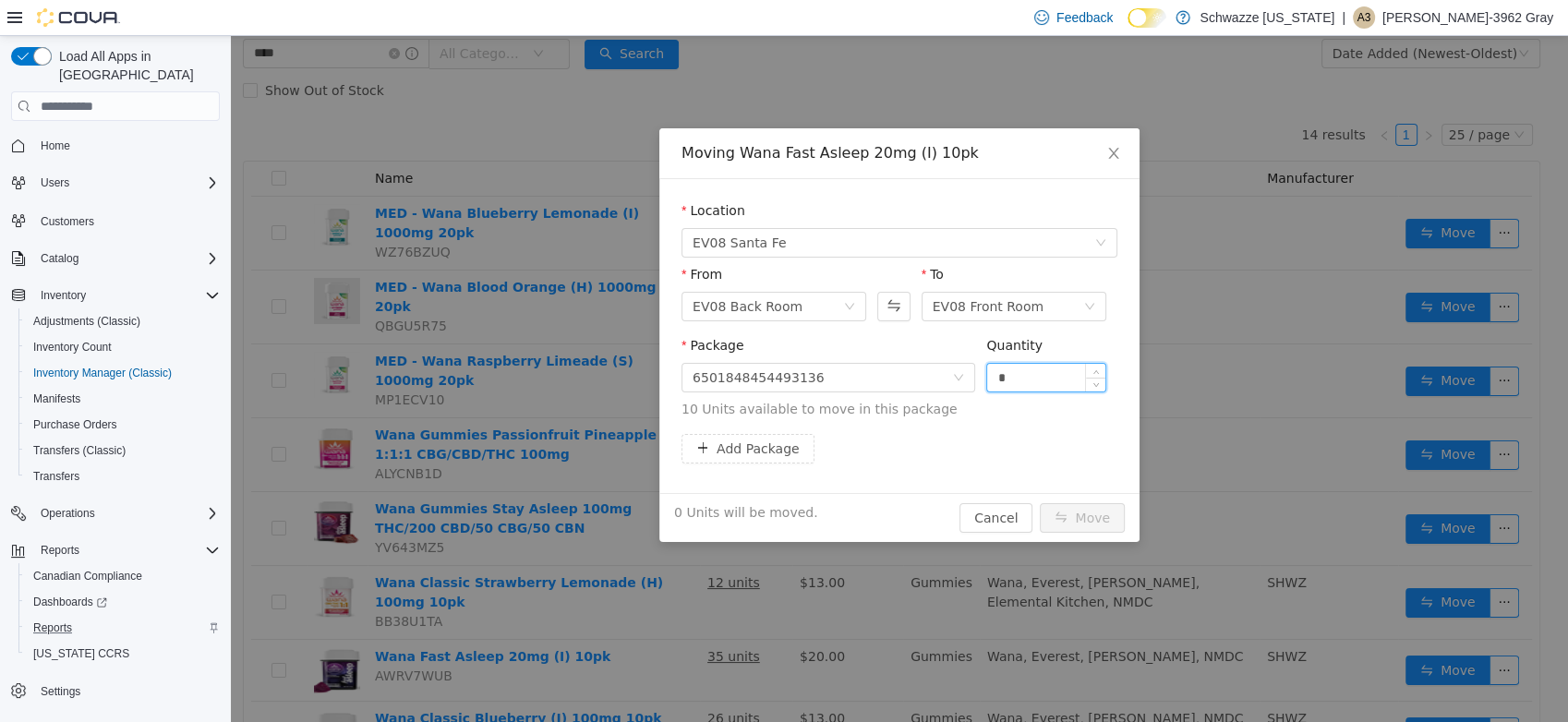
click at [1027, 373] on input "*" at bounding box center [1045, 378] width 118 height 27
drag, startPoint x: 1027, startPoint y: 373, endPoint x: 960, endPoint y: 381, distance: 67.5
click at [960, 381] on span "Package 6501848454493136 Quantity * 10 Units available to move in this package" at bounding box center [899, 379] width 436 height 81
type input "**"
click at [1039, 503] on button "Move" at bounding box center [1081, 518] width 85 height 29
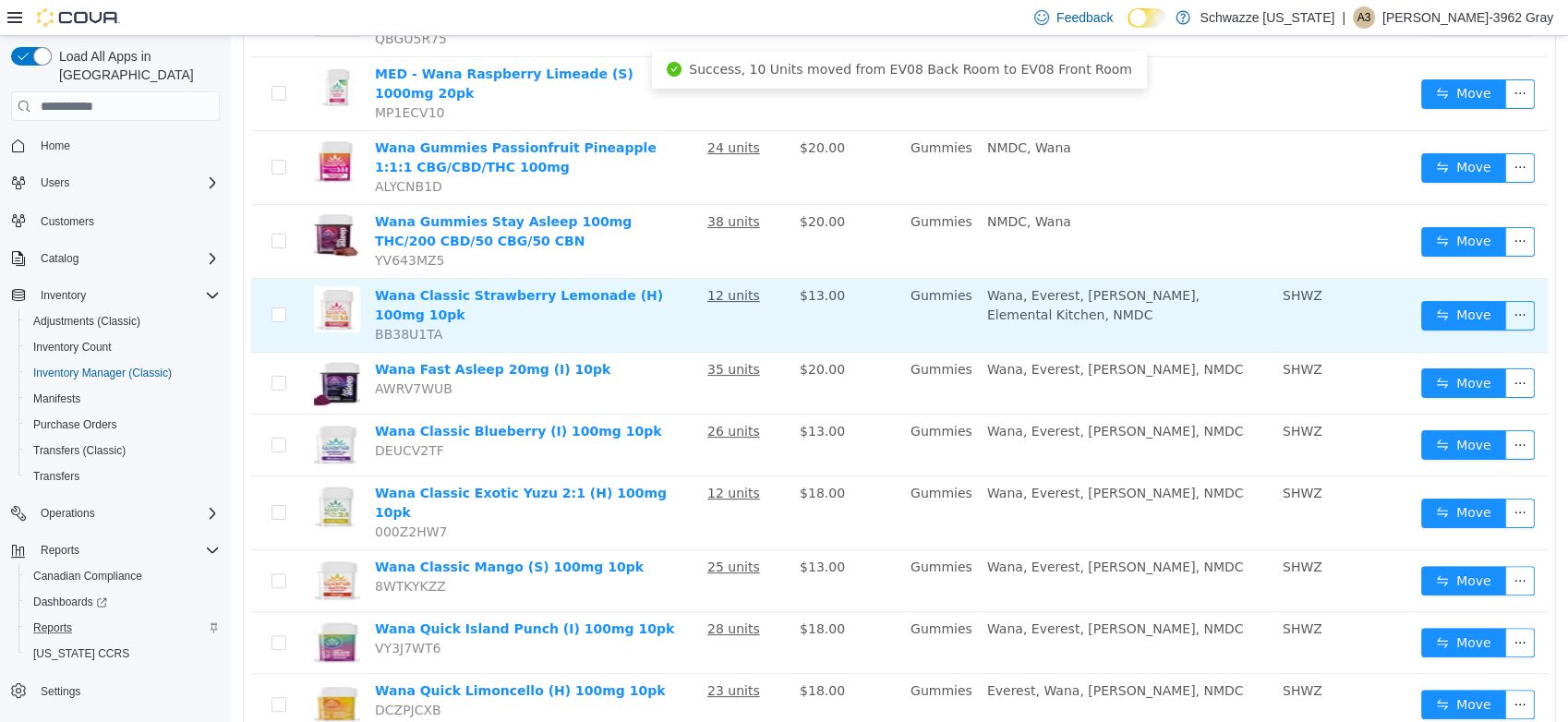
scroll to position [512, 0]
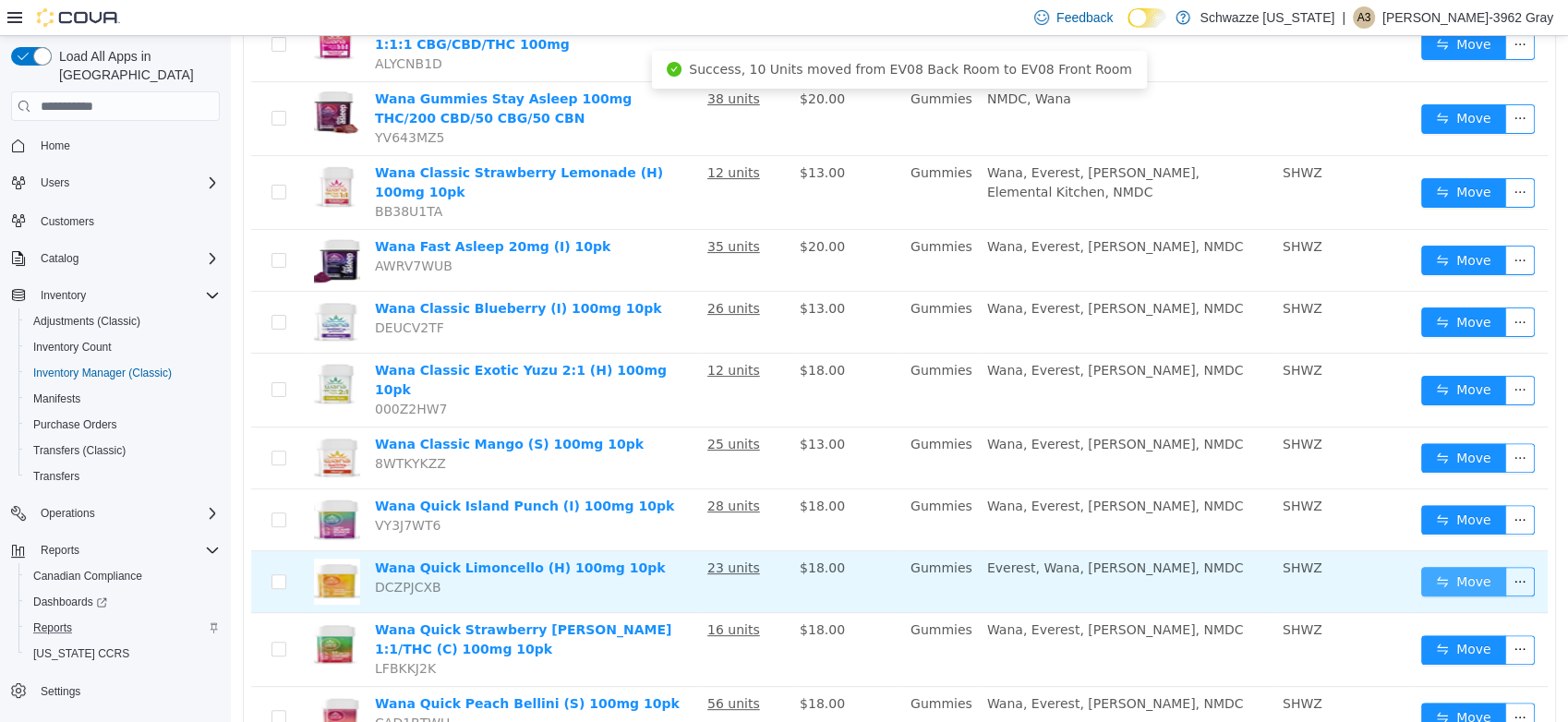
click at [1430, 567] on button "Move" at bounding box center [1463, 582] width 85 height 29
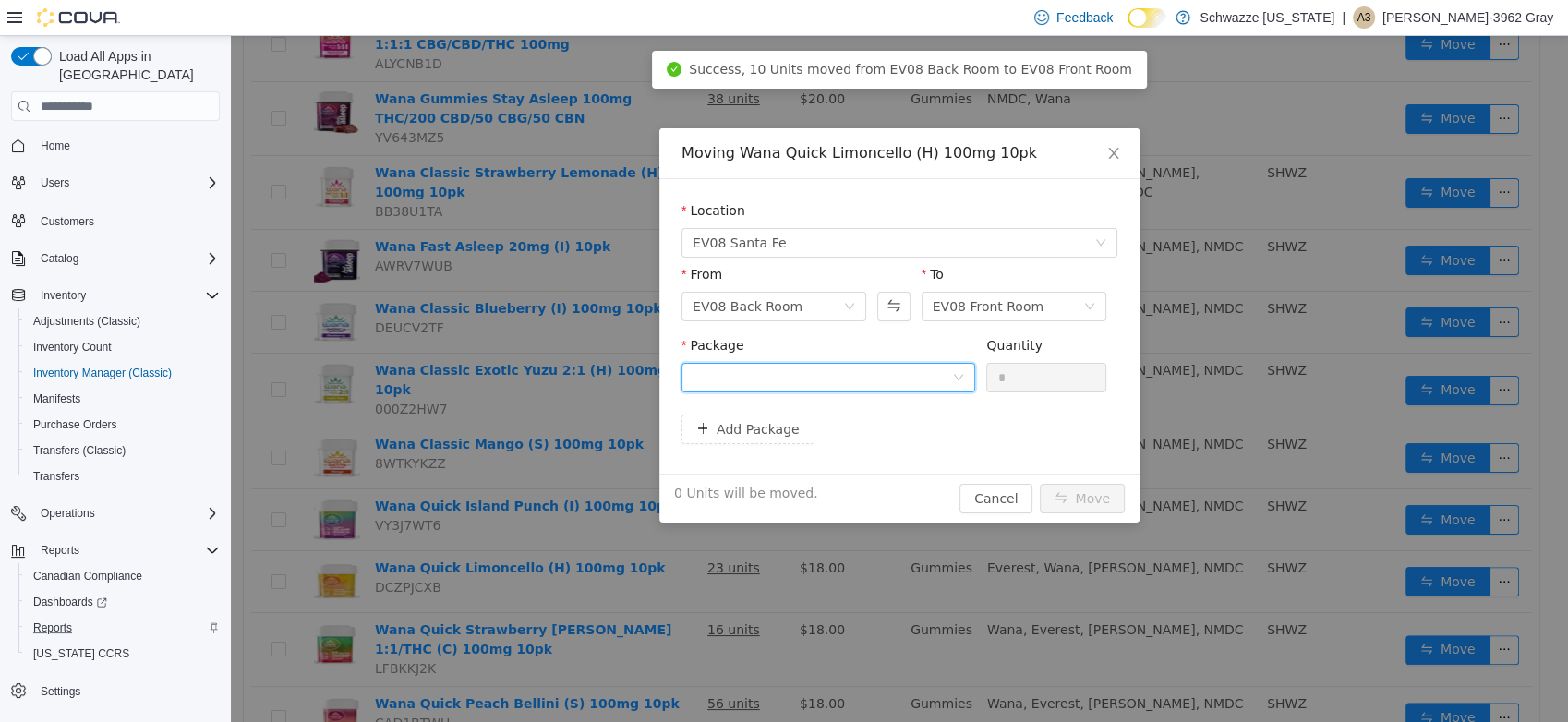
click at [913, 379] on div at bounding box center [822, 378] width 259 height 27
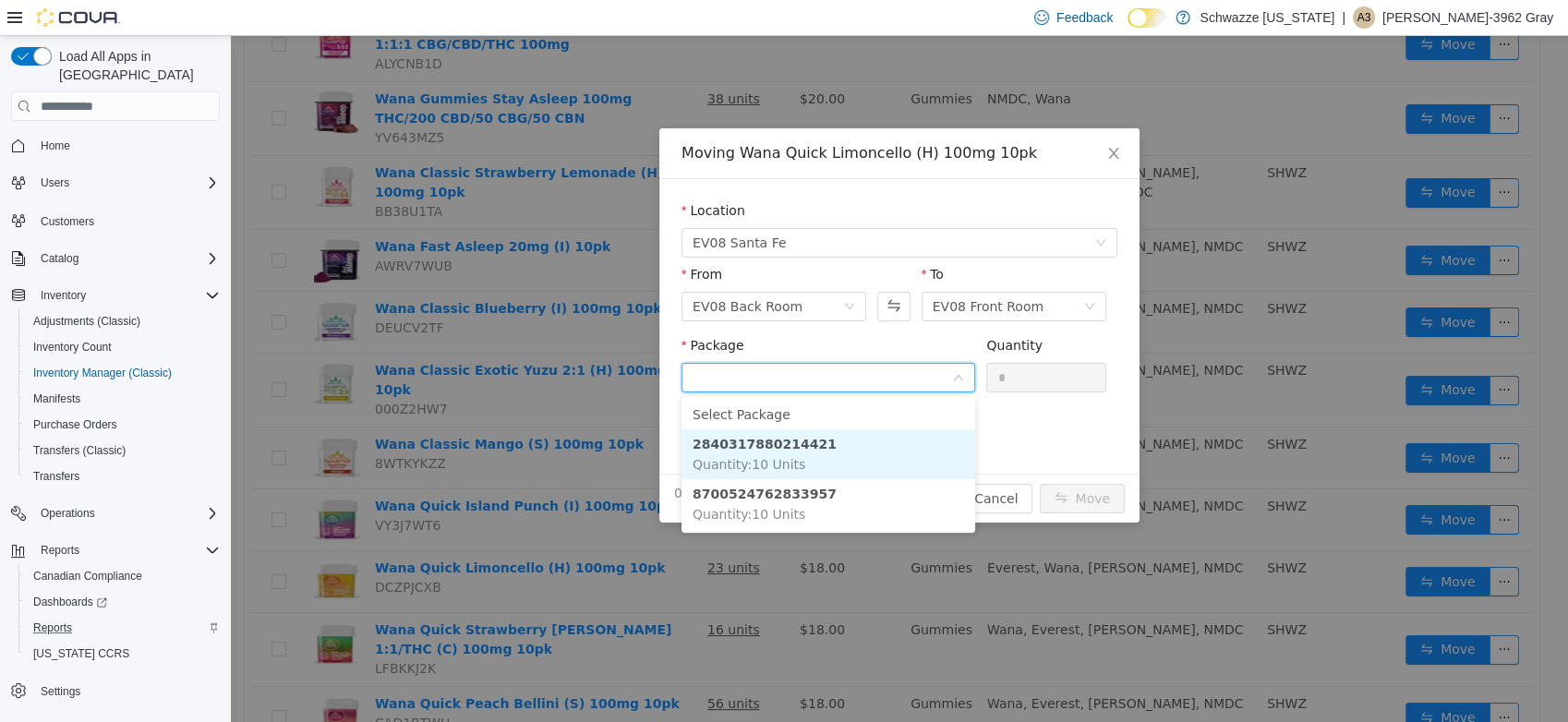
click at [825, 455] on li "2840317880214421 Quantity : 10 Units" at bounding box center [828, 454] width 294 height 50
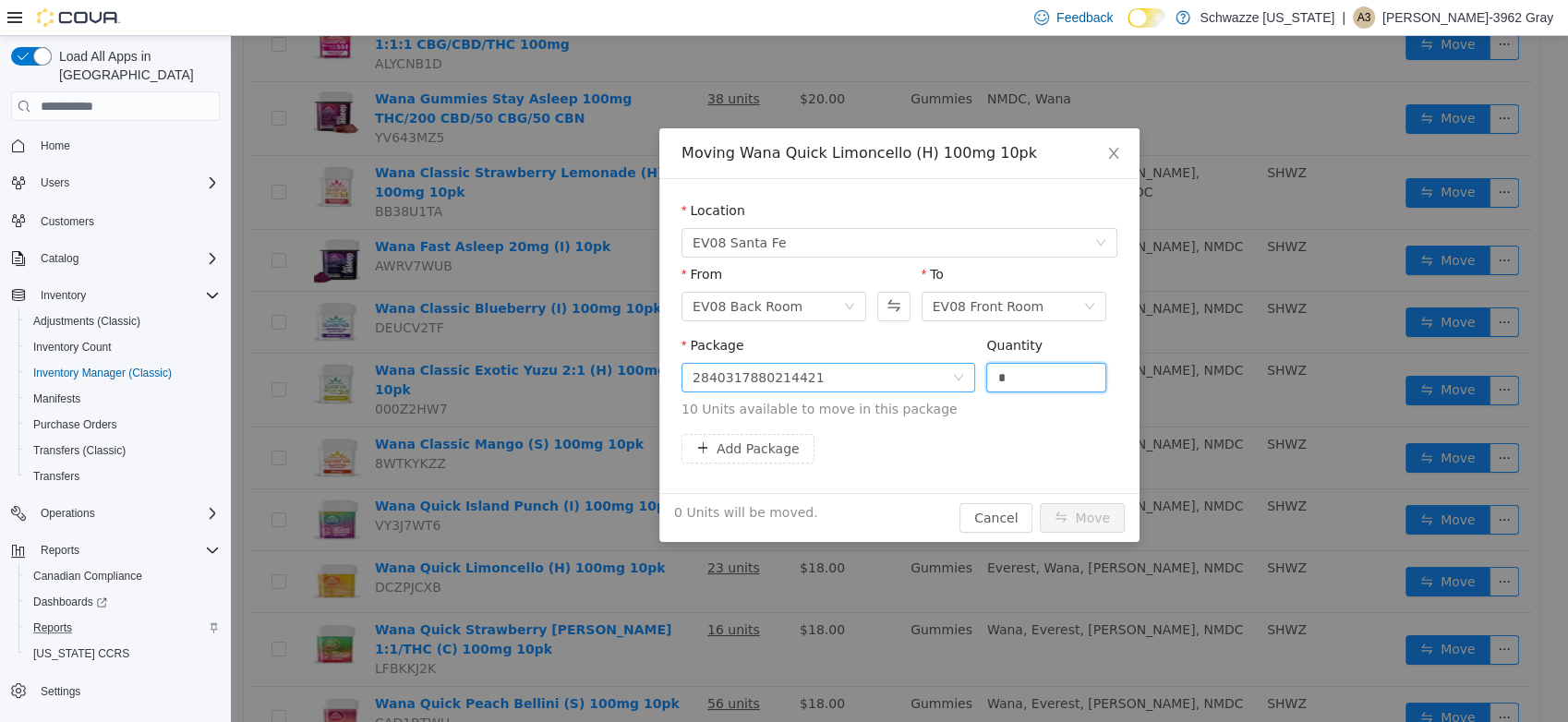
drag, startPoint x: 1032, startPoint y: 367, endPoint x: 916, endPoint y: 376, distance: 116.3
click at [916, 376] on span "Package 2840317880214421 Quantity * 10 Units available to move in this package" at bounding box center [899, 379] width 436 height 81
type input "**"
click at [1039, 503] on button "Move" at bounding box center [1081, 518] width 85 height 29
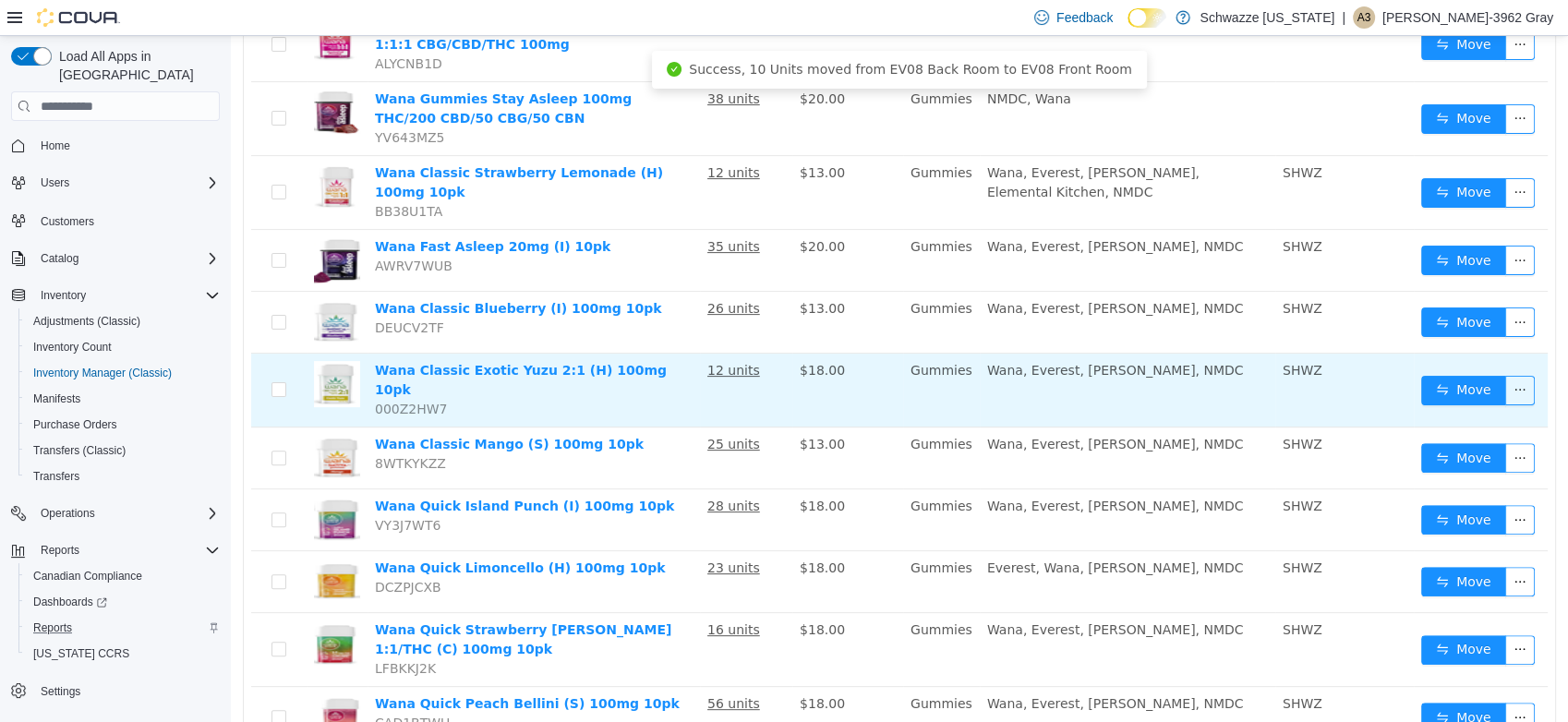
scroll to position [530, 0]
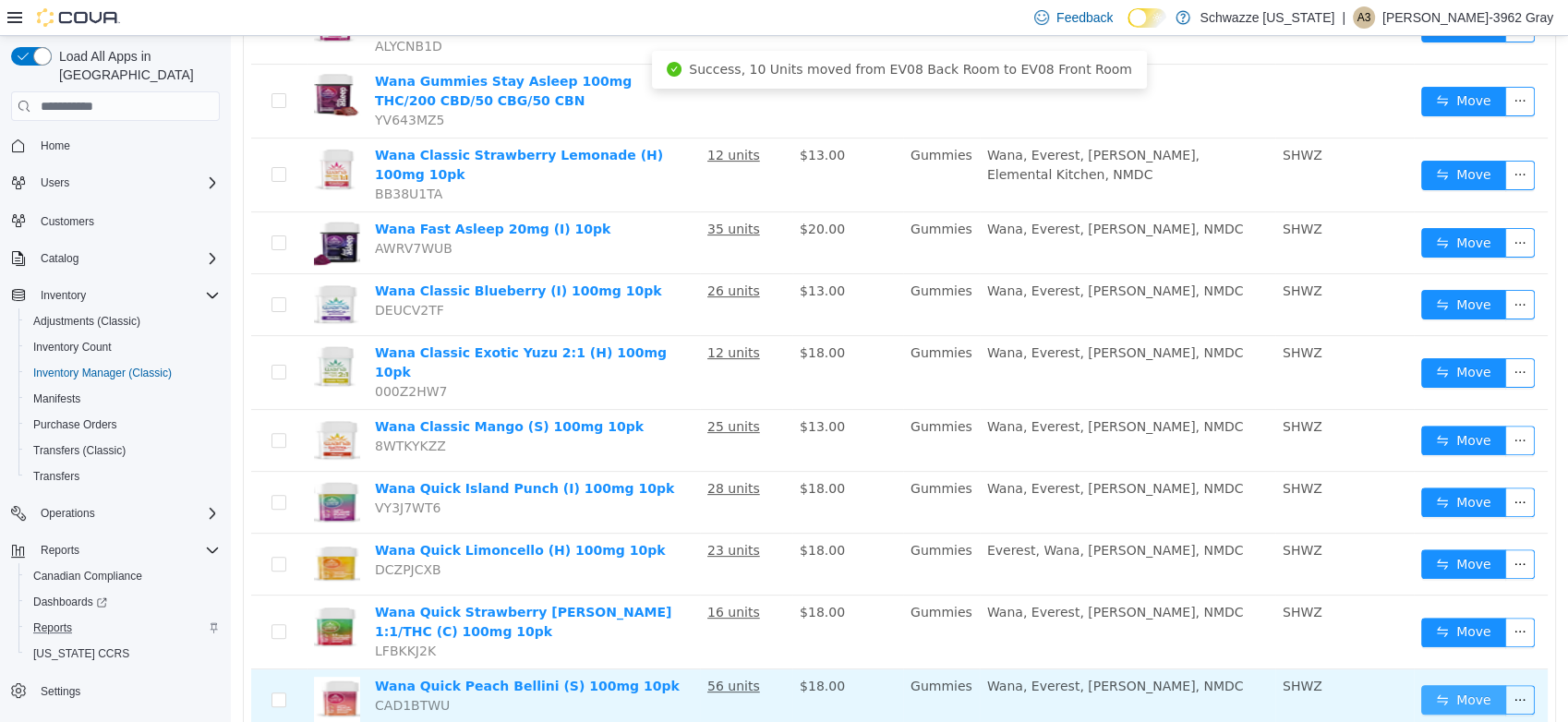
click at [1429, 685] on button "Move" at bounding box center [1463, 700] width 85 height 29
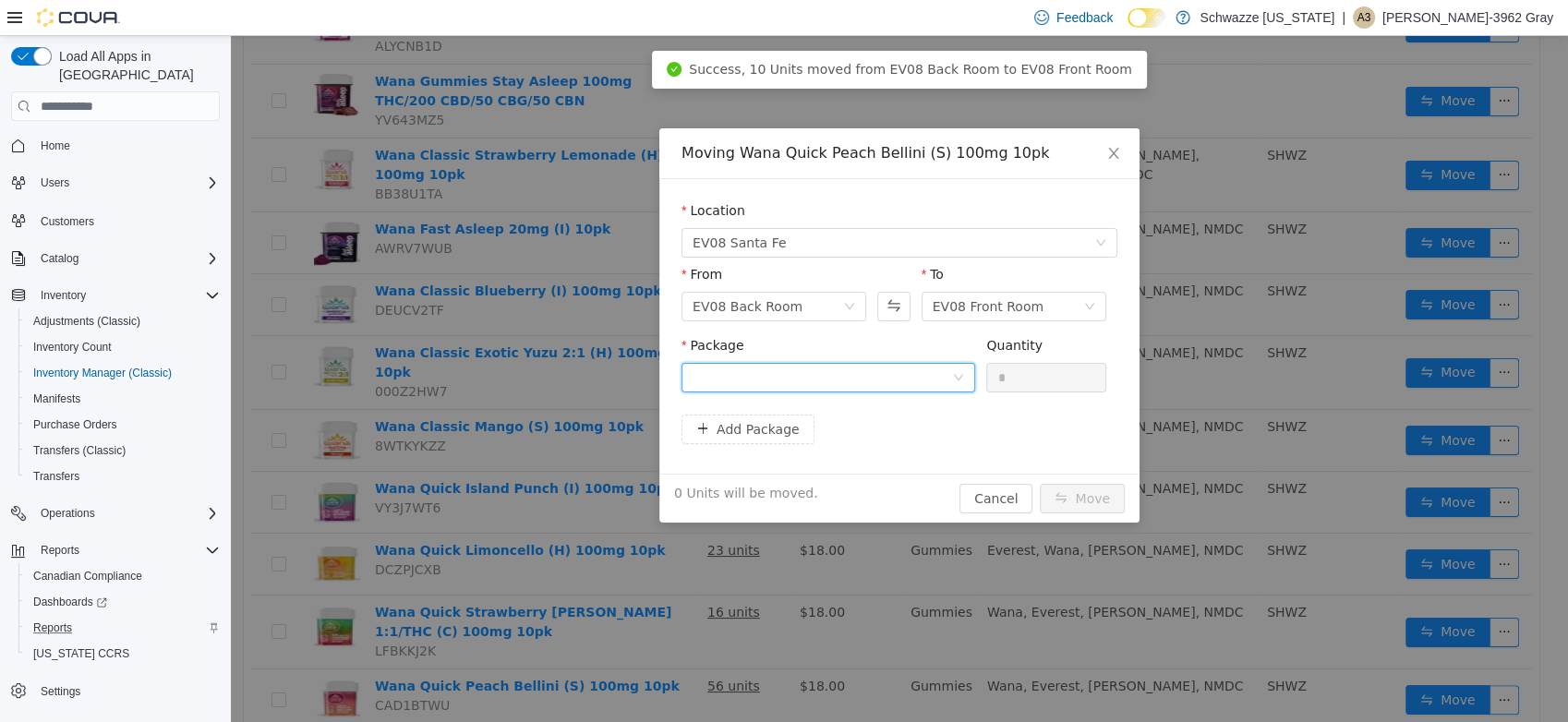
click at [892, 369] on div at bounding box center [822, 378] width 259 height 27
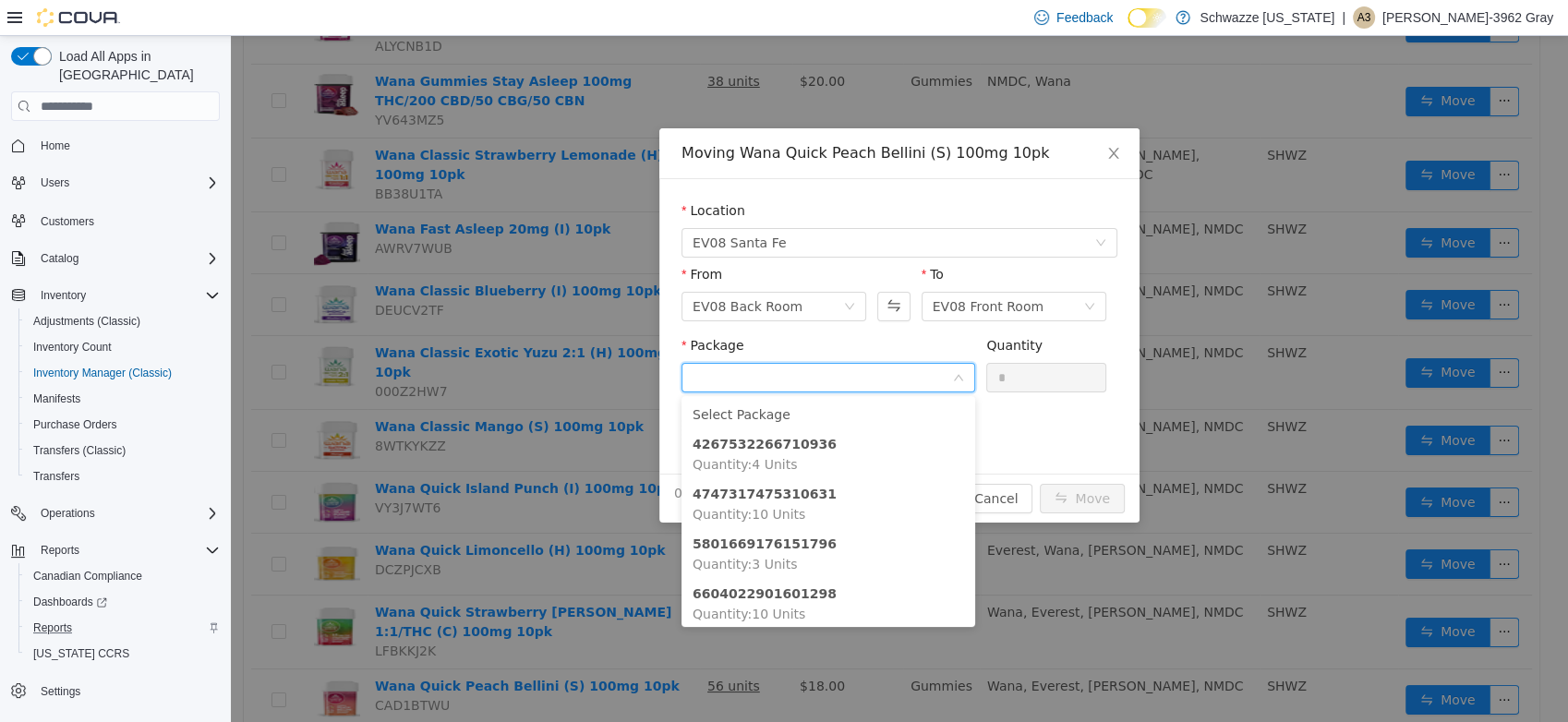
scroll to position [0, 0]
click at [843, 510] on li "4747317475310631 Quantity : 10 Units" at bounding box center [828, 503] width 294 height 50
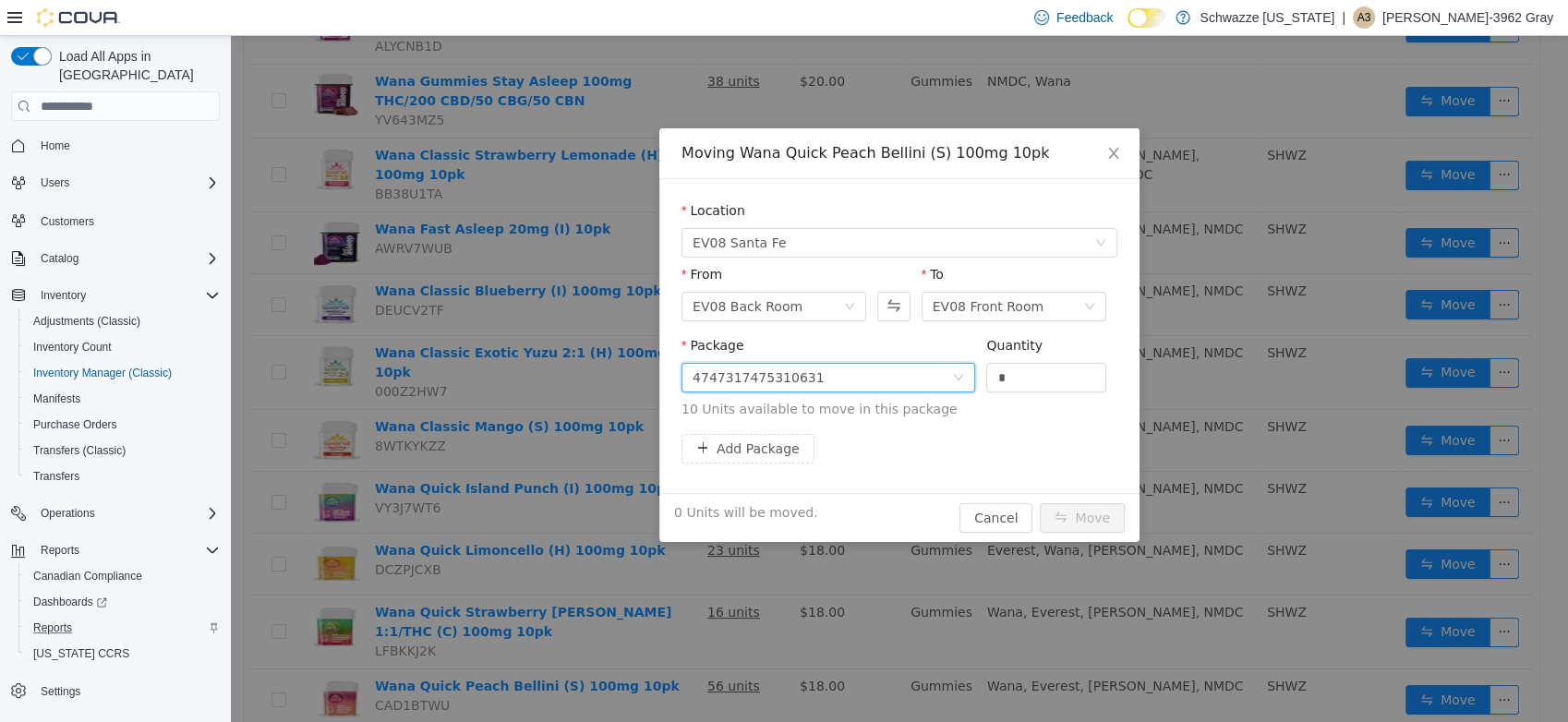
drag, startPoint x: 1019, startPoint y: 384, endPoint x: 868, endPoint y: 389, distance: 151.1
click at [868, 389] on span "Package 4747317475310631 Quantity * 10 Units available to move in this package" at bounding box center [899, 379] width 436 height 81
type input "**"
click at [1039, 503] on button "Move" at bounding box center [1081, 518] width 85 height 29
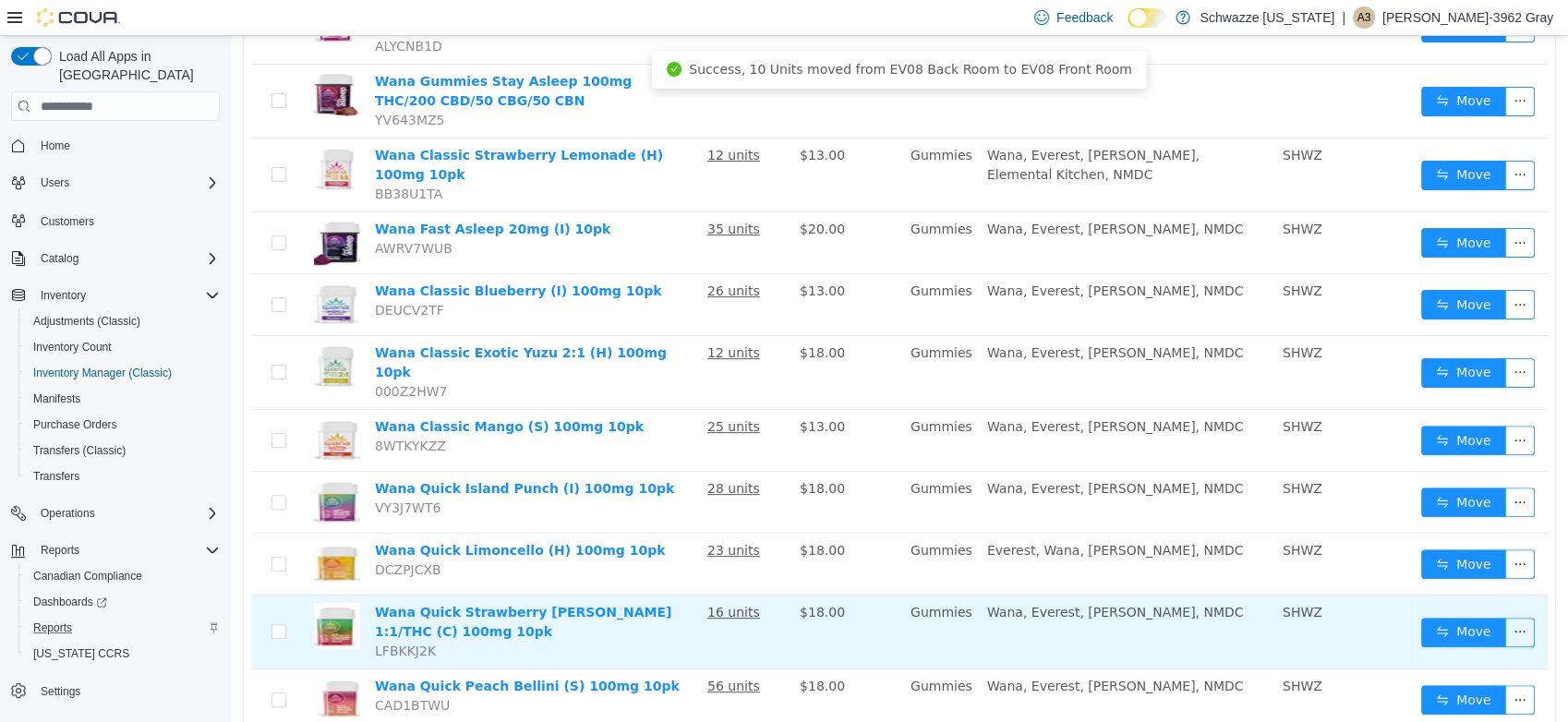
click at [1399, 596] on td "SHWZ" at bounding box center [1344, 633] width 138 height 74
click at [1421, 618] on button "Move" at bounding box center [1463, 632] width 85 height 29
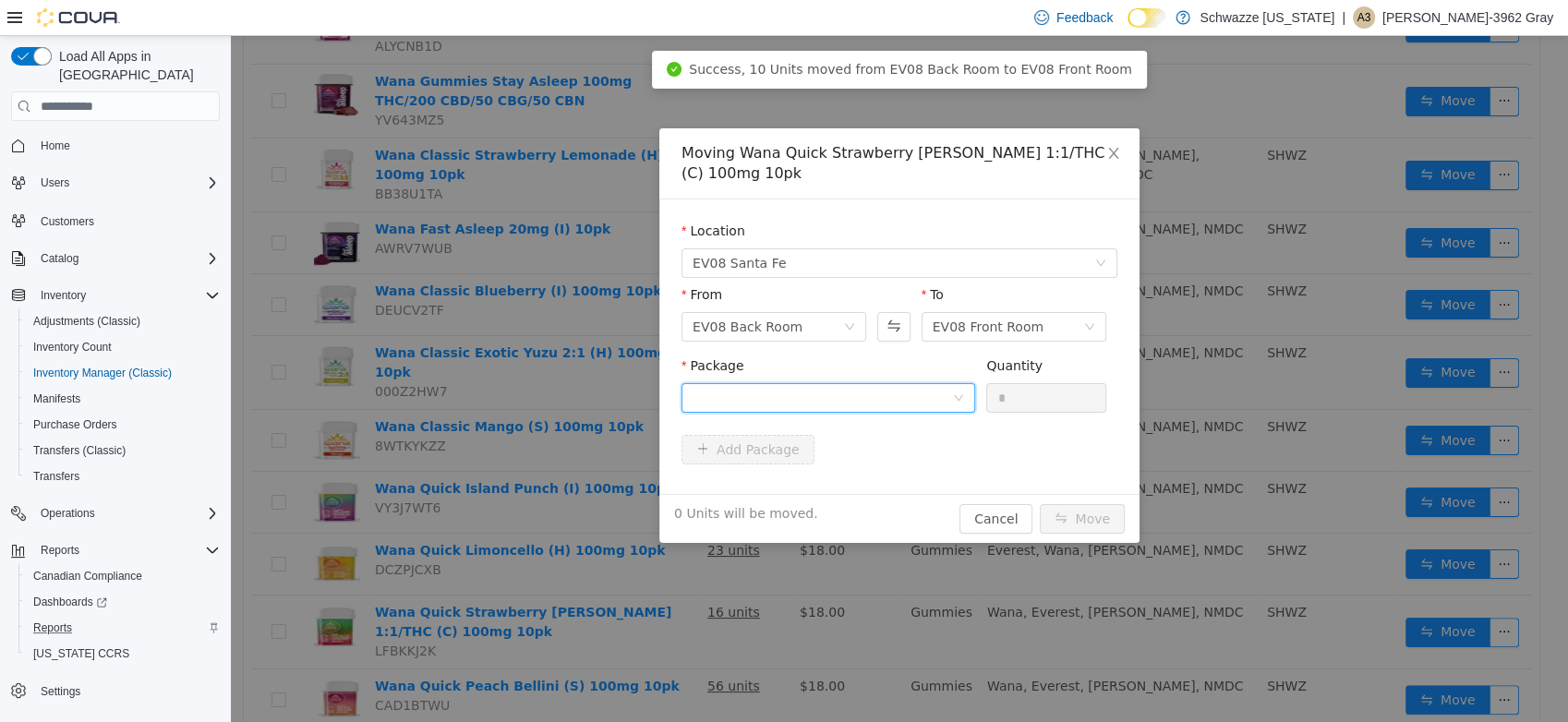
click at [813, 386] on div at bounding box center [822, 398] width 259 height 27
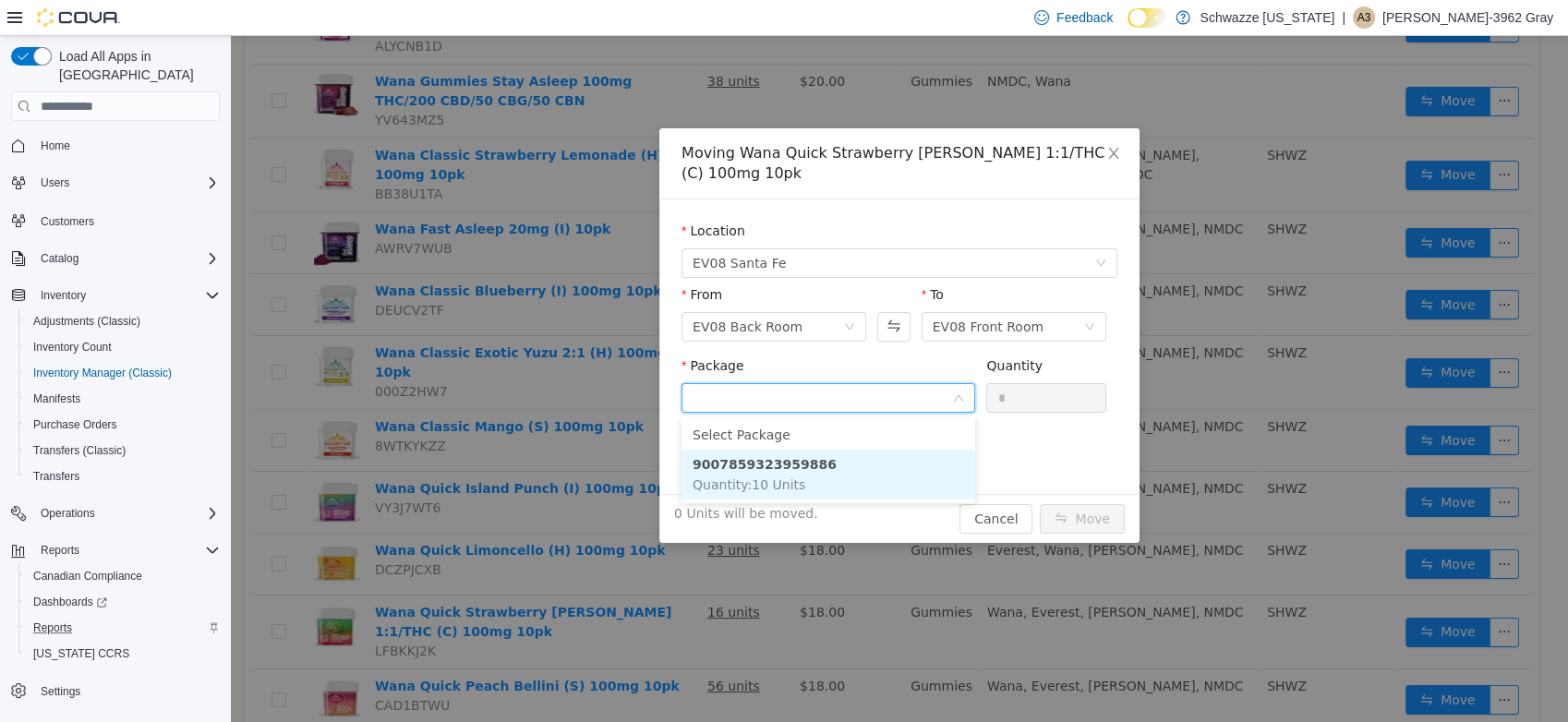
click at [820, 485] on li "9007859323959886 Quantity : 10 Units" at bounding box center [828, 474] width 294 height 50
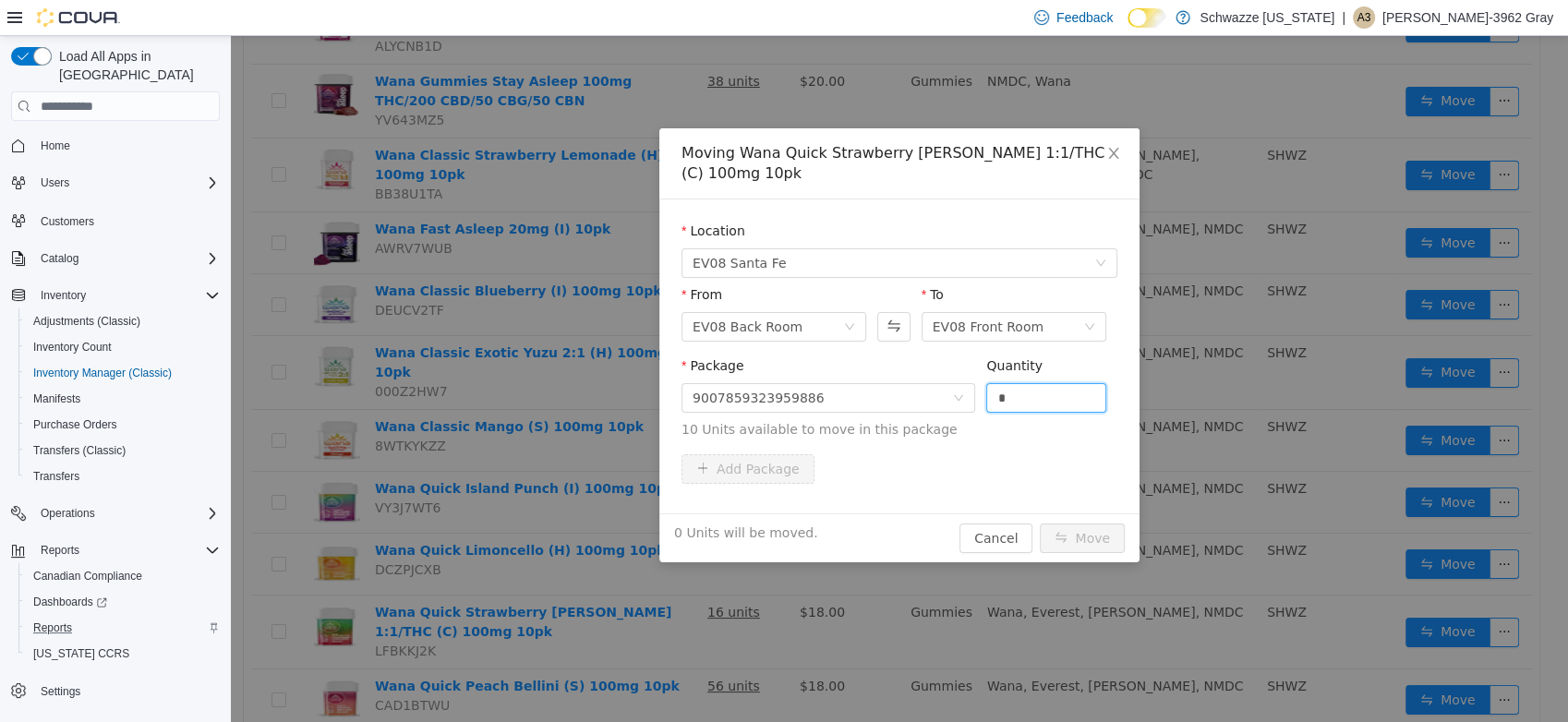
drag, startPoint x: 1042, startPoint y: 395, endPoint x: 548, endPoint y: 423, distance: 494.8
click at [547, 423] on div "Moving Wana Quick Strawberry [PERSON_NAME] 1:1/THC (C) 100mg 10pk Location EV08…" at bounding box center [899, 379] width 1337 height 686
type input "**"
click at [1039, 524] on button "Move" at bounding box center [1081, 539] width 85 height 29
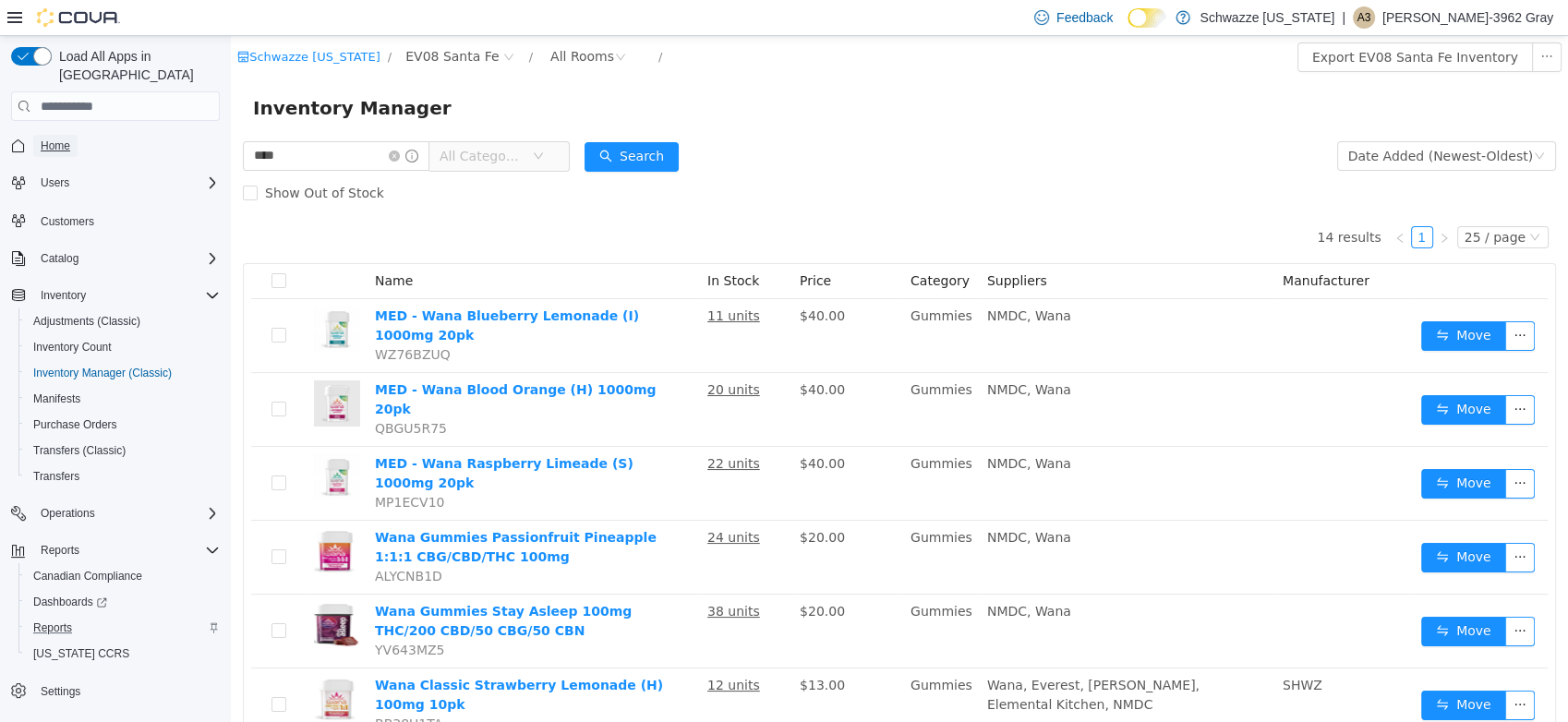
click at [68, 139] on span "Home" at bounding box center [56, 145] width 29 height 15
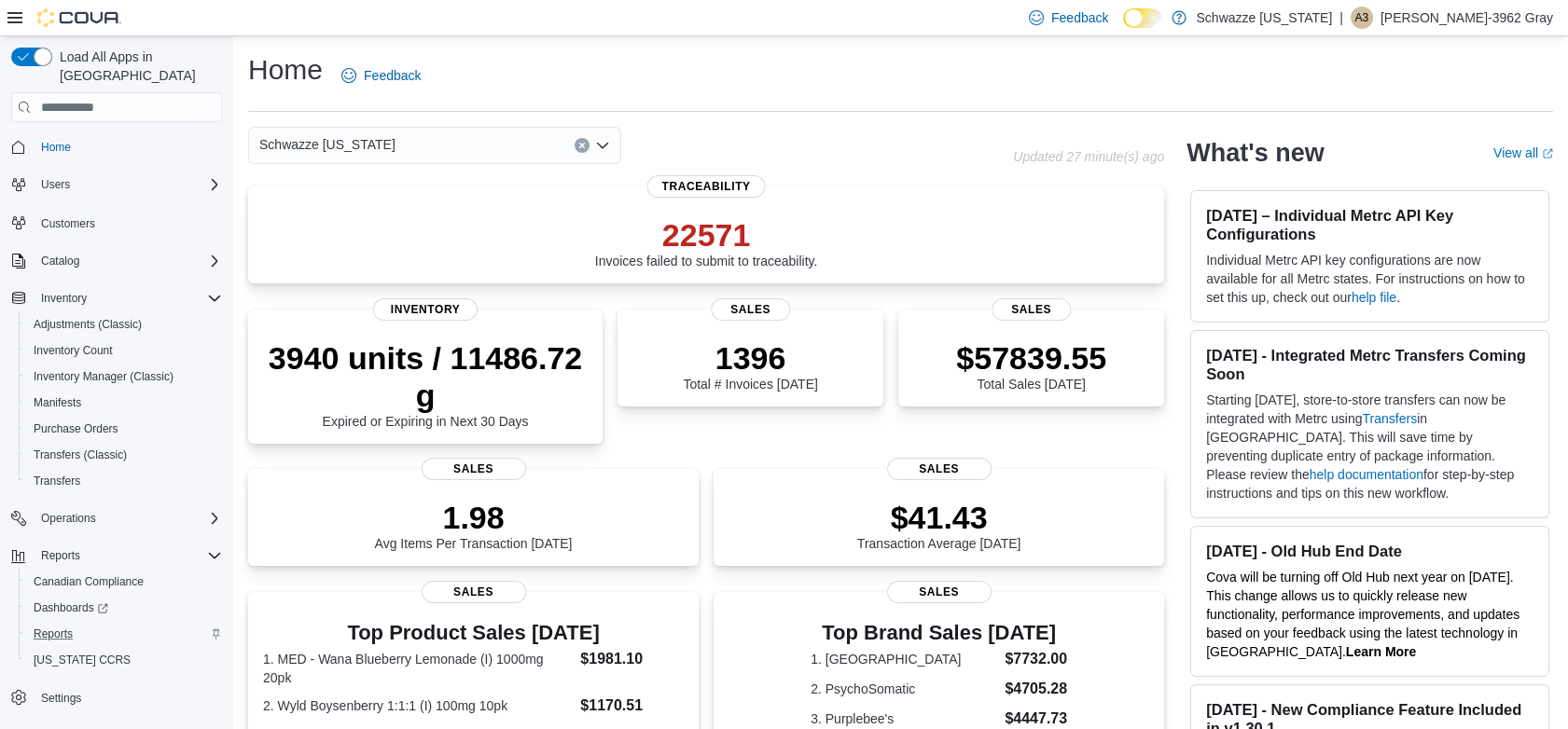
click at [390, 146] on div "Schwazze [US_STATE]" at bounding box center [435, 146] width 374 height 37
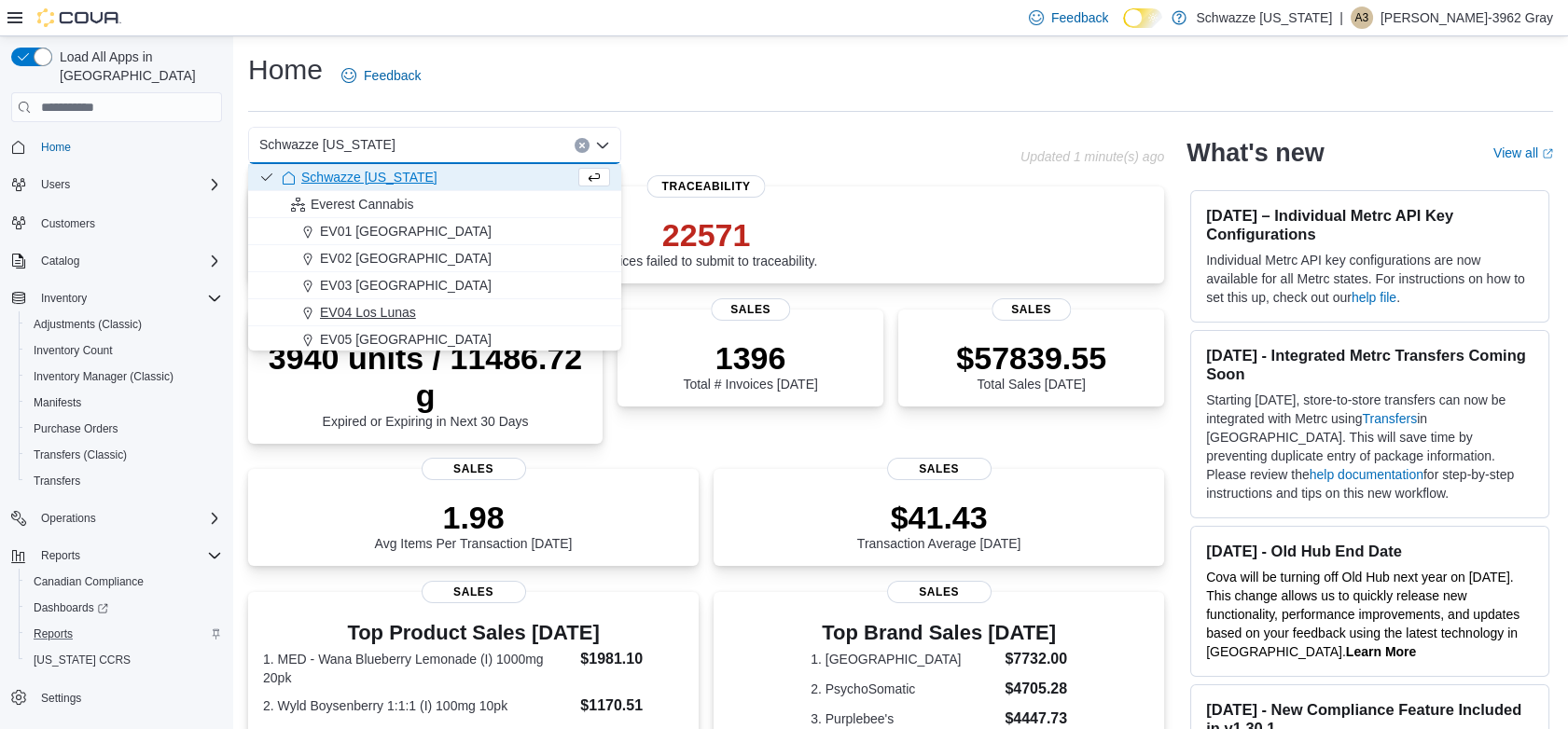
scroll to position [103, 0]
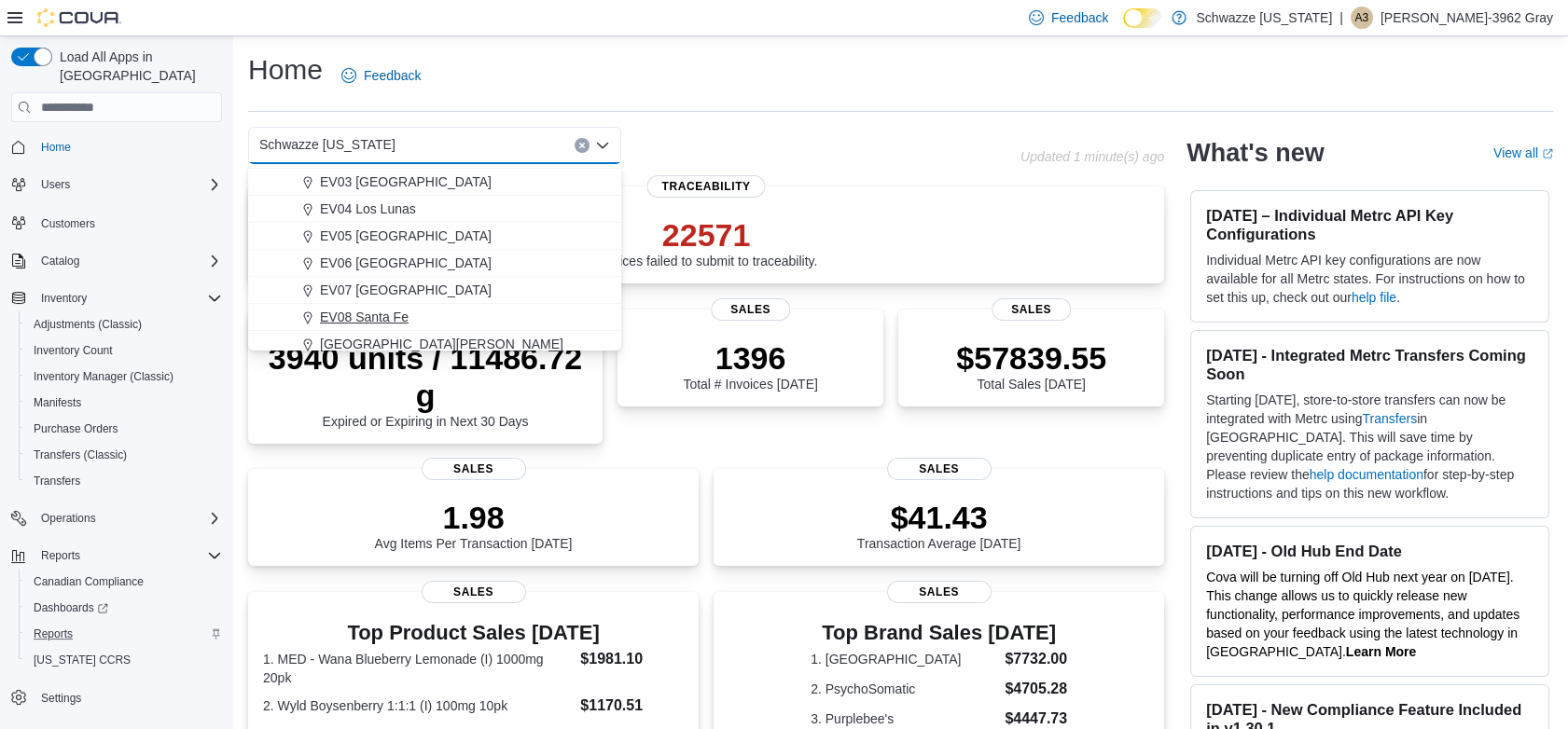
click at [403, 321] on span "EV08 Santa Fe" at bounding box center [365, 316] width 89 height 19
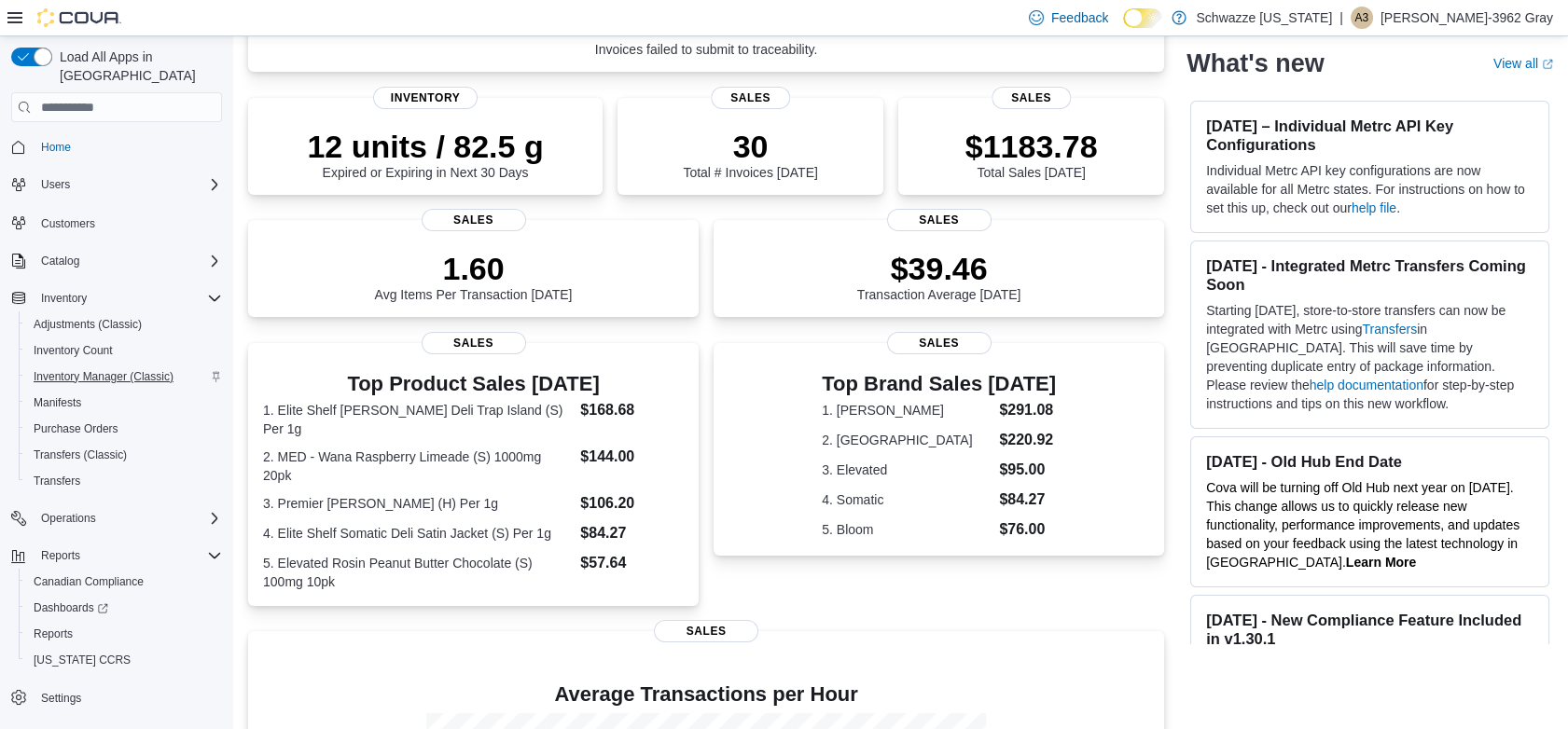
scroll to position [207, 0]
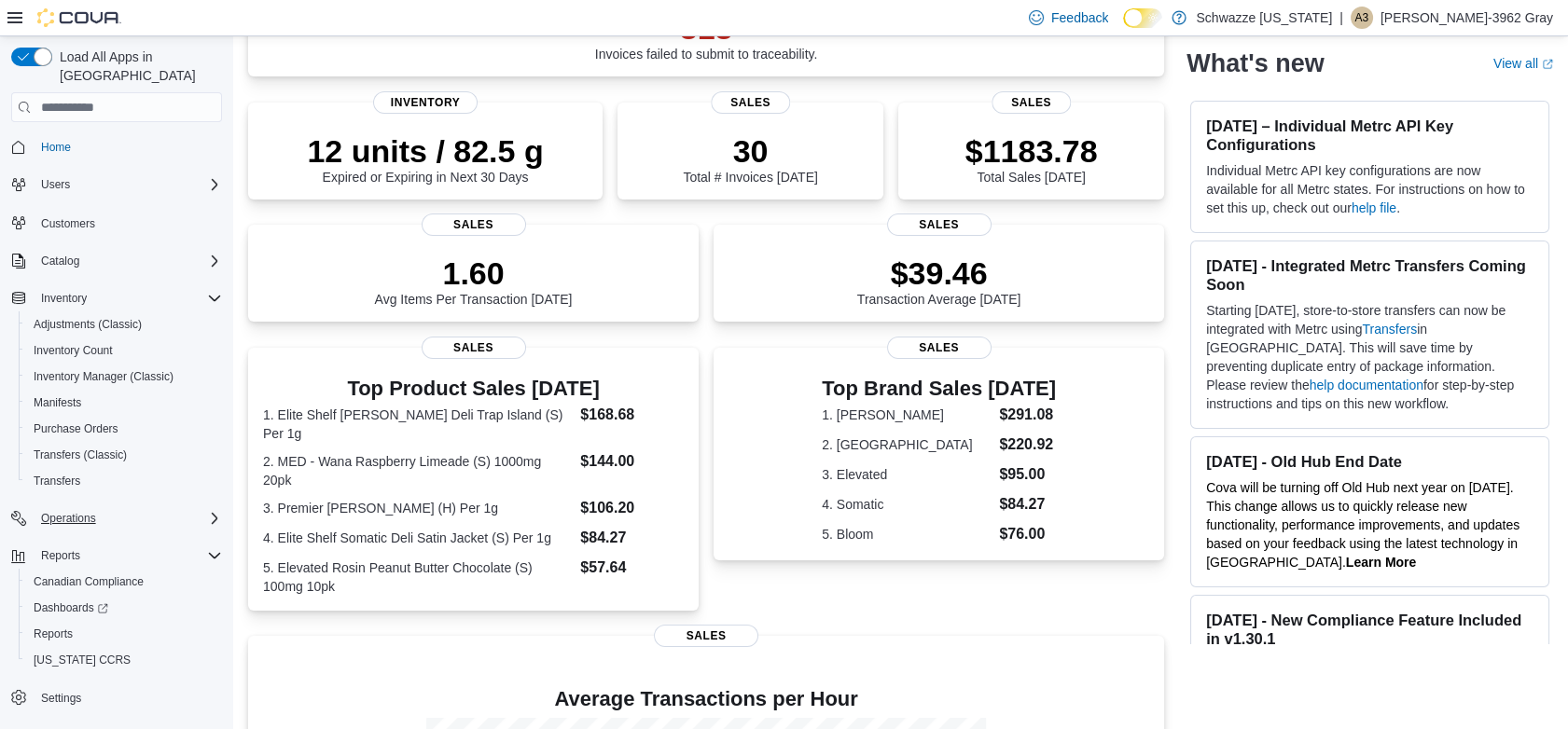
click at [125, 505] on button "Operations" at bounding box center [116, 518] width 226 height 27
click at [52, 625] on span "Reports" at bounding box center [53, 633] width 39 height 23
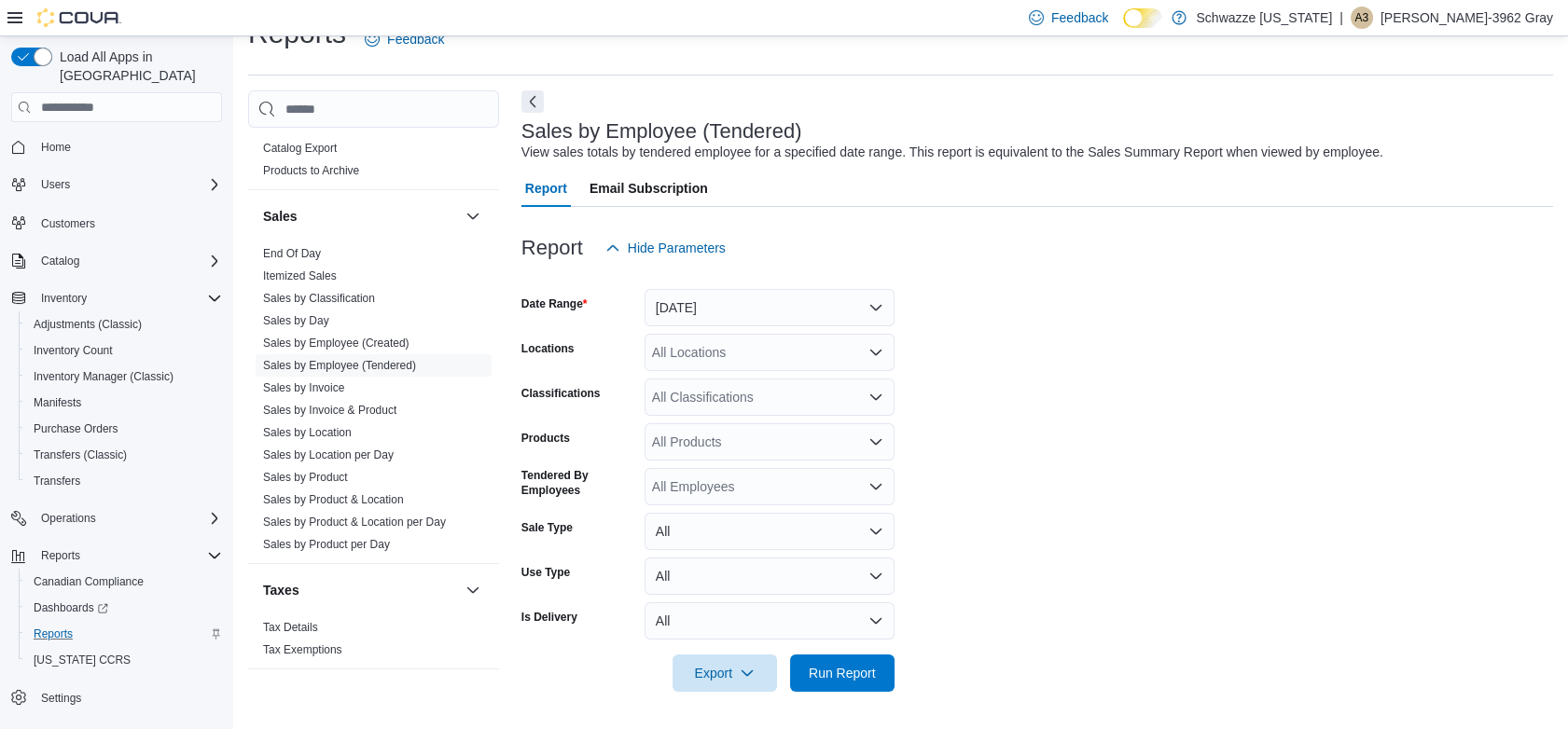
scroll to position [1250, 0]
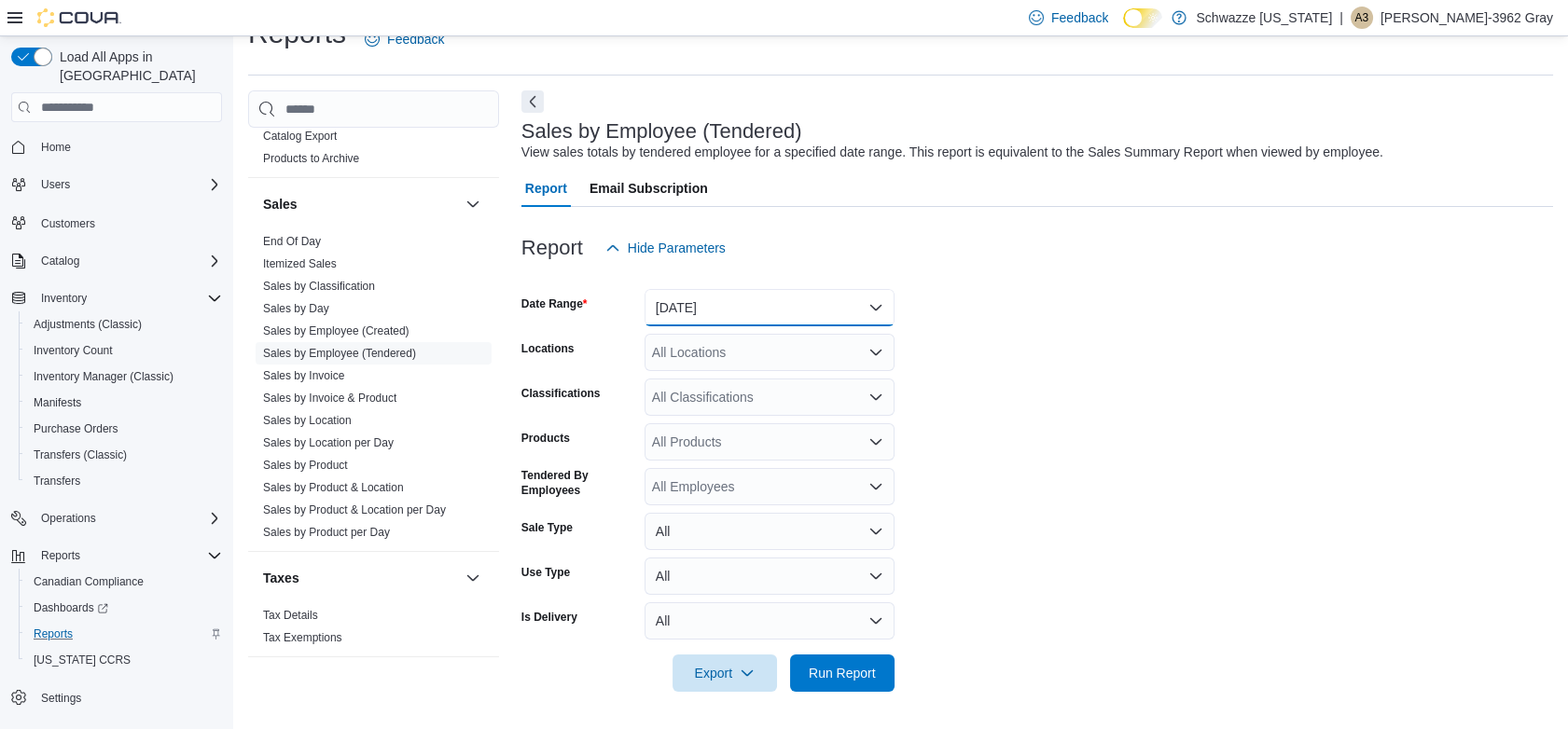
click at [752, 321] on button "[DATE]" at bounding box center [770, 307] width 250 height 37
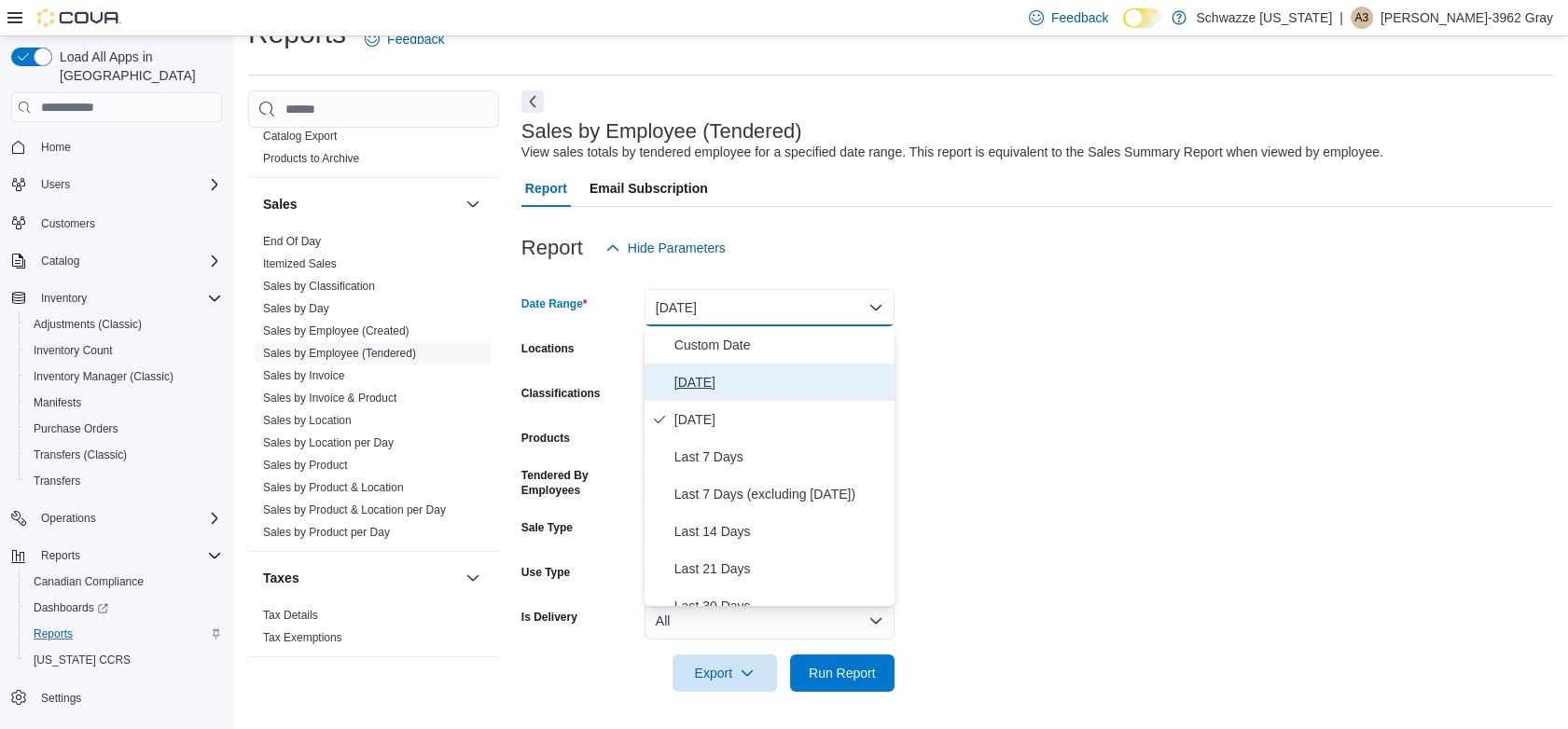
click at [747, 395] on button "[DATE]" at bounding box center [770, 382] width 250 height 37
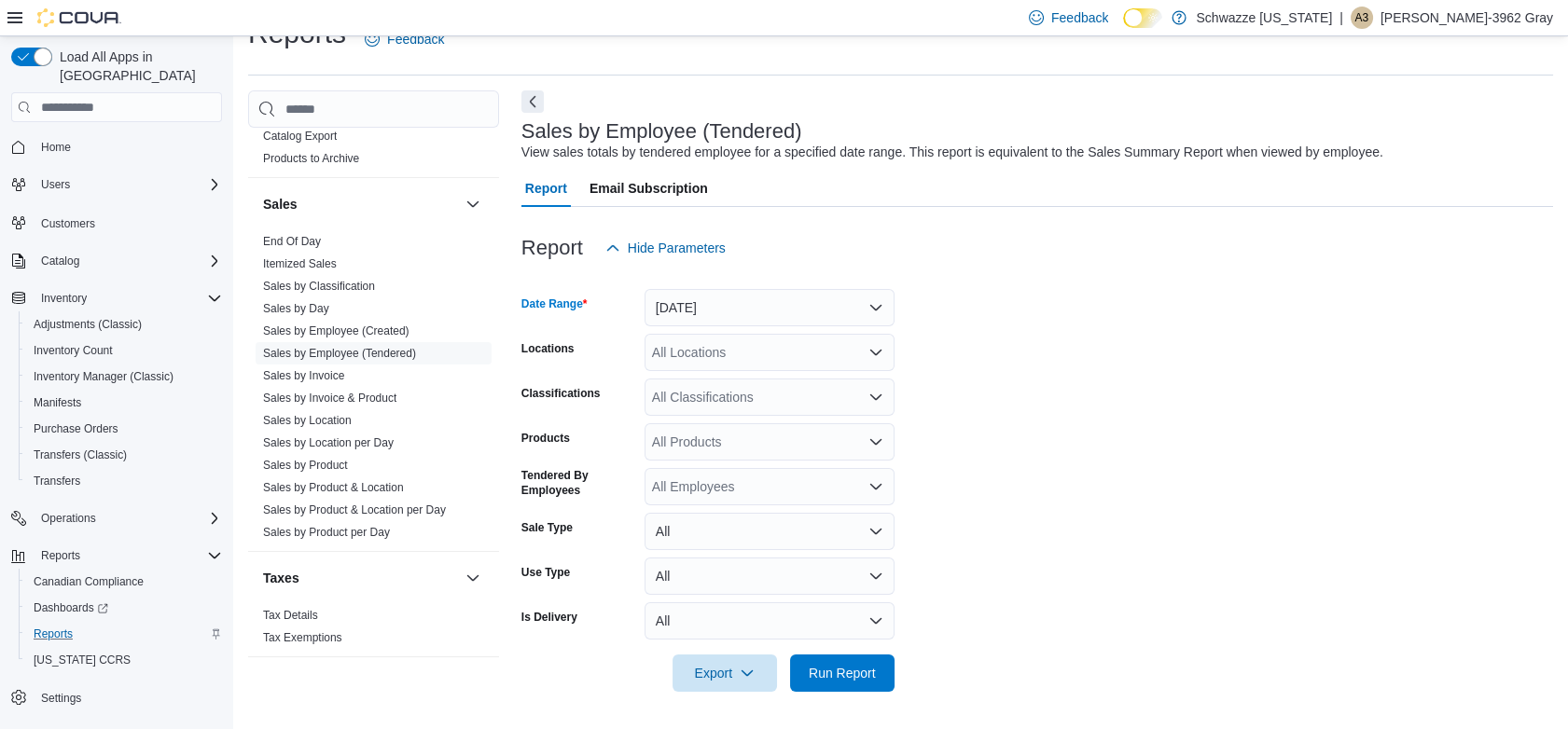
click at [762, 364] on div "All Locations" at bounding box center [770, 353] width 250 height 37
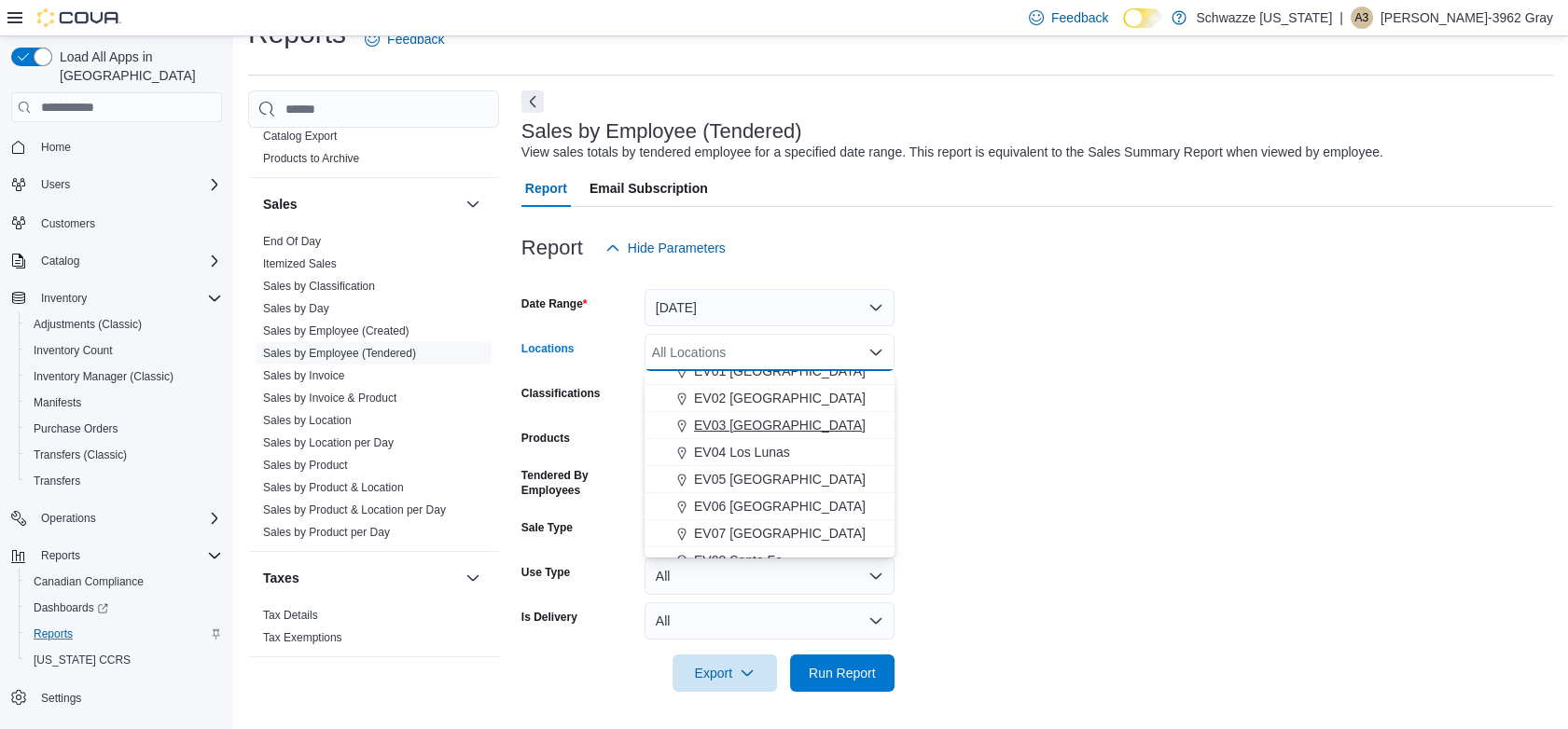
scroll to position [103, 0]
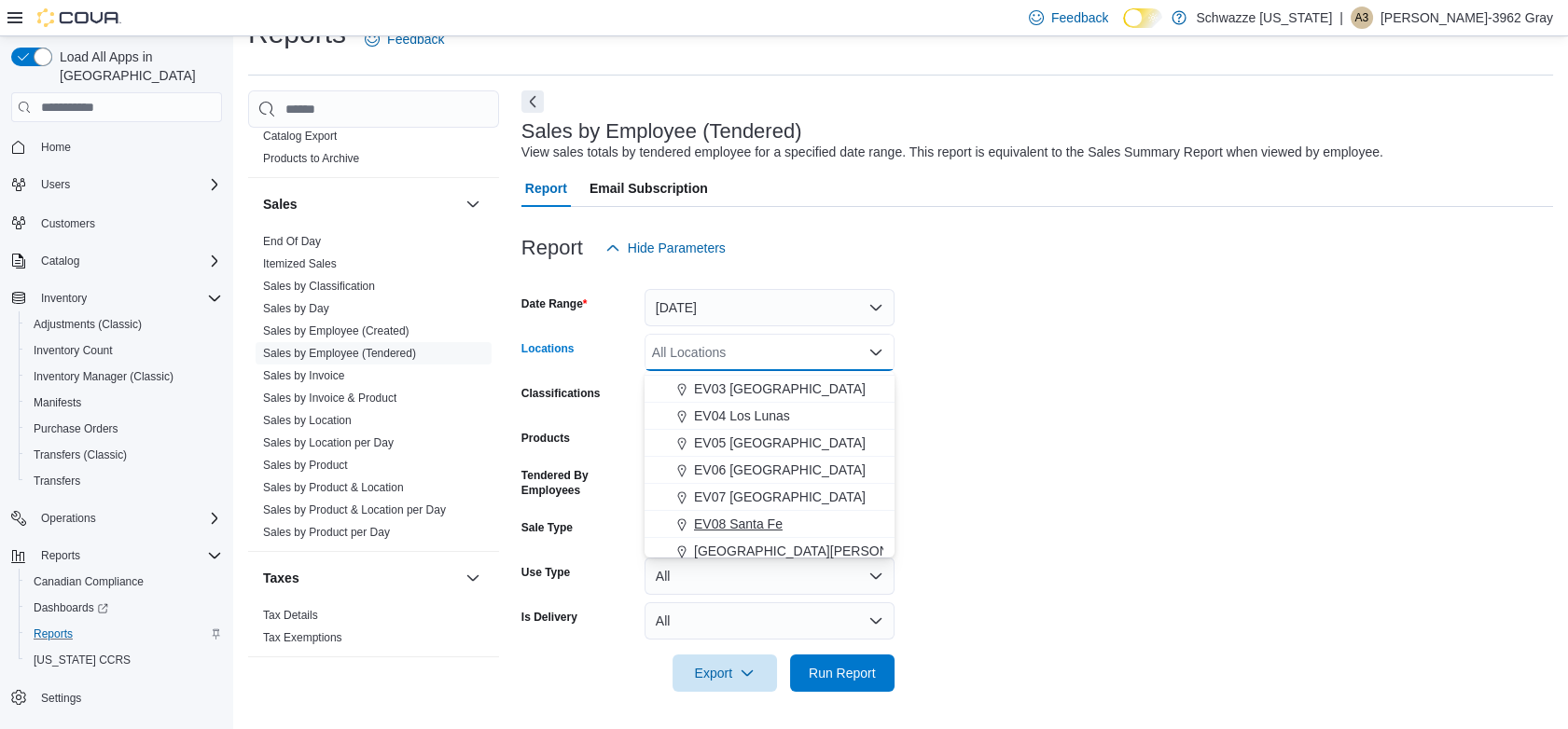
click at [752, 516] on span "EV08 Santa Fe" at bounding box center [738, 524] width 89 height 19
click at [873, 676] on span "Run Report" at bounding box center [843, 672] width 67 height 19
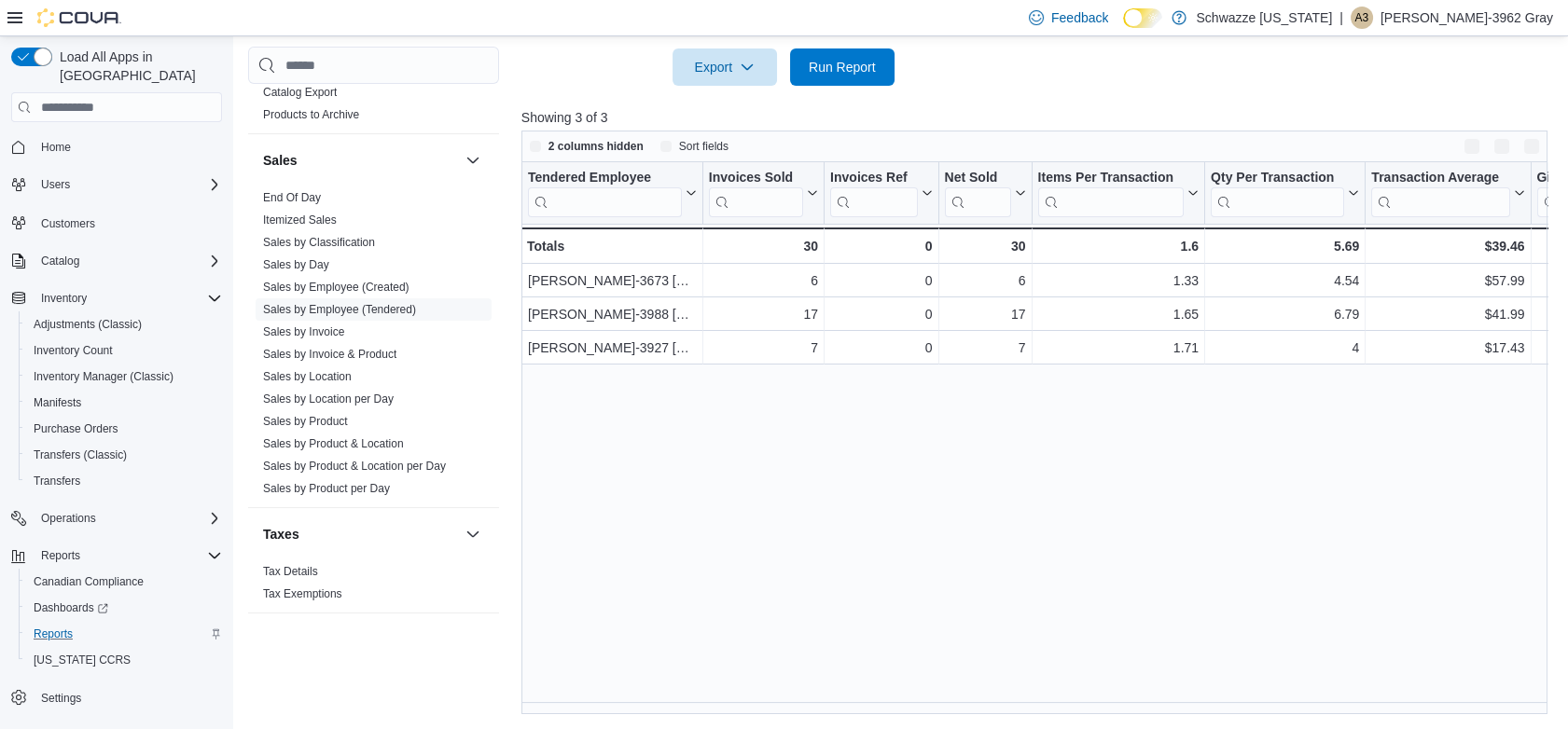
scroll to position [641, 0]
click at [831, 90] on div at bounding box center [1040, 98] width 1038 height 23
click at [841, 74] on span "Run Report" at bounding box center [843, 67] width 67 height 19
click at [83, 135] on span "Home" at bounding box center [127, 147] width 188 height 24
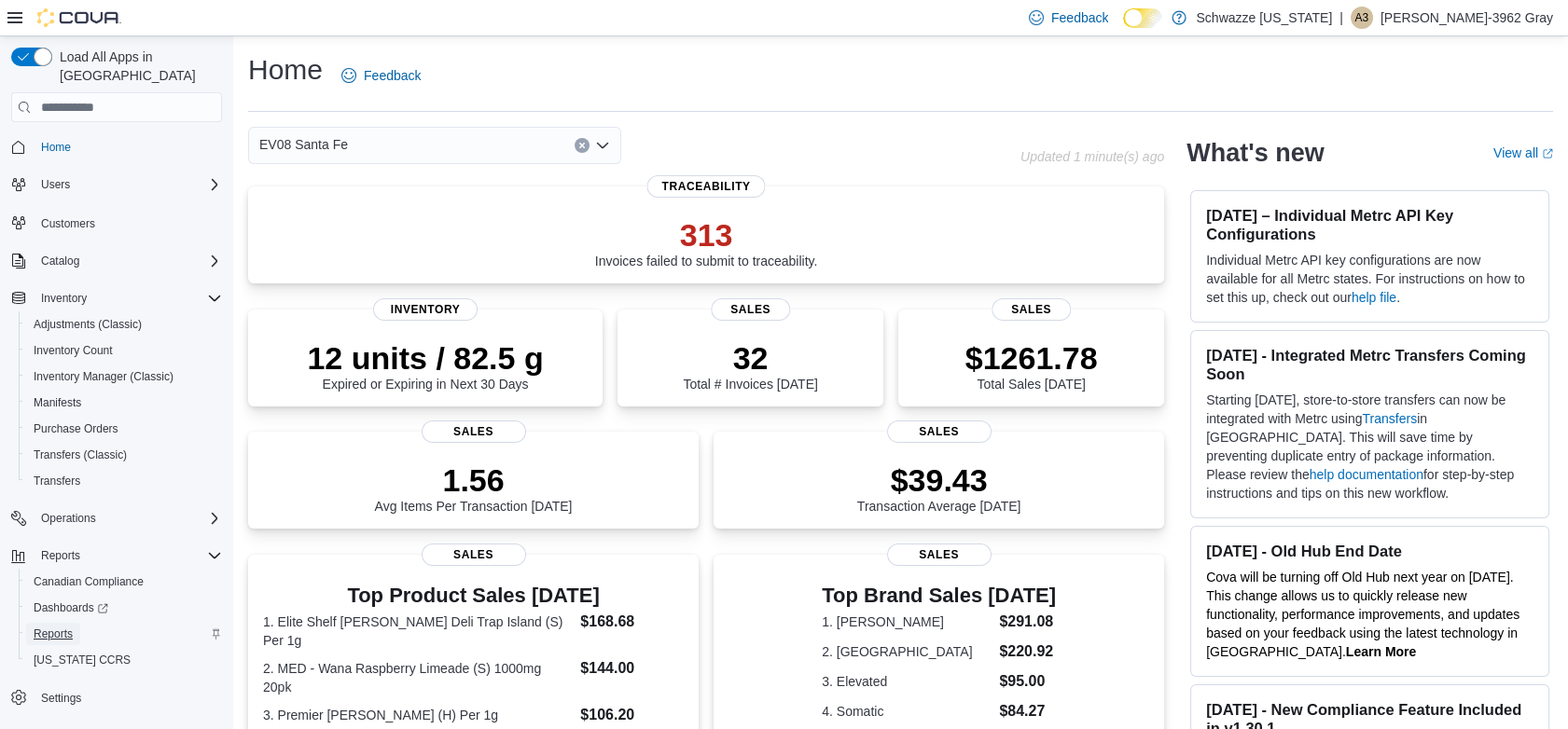
click at [76, 623] on link "Reports" at bounding box center [53, 633] width 54 height 23
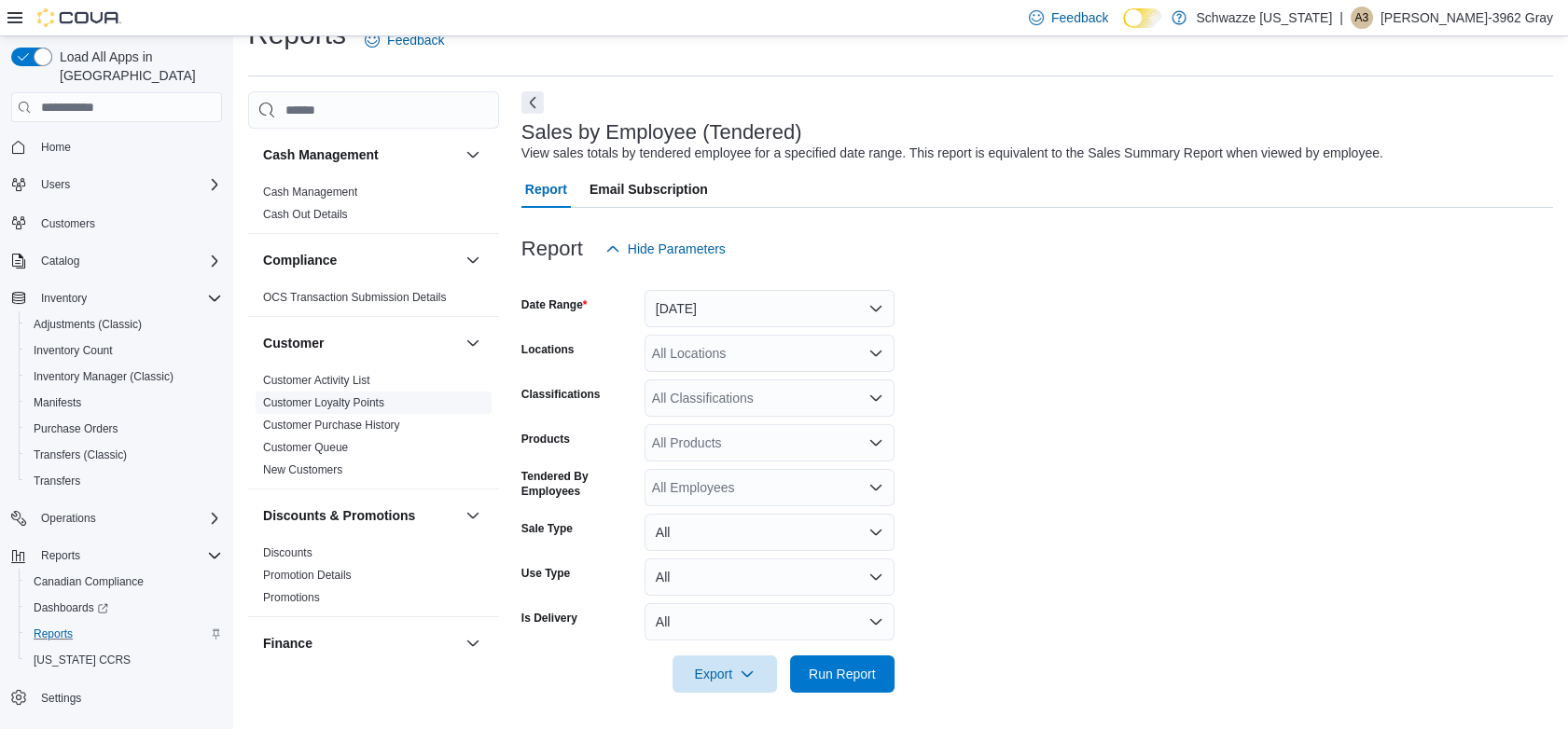
scroll to position [36, 0]
click at [693, 306] on button "[DATE]" at bounding box center [770, 307] width 250 height 37
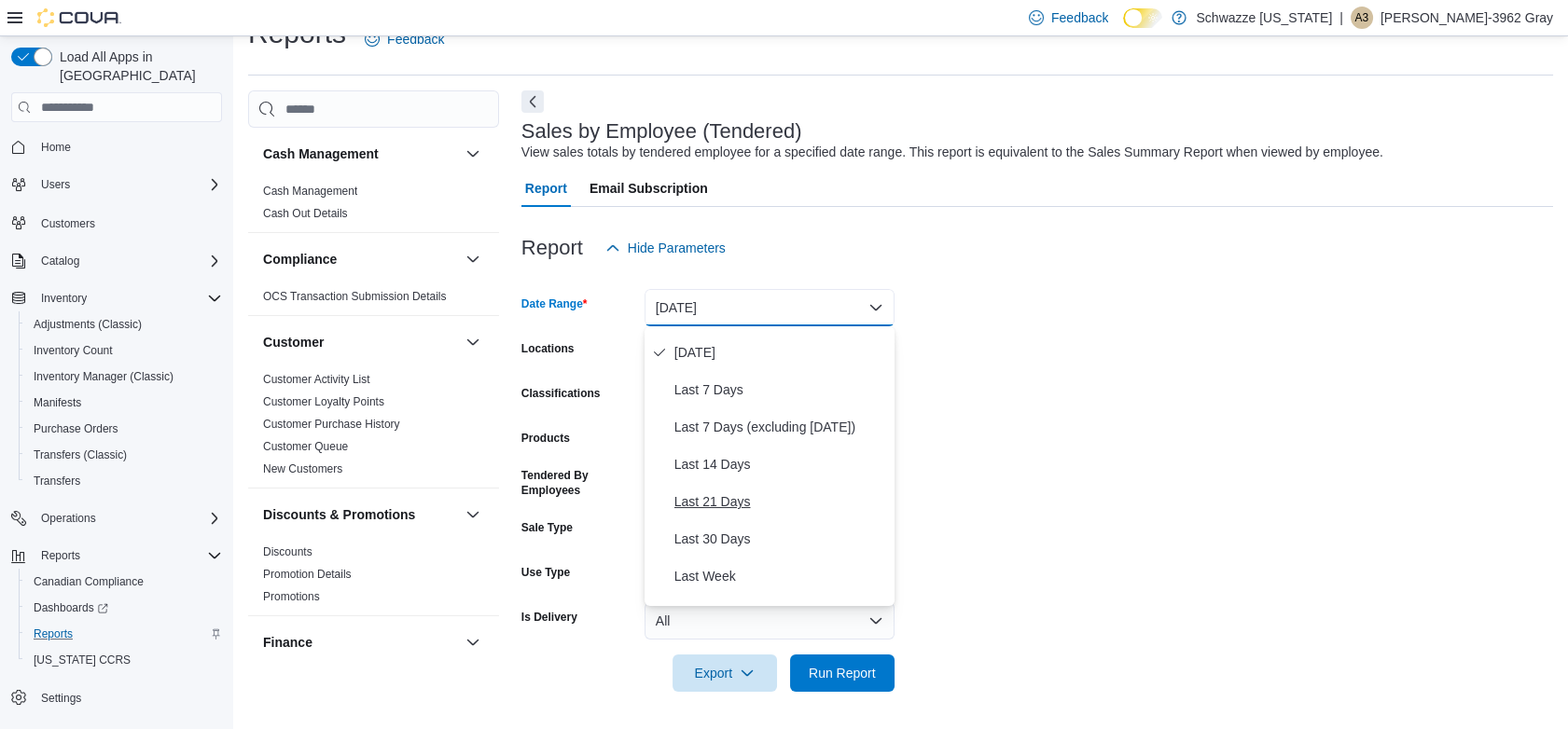
scroll to position [103, 0]
click at [744, 499] on span "Last 30 Days" at bounding box center [781, 502] width 213 height 23
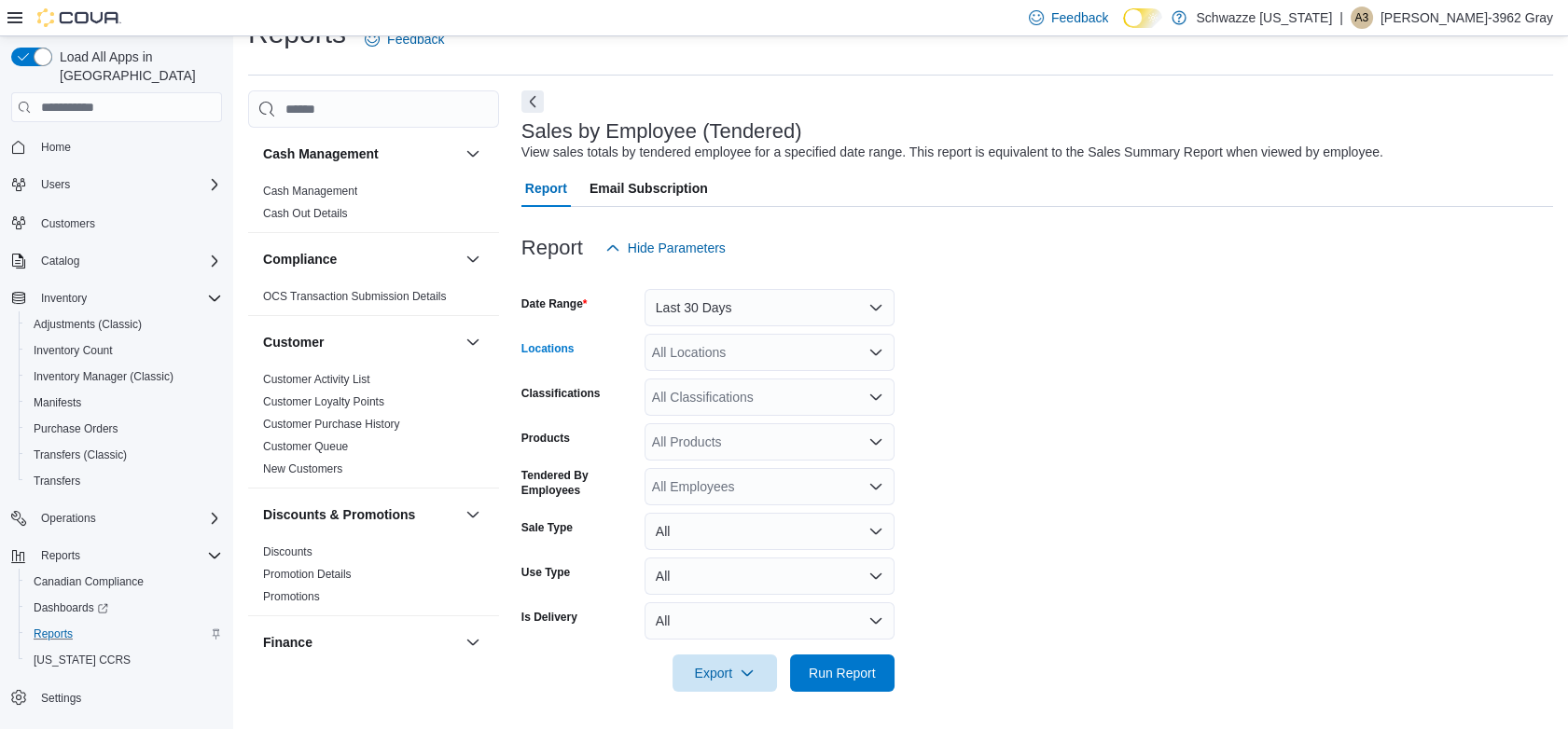
click at [745, 364] on div "All Locations" at bounding box center [770, 353] width 250 height 37
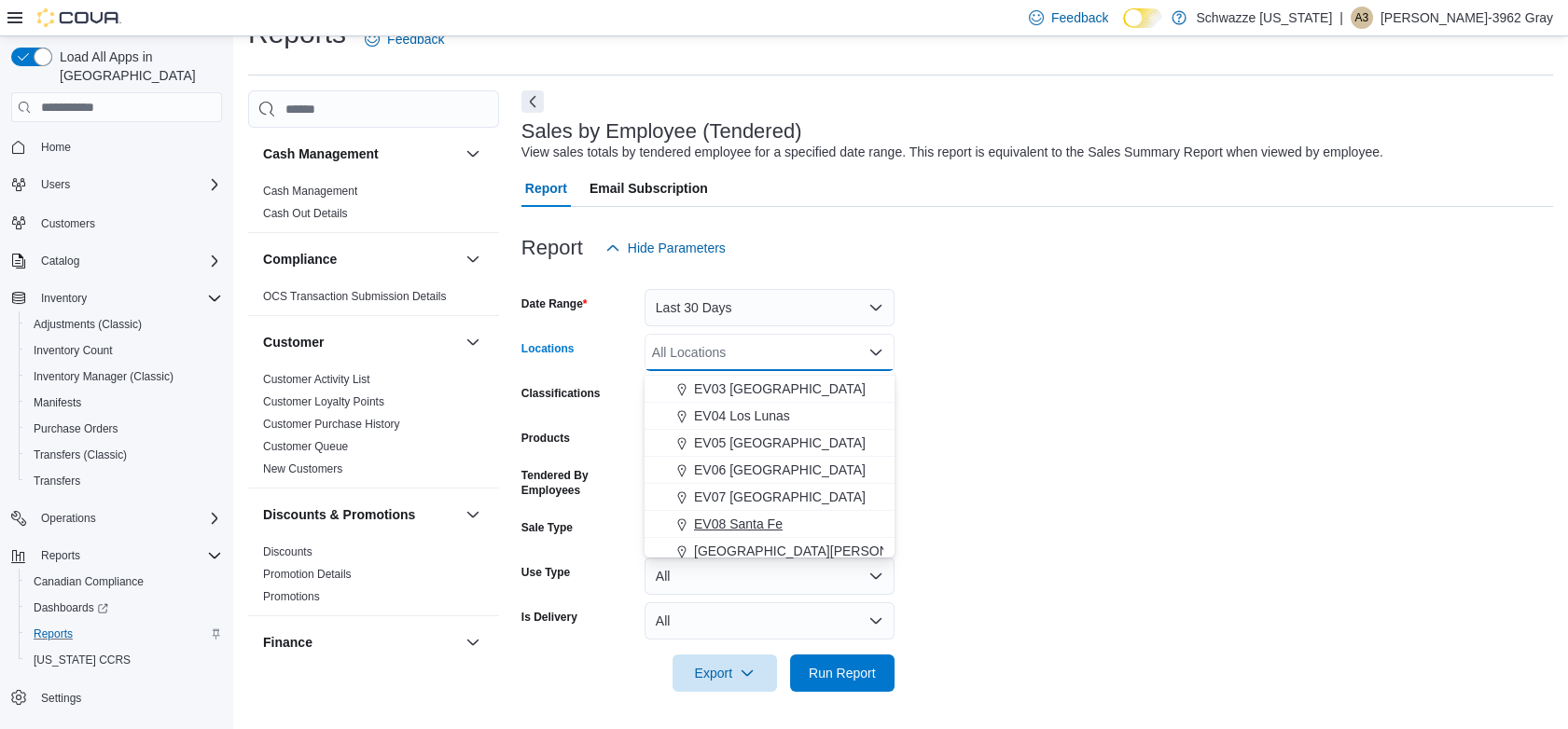
click at [721, 527] on span "EV08 Santa Fe" at bounding box center [738, 524] width 89 height 19
click at [1074, 485] on form "Date Range Last 30 Days Locations EV08 Santa Fe Combo box. Selected. EV08 Santa…" at bounding box center [1037, 480] width 1032 height 426
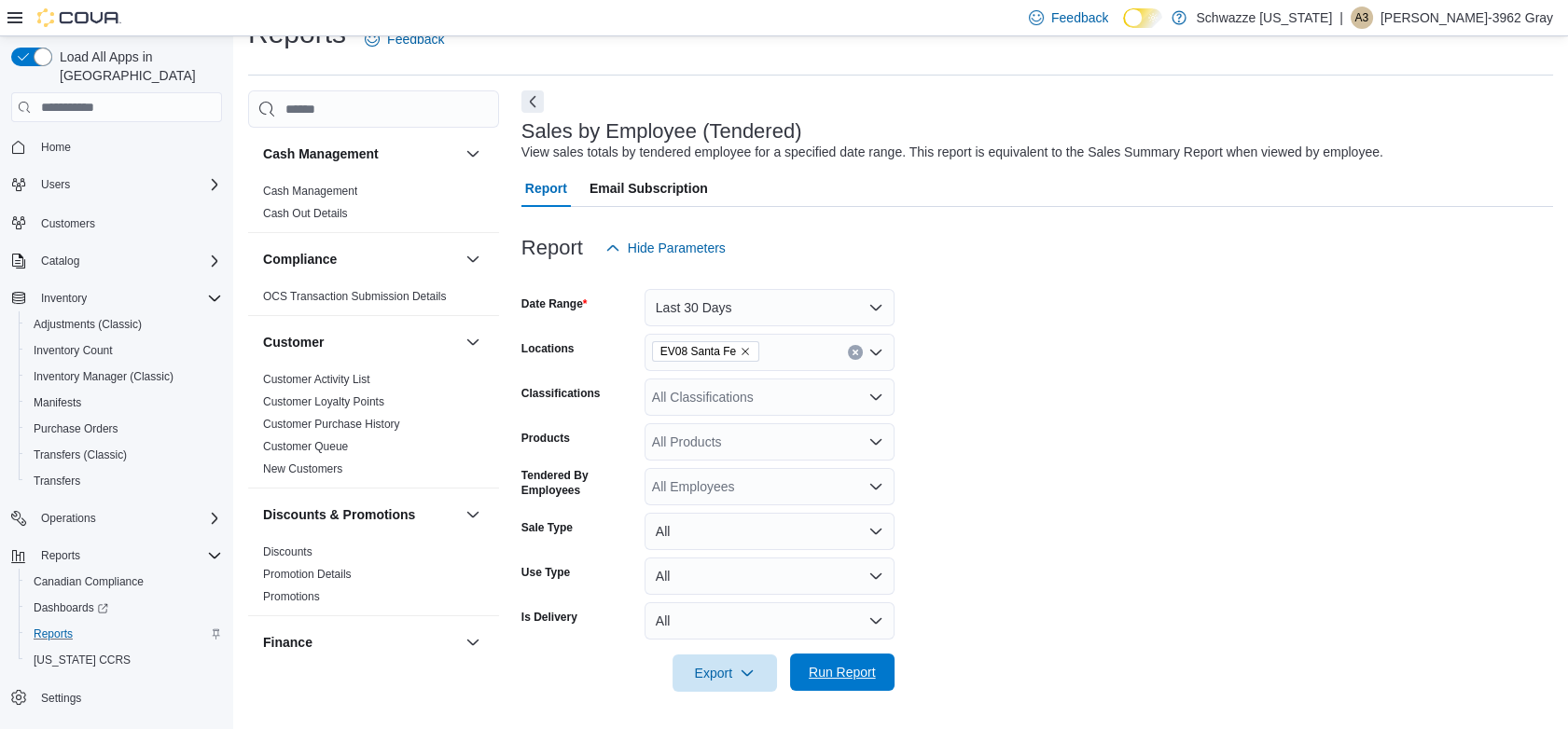
click at [827, 677] on span "Run Report" at bounding box center [843, 672] width 67 height 19
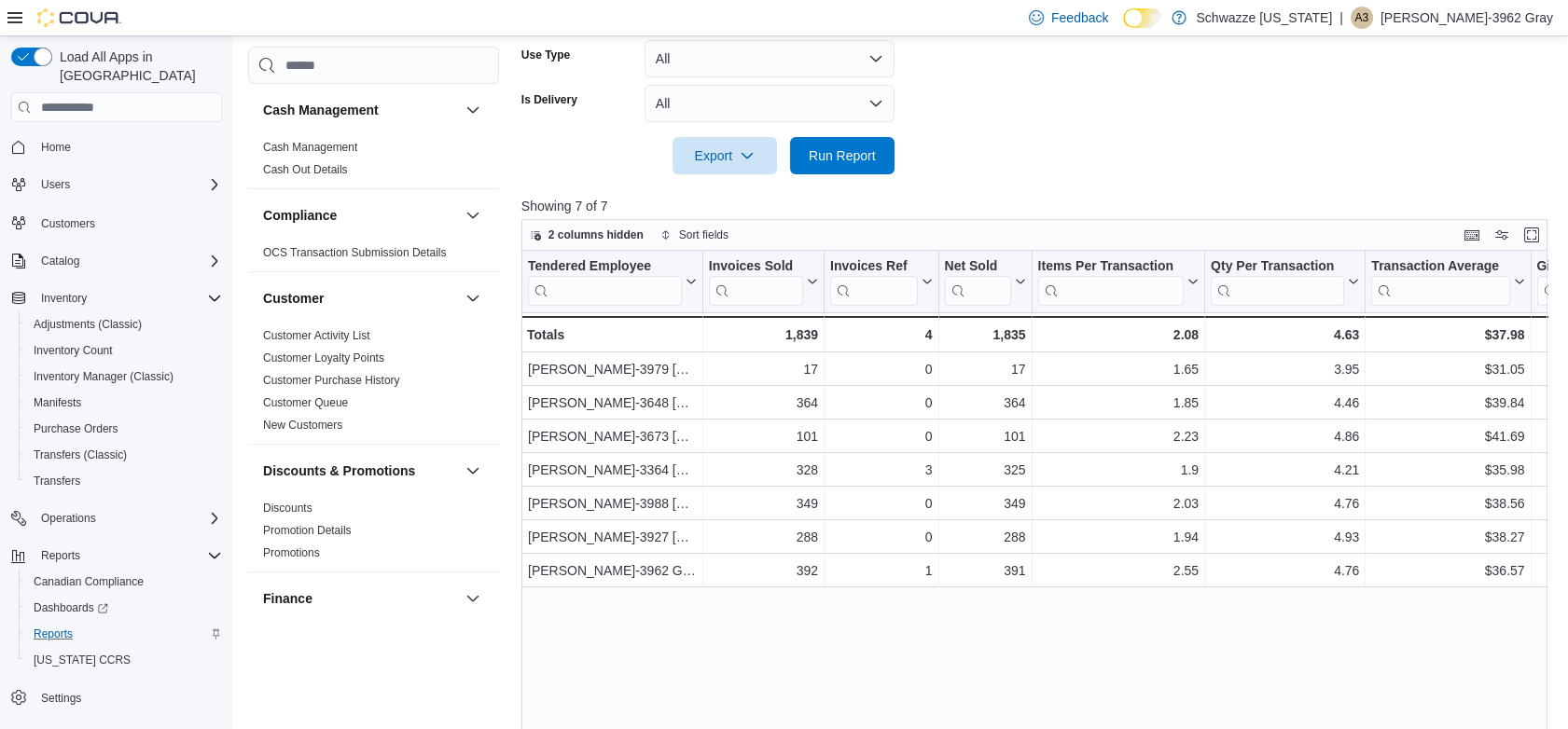
scroll to position [641, 0]
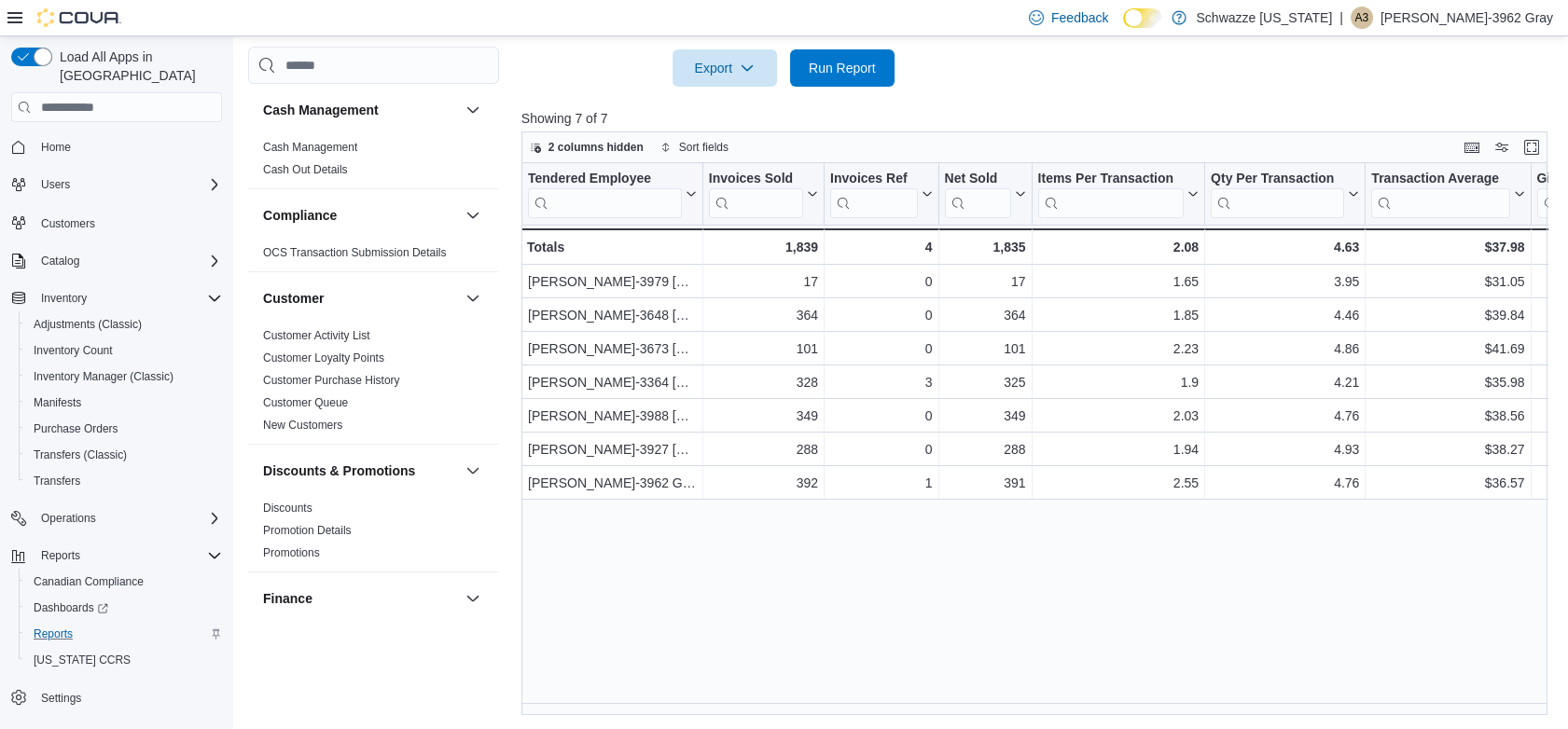
click at [831, 704] on div "Tendered Employee Click to view column header actions Invoices Sold Click to vi…" at bounding box center [1040, 439] width 1038 height 552
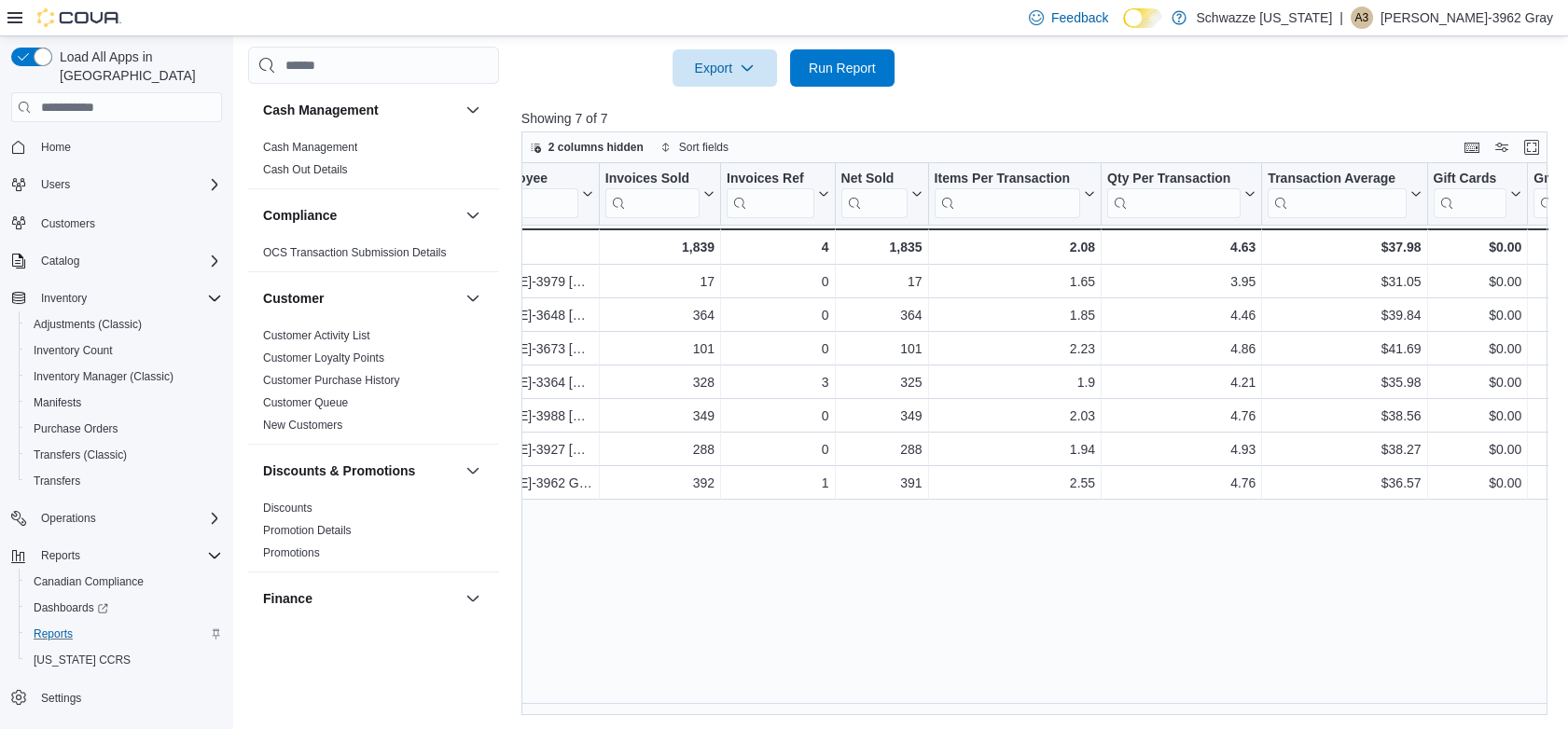
scroll to position [0, 506]
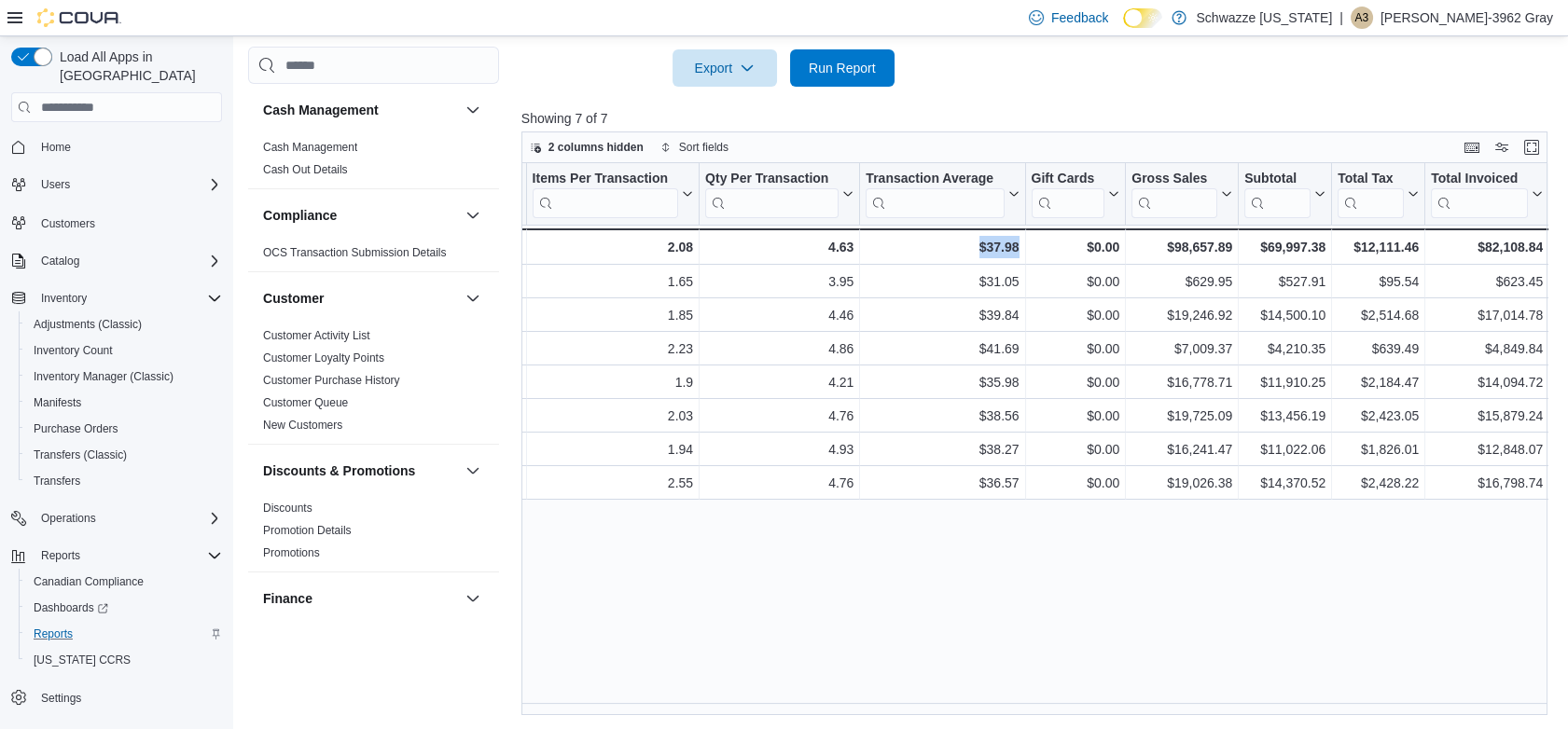
drag, startPoint x: 1020, startPoint y: 721, endPoint x: 873, endPoint y: 724, distance: 147.0
click at [873, 724] on div "Reports Feedback Cash Management Cash Management Cash Out Details Compliance OC…" at bounding box center [904, 63] width 1340 height 1336
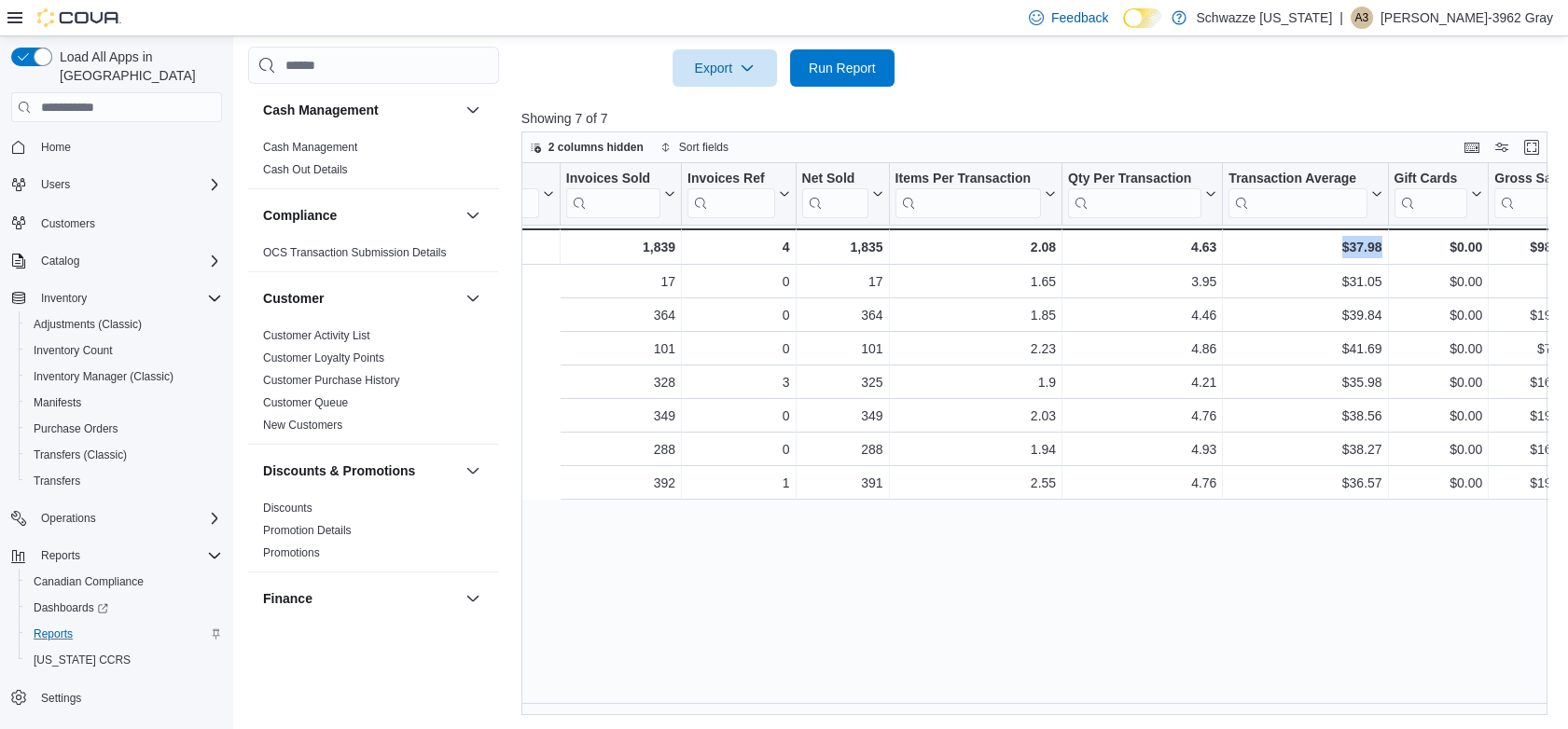
scroll to position [0, 0]
